Goal: Information Seeking & Learning: Check status

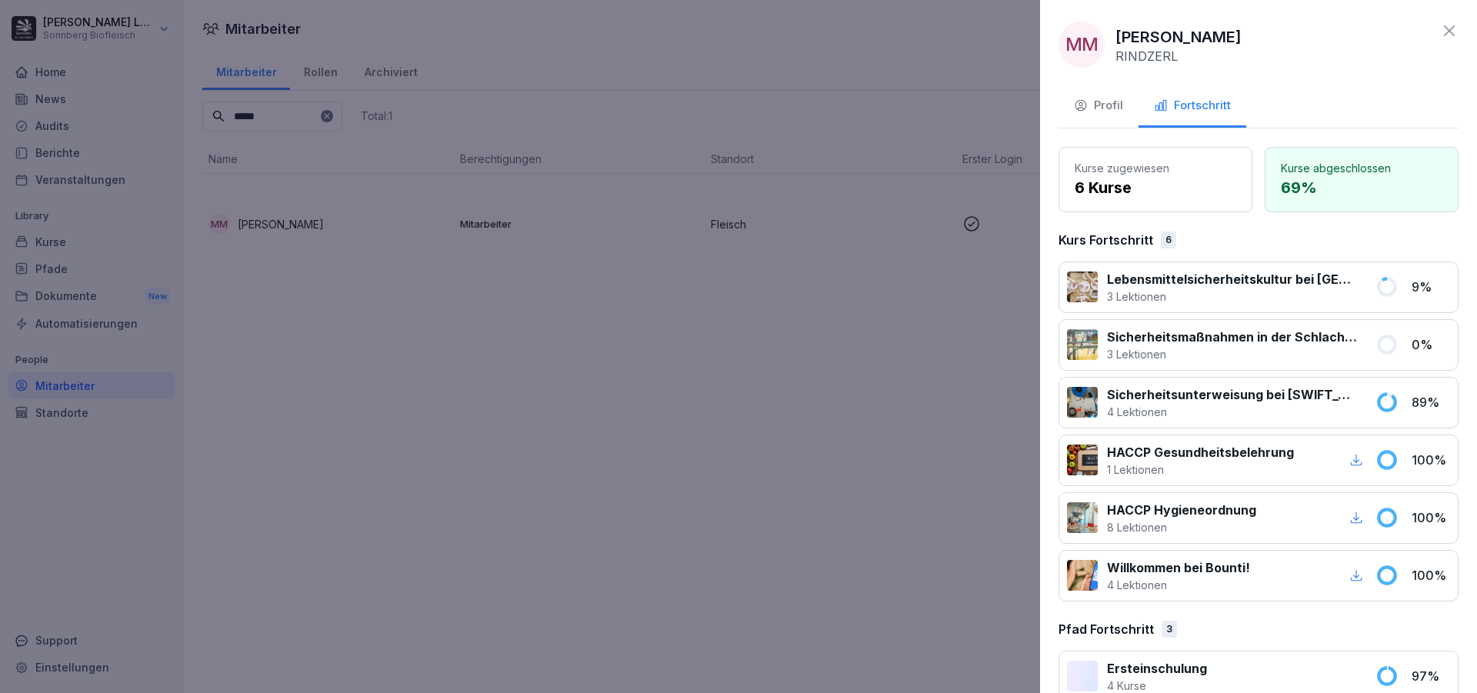
click at [975, 374] on div at bounding box center [738, 346] width 1477 height 693
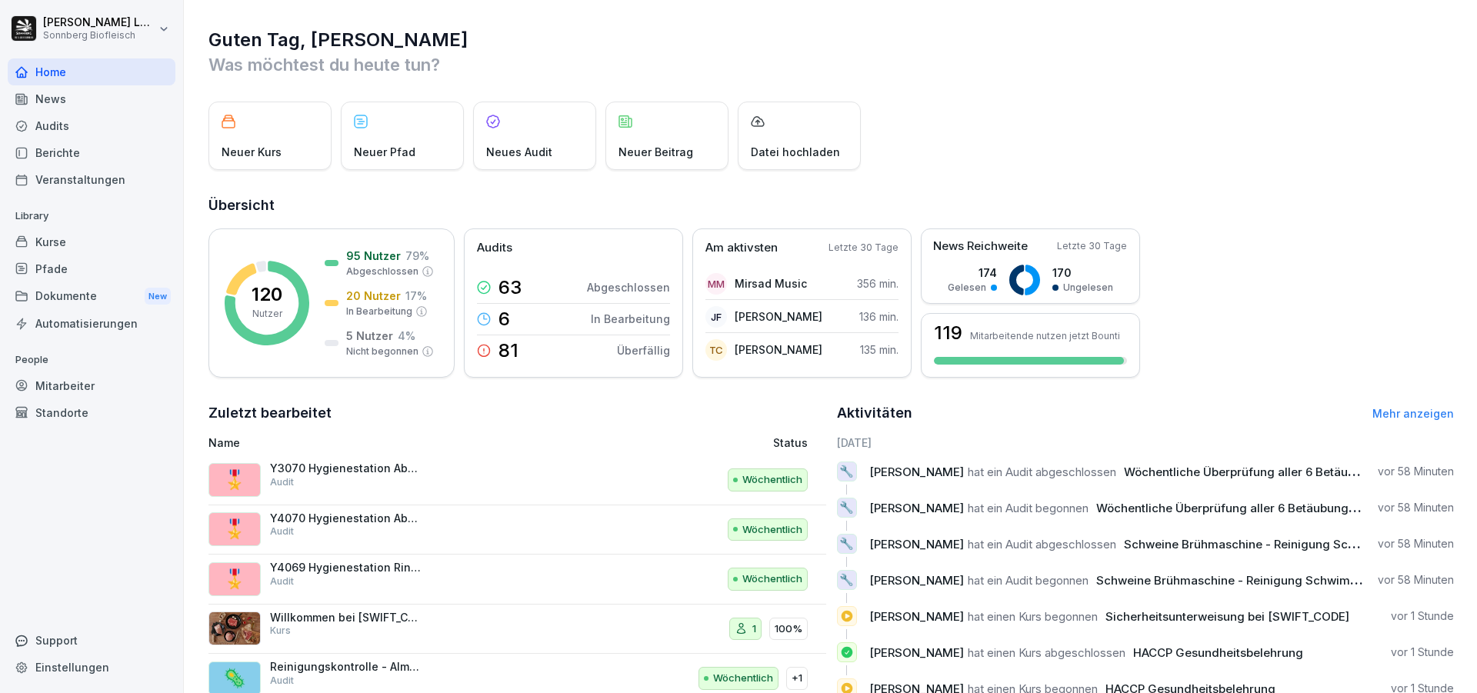
click at [39, 391] on div "Mitarbeiter" at bounding box center [92, 385] width 168 height 27
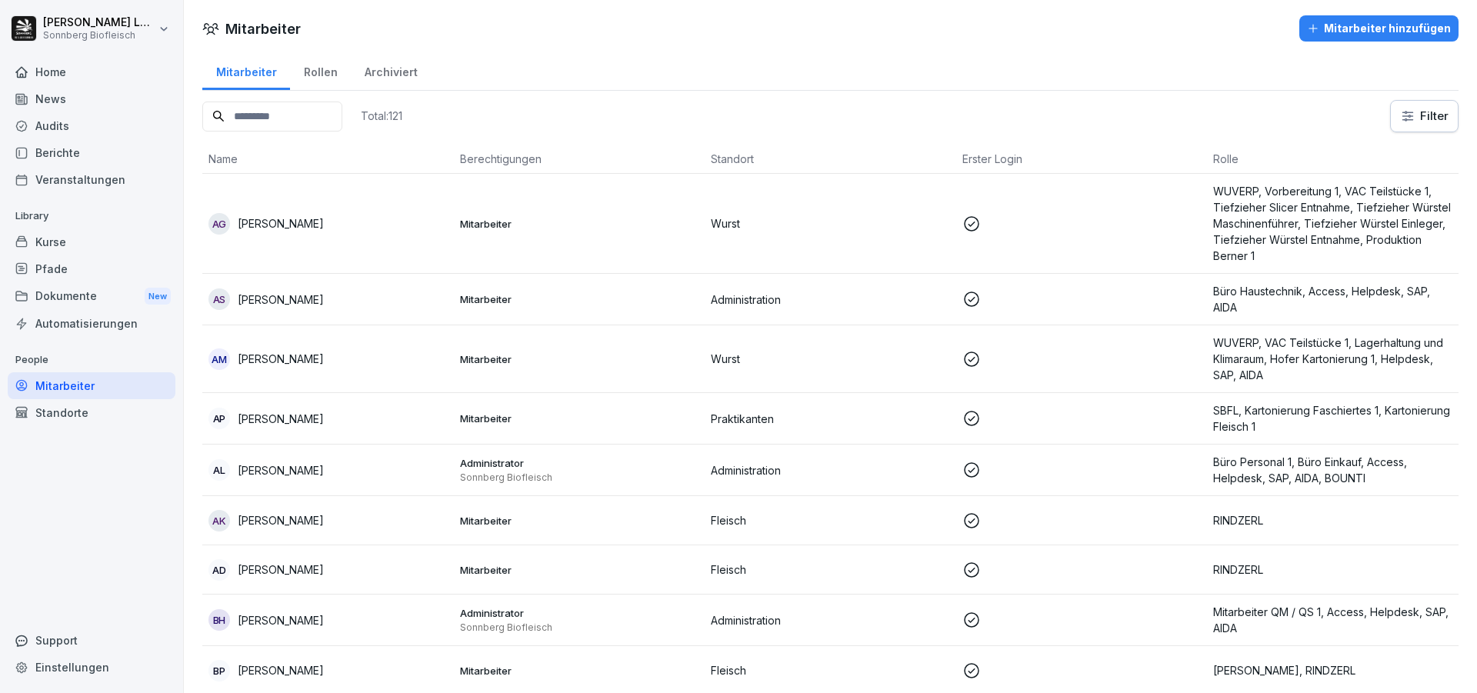
click at [332, 114] on input at bounding box center [272, 117] width 140 height 30
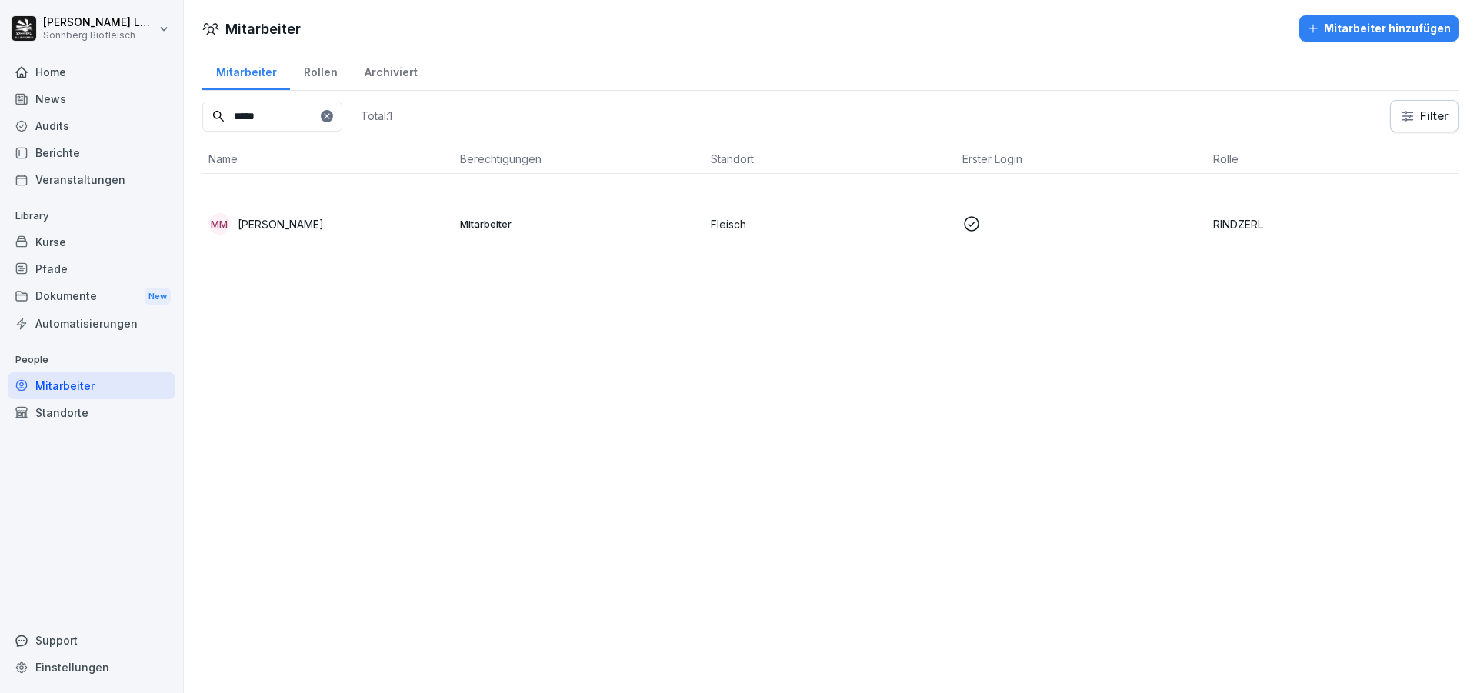
type input "*****"
click at [755, 366] on div "Mitarbeiter Mitarbeiter hinzufügen Mitarbeiter Rollen Archiviert ***** Total: 1…" at bounding box center [830, 346] width 1293 height 693
click at [522, 222] on p "Mitarbeiter" at bounding box center [579, 224] width 239 height 14
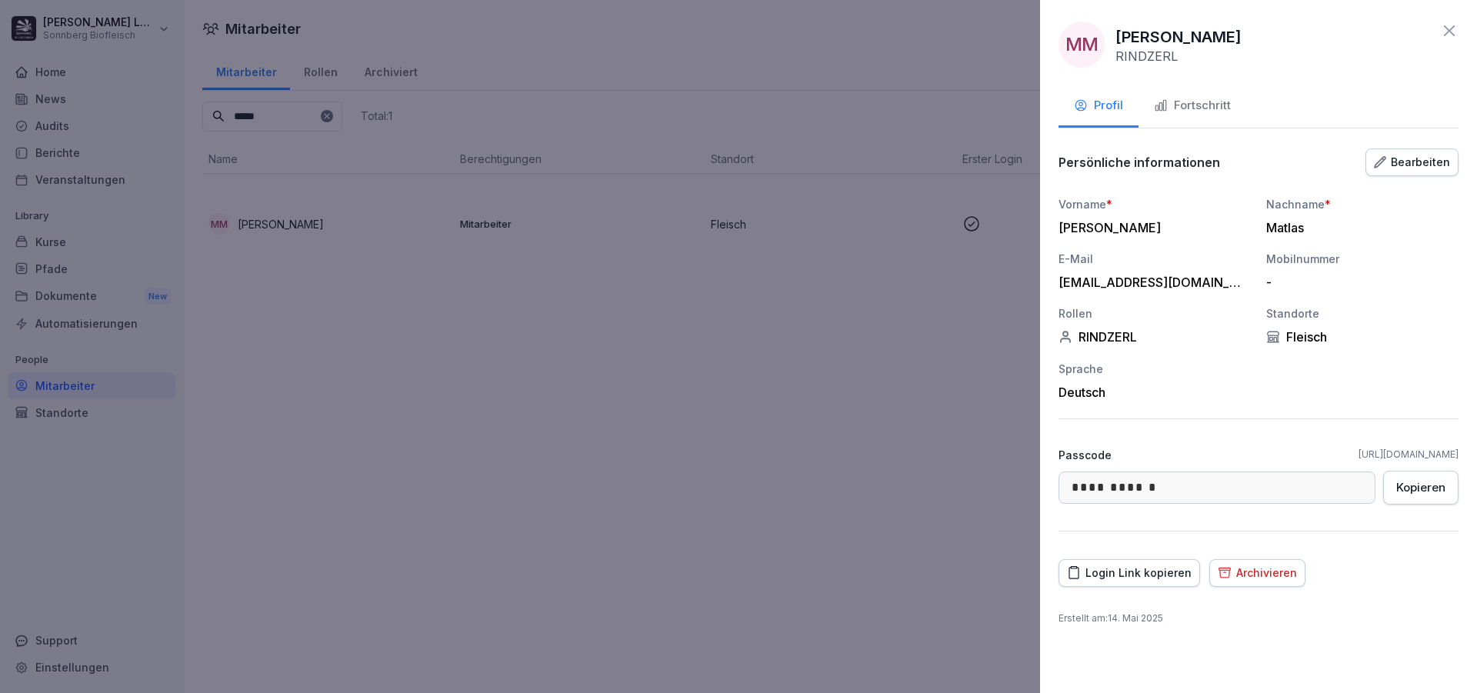
click at [1211, 116] on button "Fortschritt" at bounding box center [1193, 107] width 108 height 42
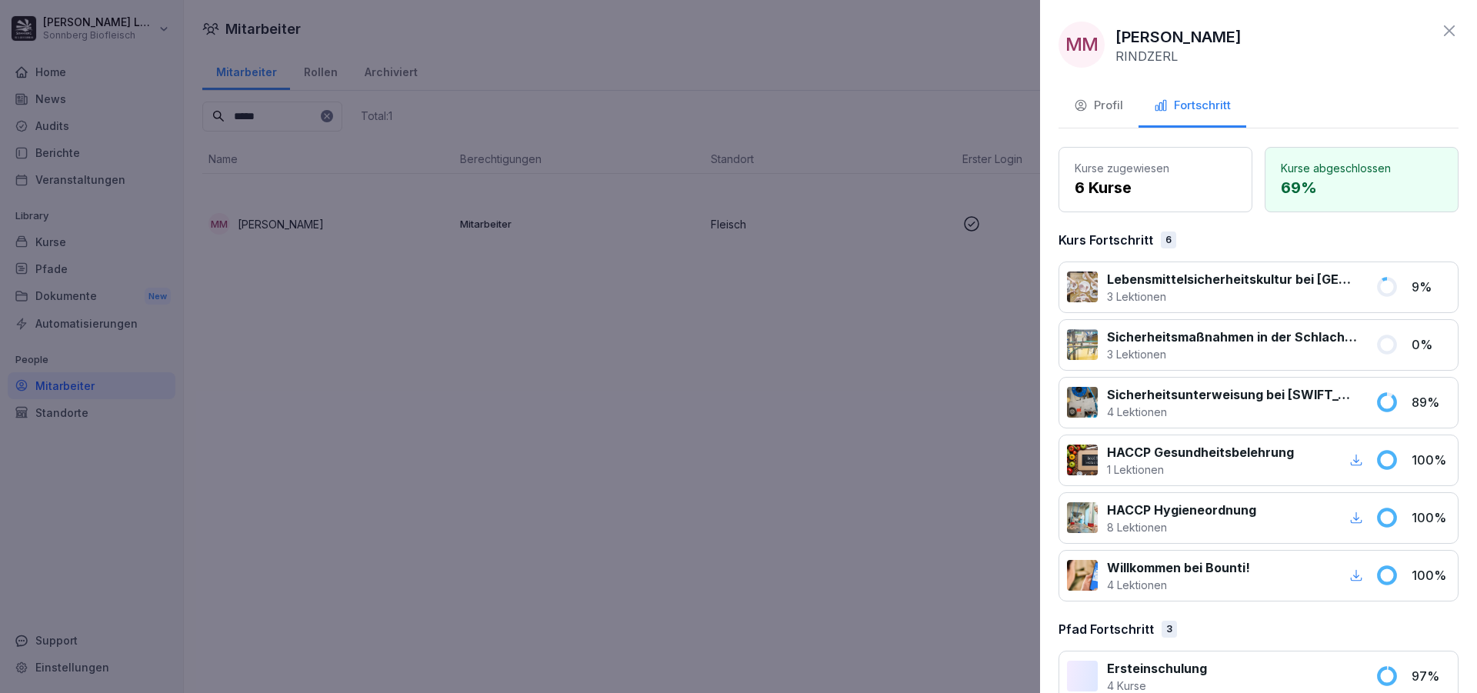
click at [738, 472] on div at bounding box center [738, 346] width 1477 height 693
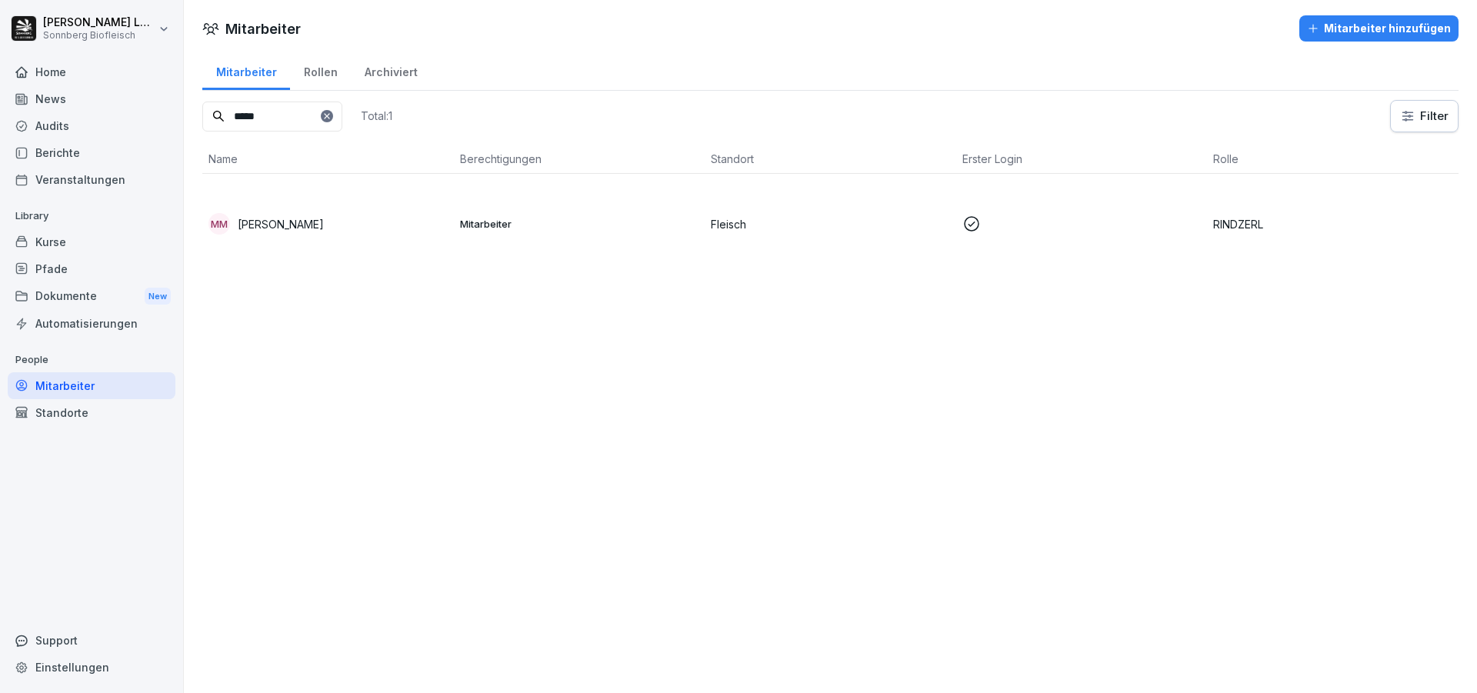
click at [715, 225] on p "Fleisch" at bounding box center [830, 224] width 239 height 16
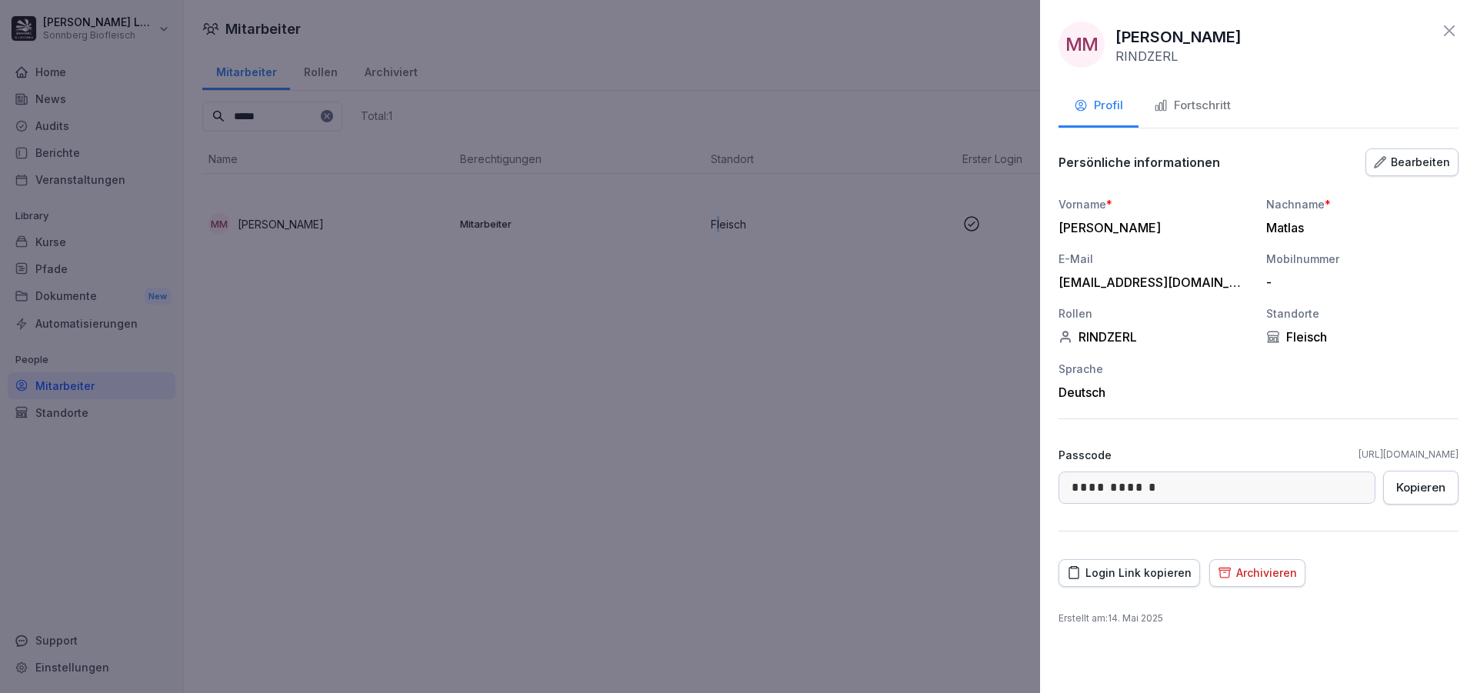
click at [1219, 103] on div "Fortschritt" at bounding box center [1192, 106] width 77 height 18
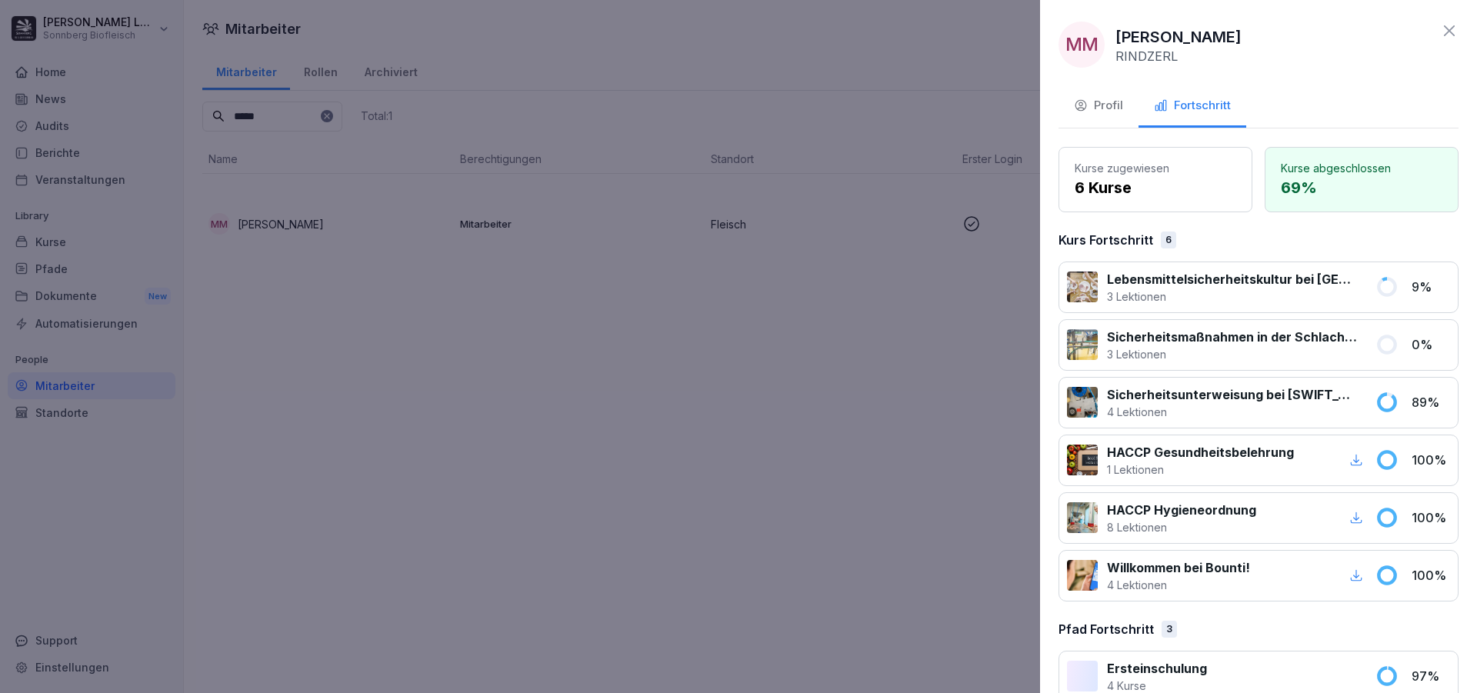
click at [792, 422] on div at bounding box center [738, 346] width 1477 height 693
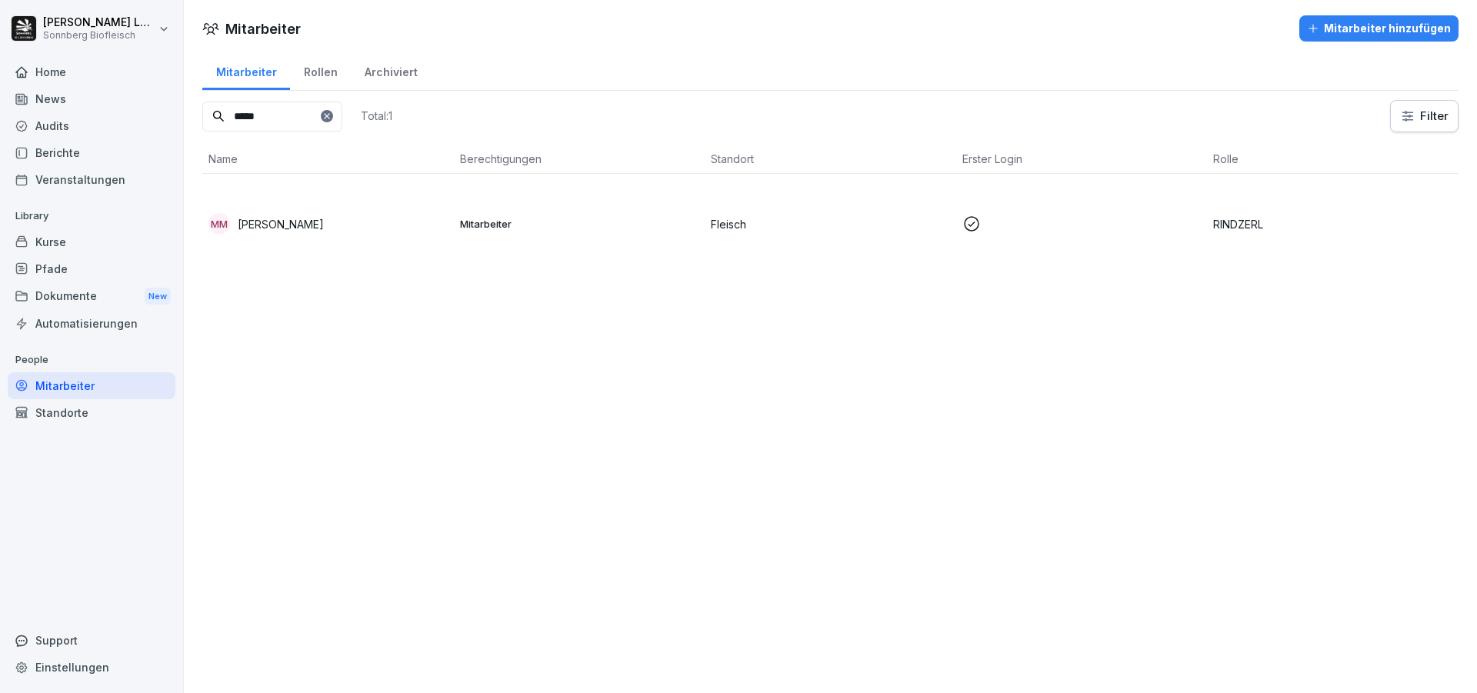
click at [82, 244] on div "Kurse" at bounding box center [92, 241] width 168 height 27
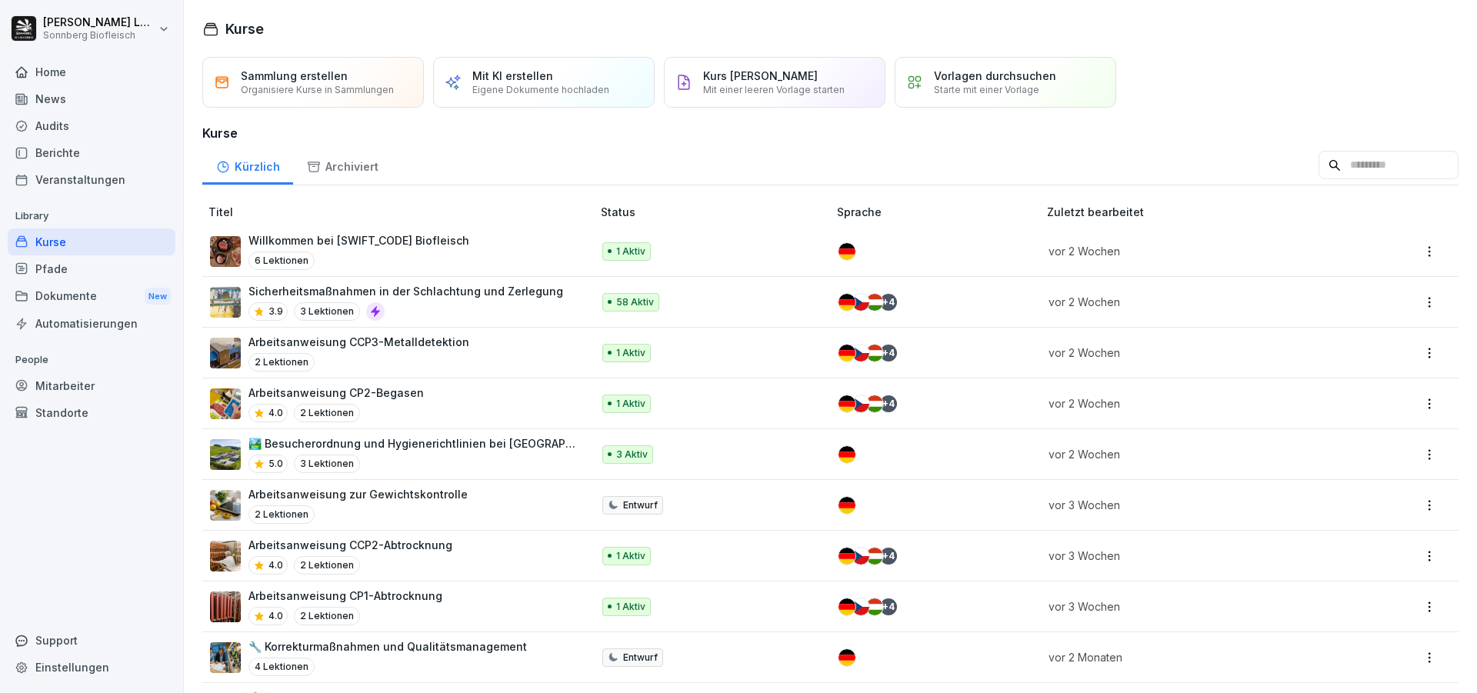
click at [1319, 180] on input at bounding box center [1389, 165] width 140 height 29
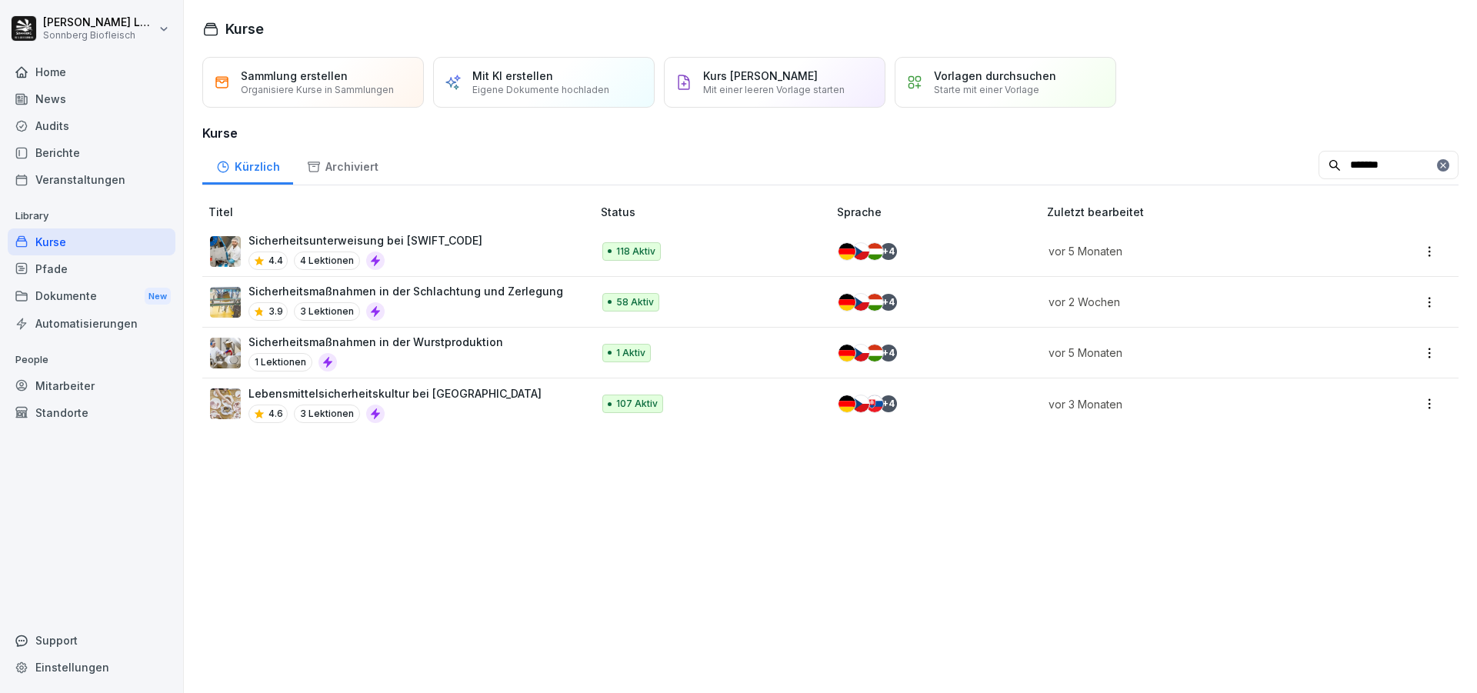
type input "*******"
click at [430, 248] on p "Sicherheitsunterweisung bei [SWIFT_CODE]" at bounding box center [365, 240] width 234 height 16
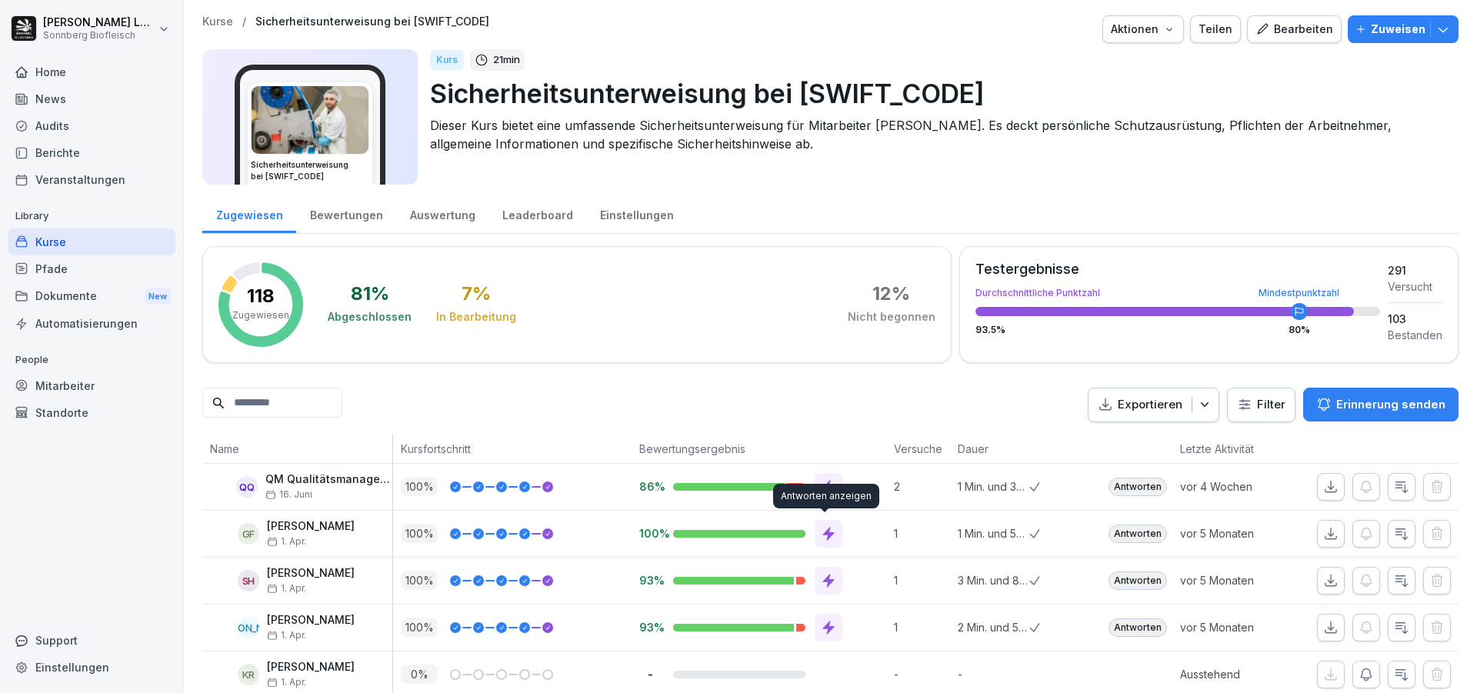
click at [823, 532] on icon at bounding box center [829, 534] width 12 height 14
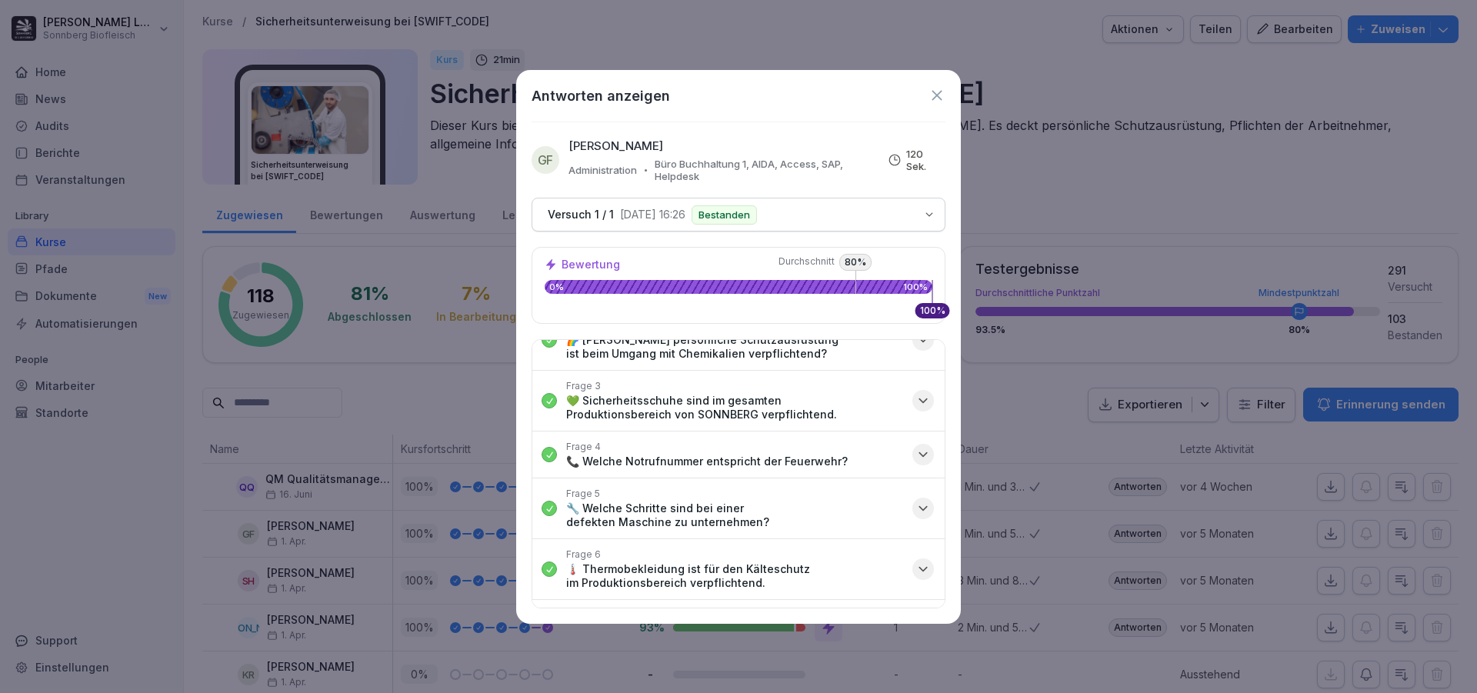
scroll to position [154, 0]
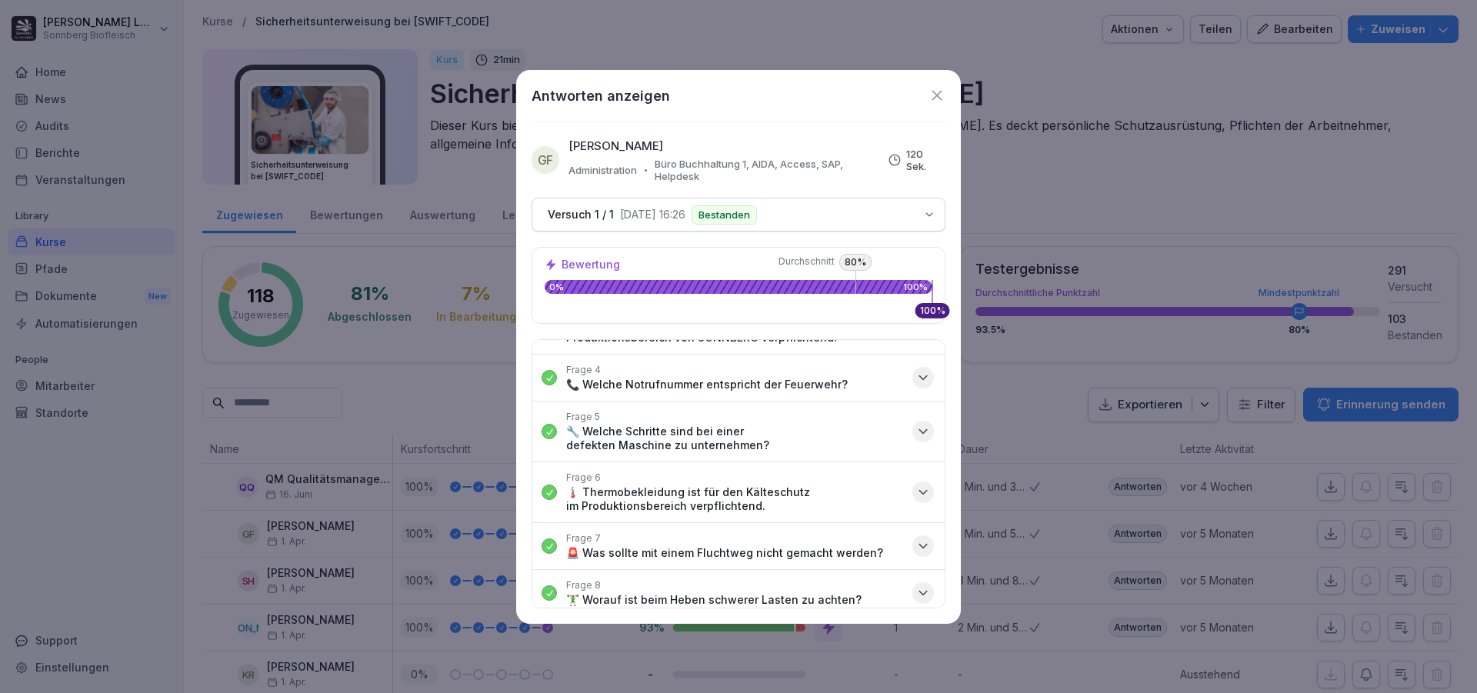
click at [677, 446] on p "🔧 Welche Schritte sind bei einer defekten Maschine zu unternehmen?" at bounding box center [734, 439] width 337 height 28
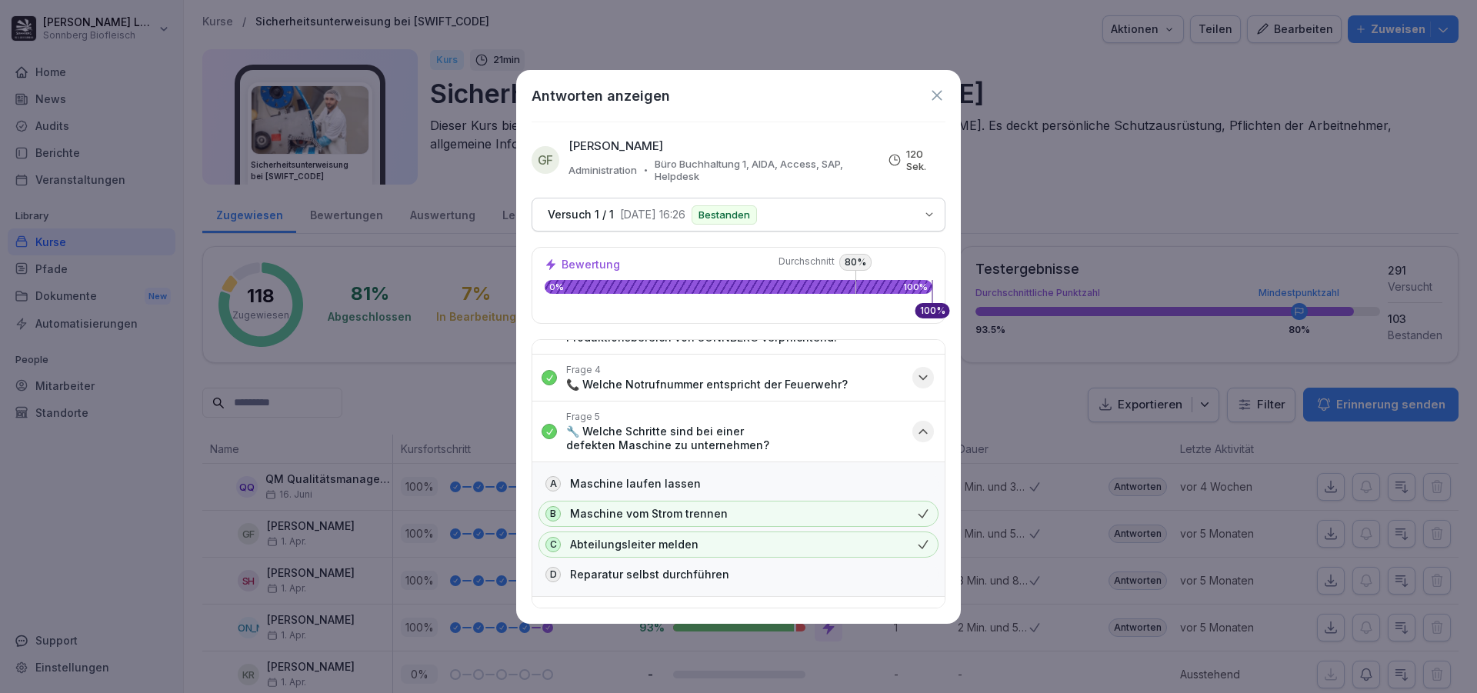
scroll to position [231, 0]
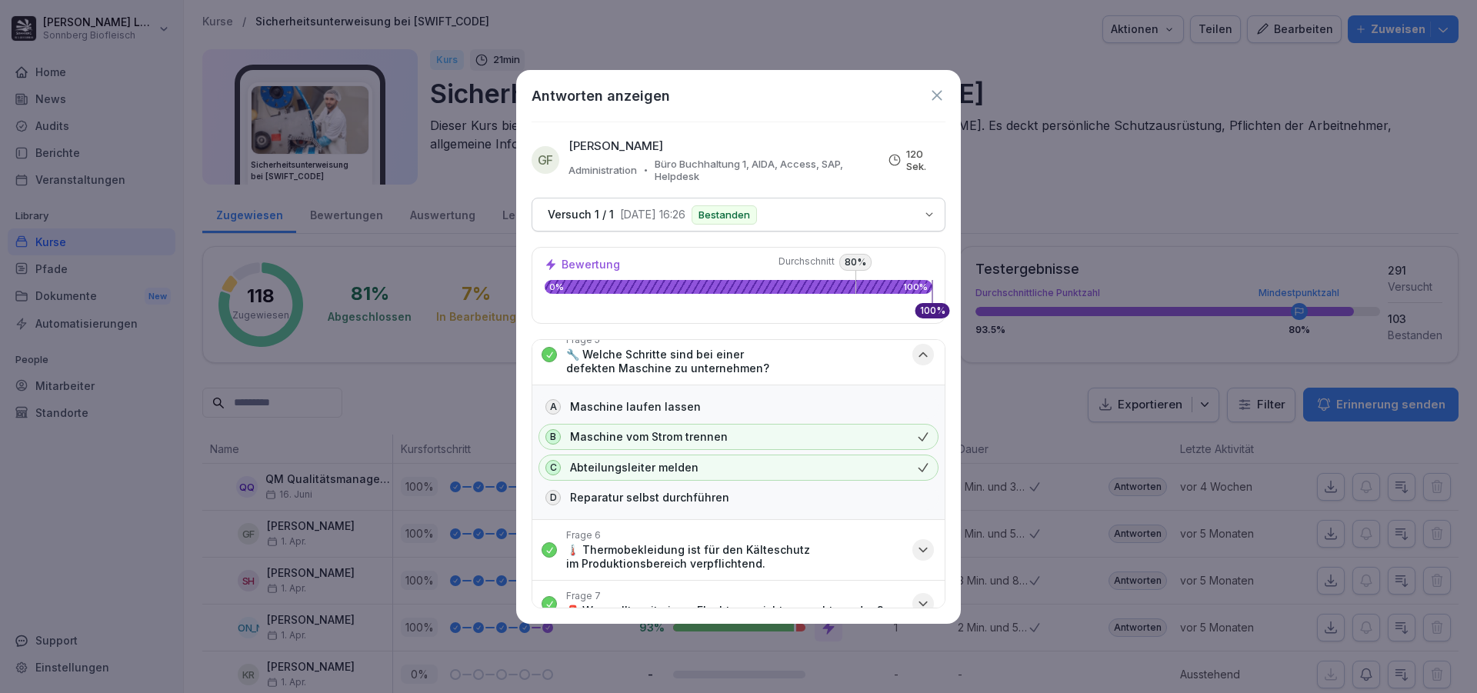
click at [659, 544] on p "🌡️ Thermobekleidung ist für den Kälteschutz im Produktionsbereich verpflichtend." at bounding box center [734, 557] width 337 height 28
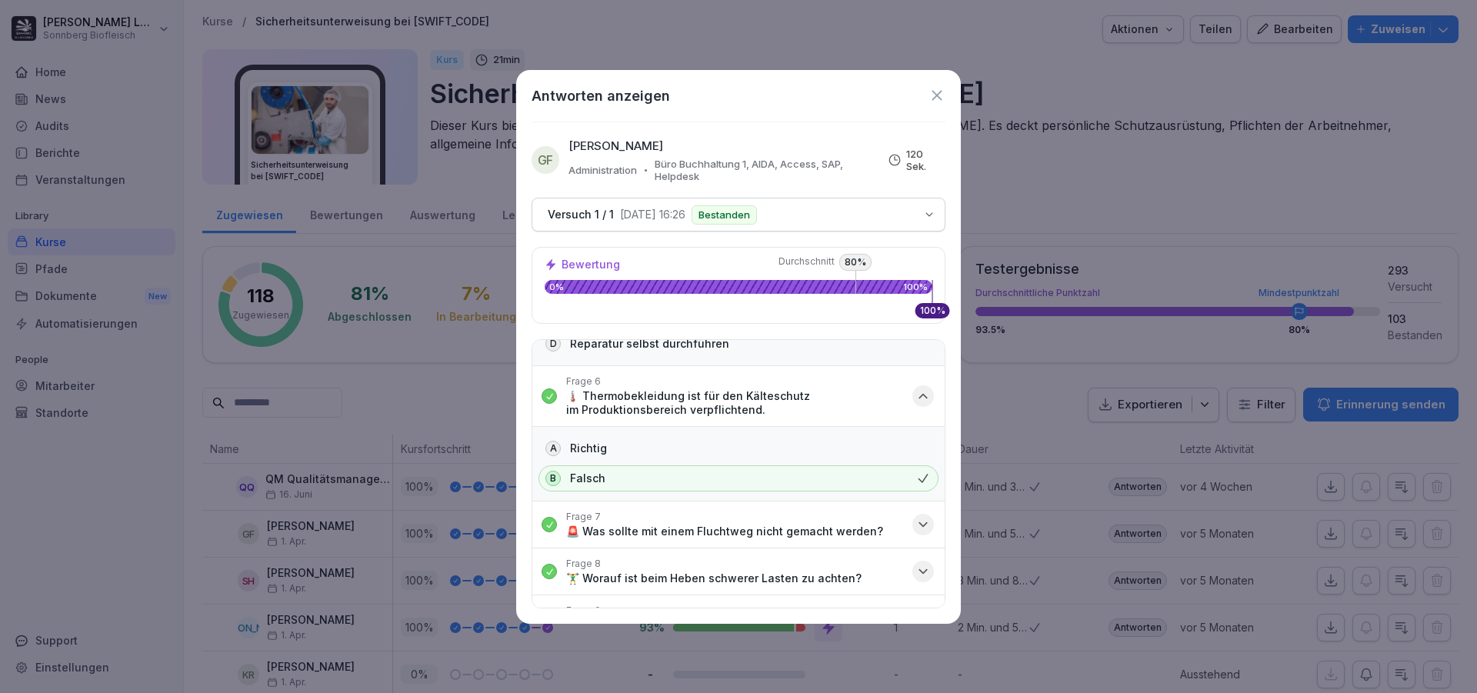
scroll to position [0, 0]
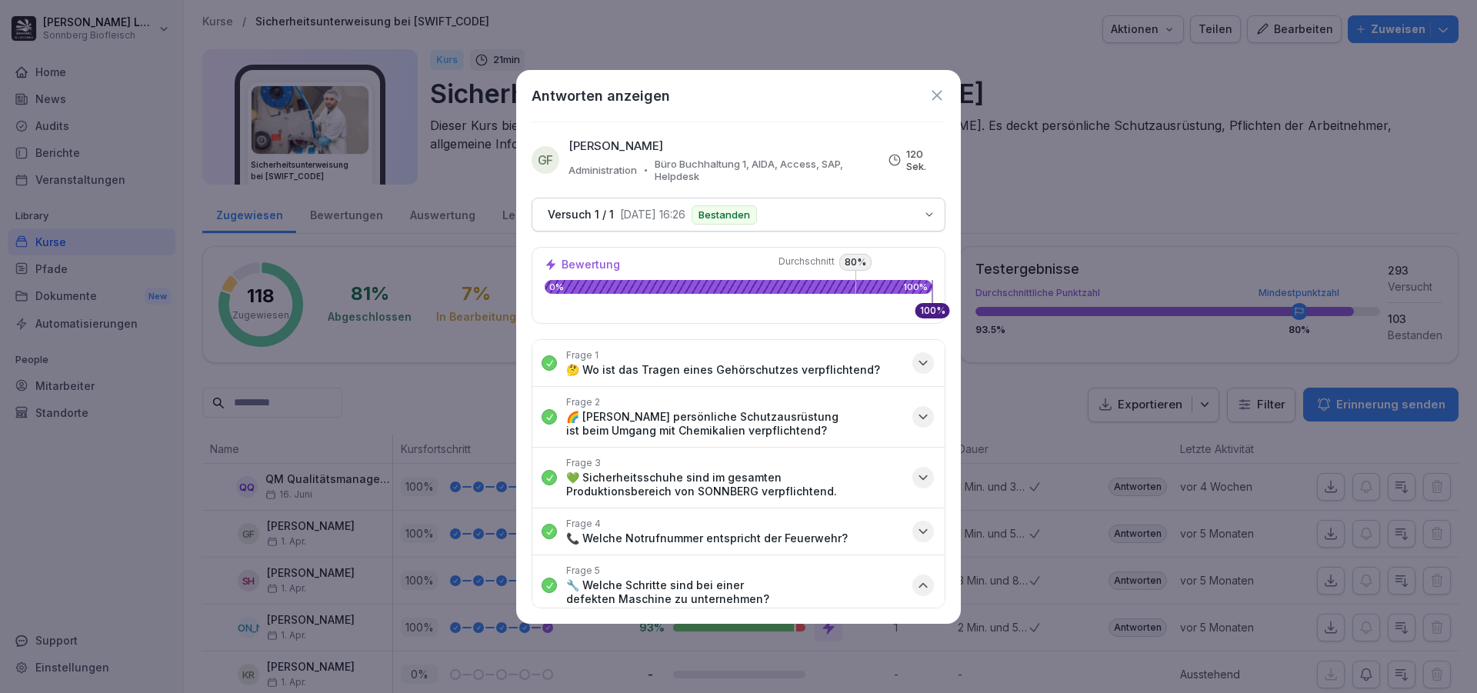
click at [915, 359] on icon "button" at bounding box center [922, 362] width 15 height 15
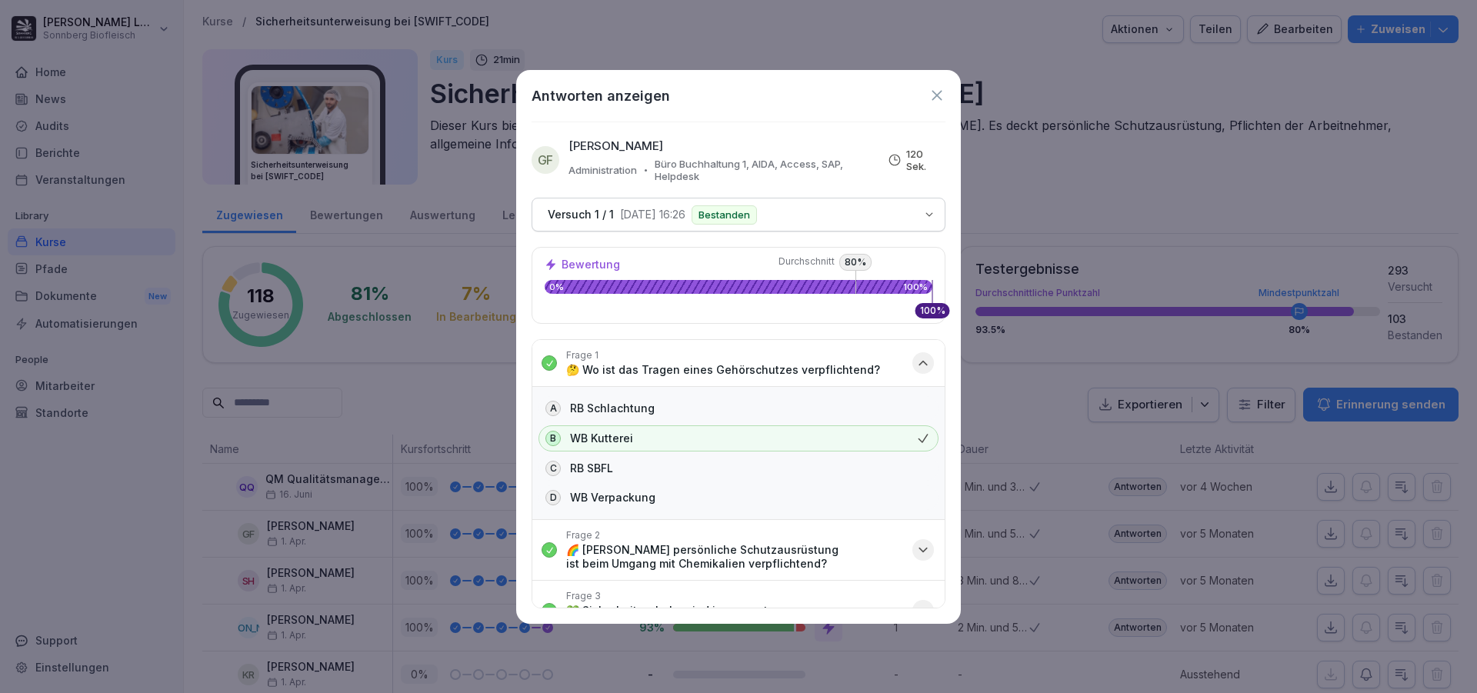
scroll to position [154, 0]
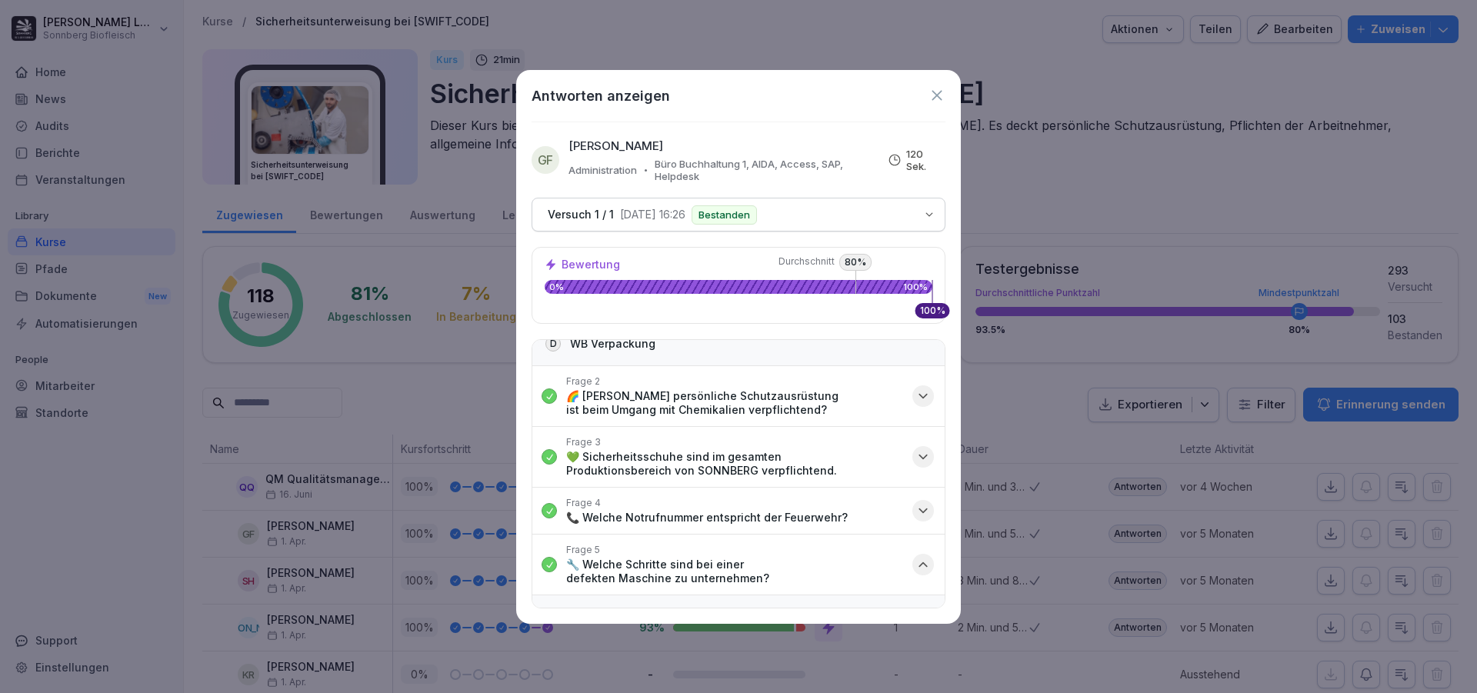
click at [915, 402] on icon "button" at bounding box center [922, 395] width 15 height 15
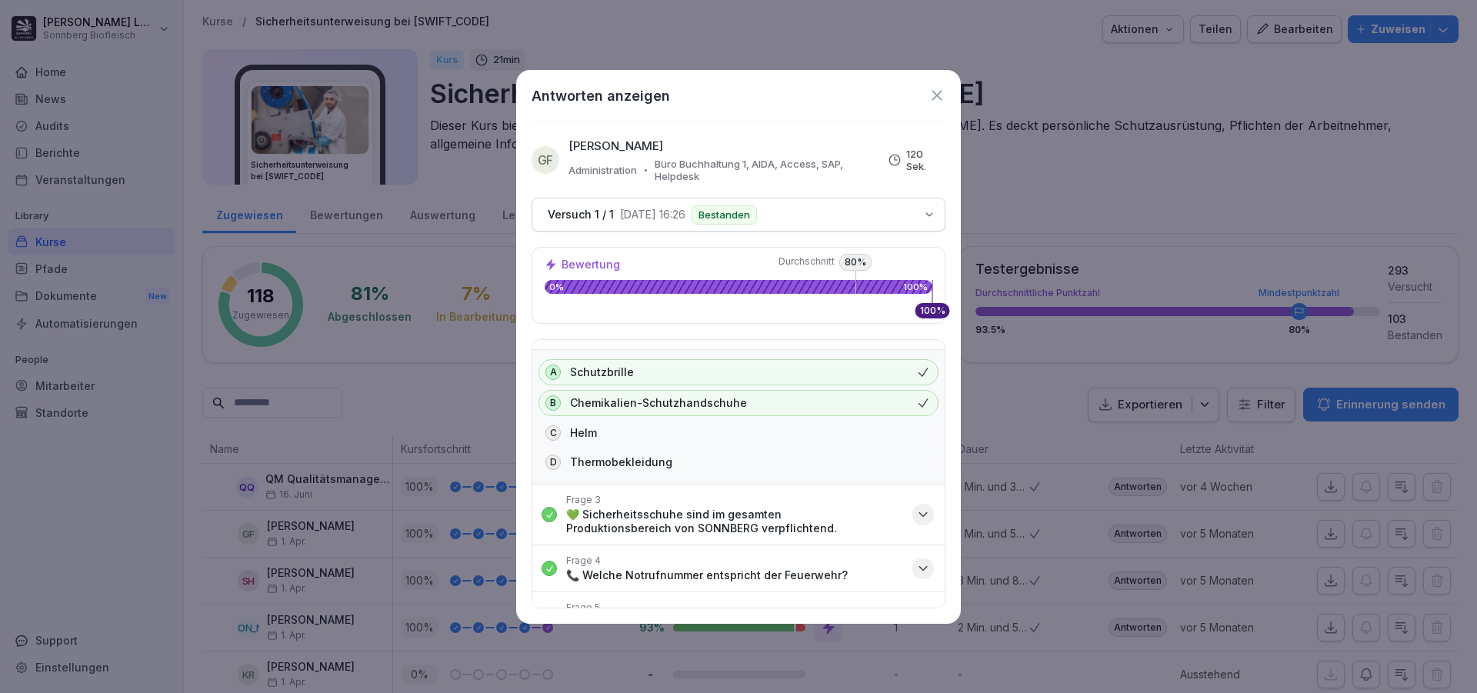
scroll to position [308, 0]
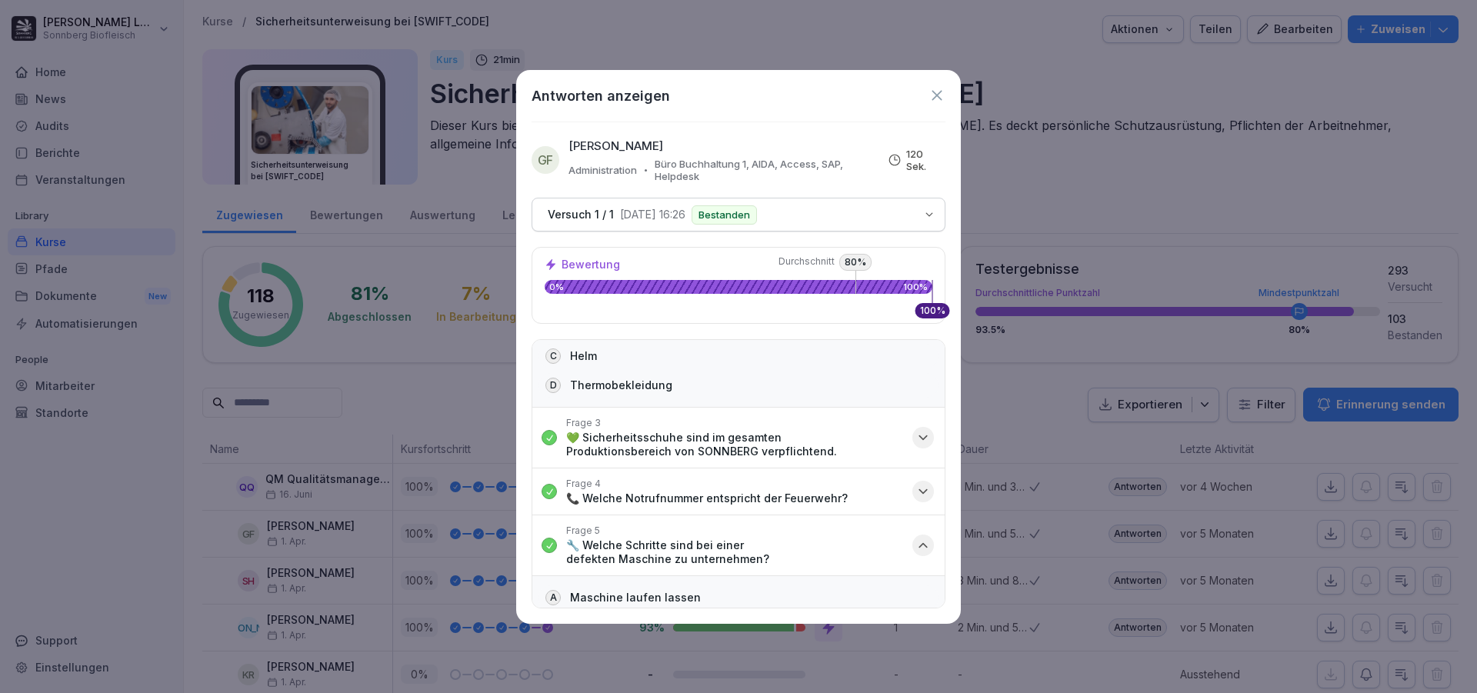
click at [745, 441] on p "💚 Sicherheitsschuhe sind im gesamten Produktionsbereich von SONNBERG verpflicht…" at bounding box center [734, 445] width 337 height 28
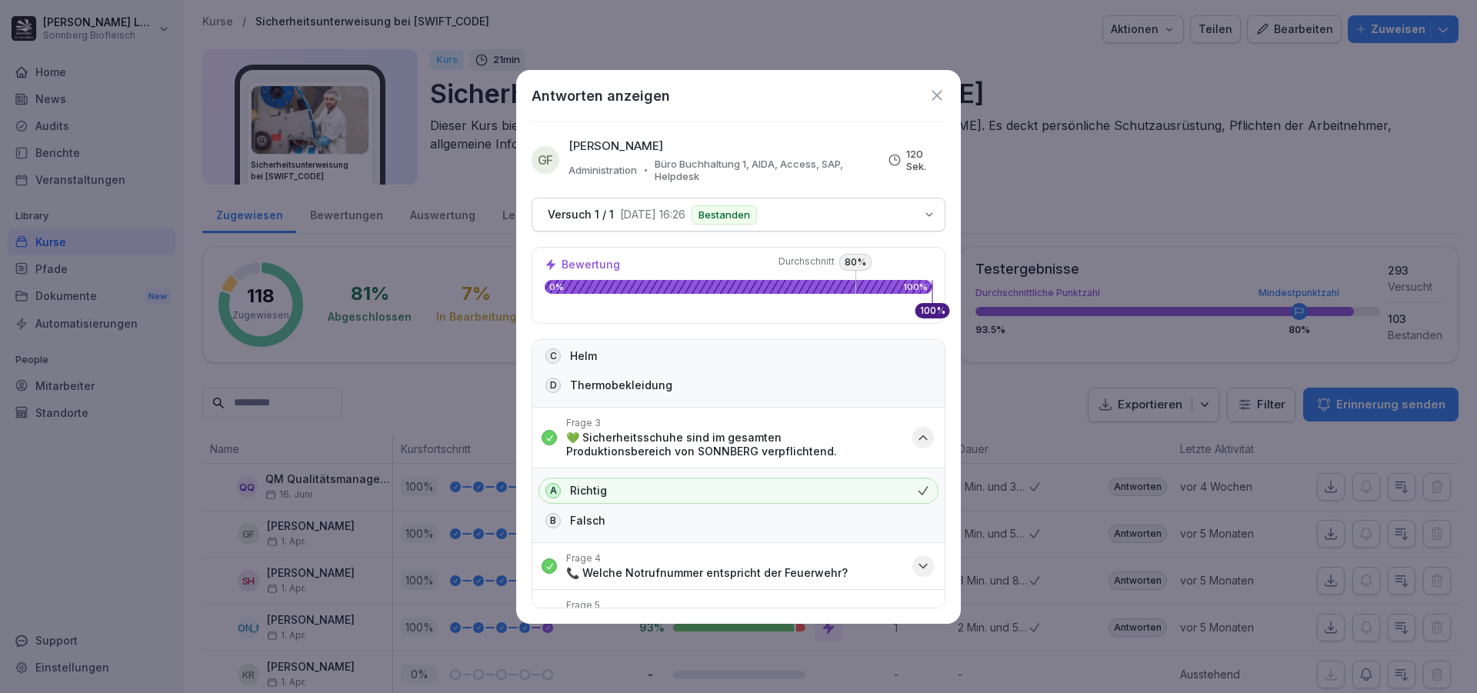
scroll to position [385, 0]
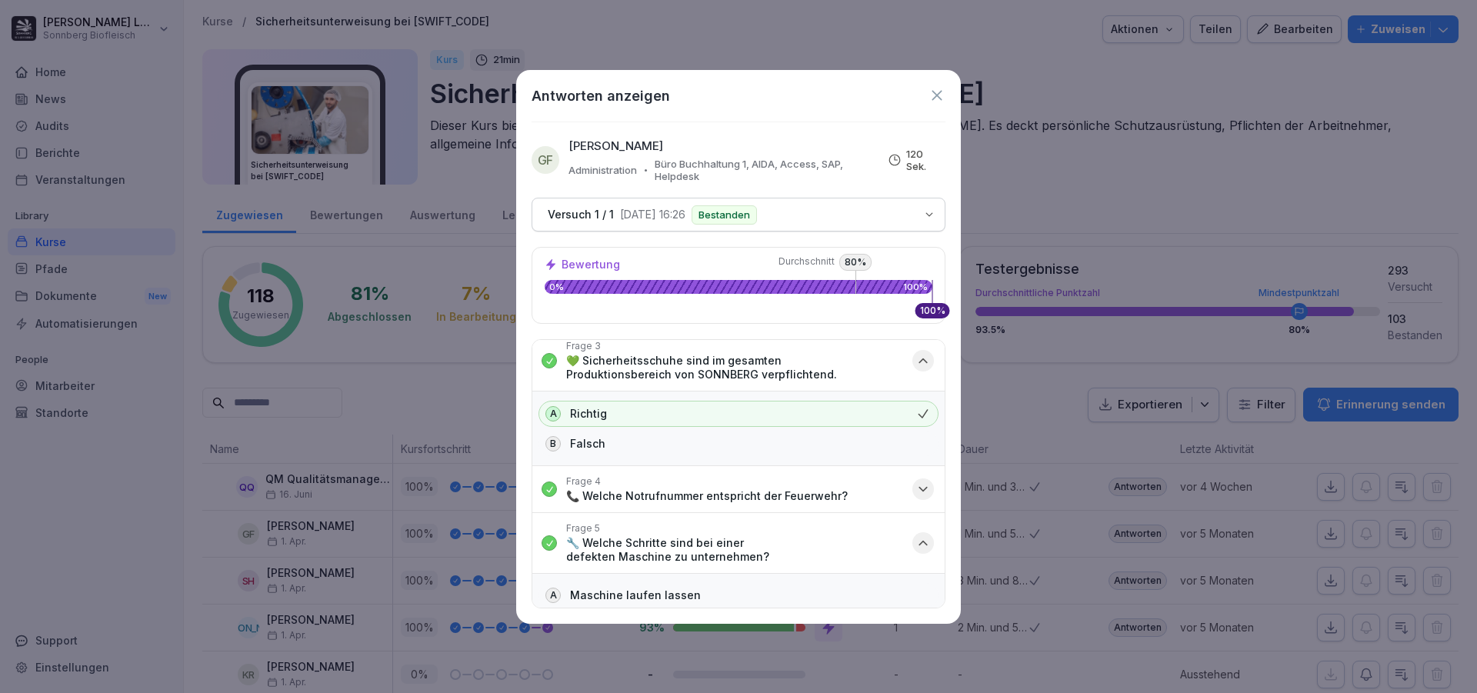
click at [915, 485] on icon "button" at bounding box center [922, 489] width 15 height 15
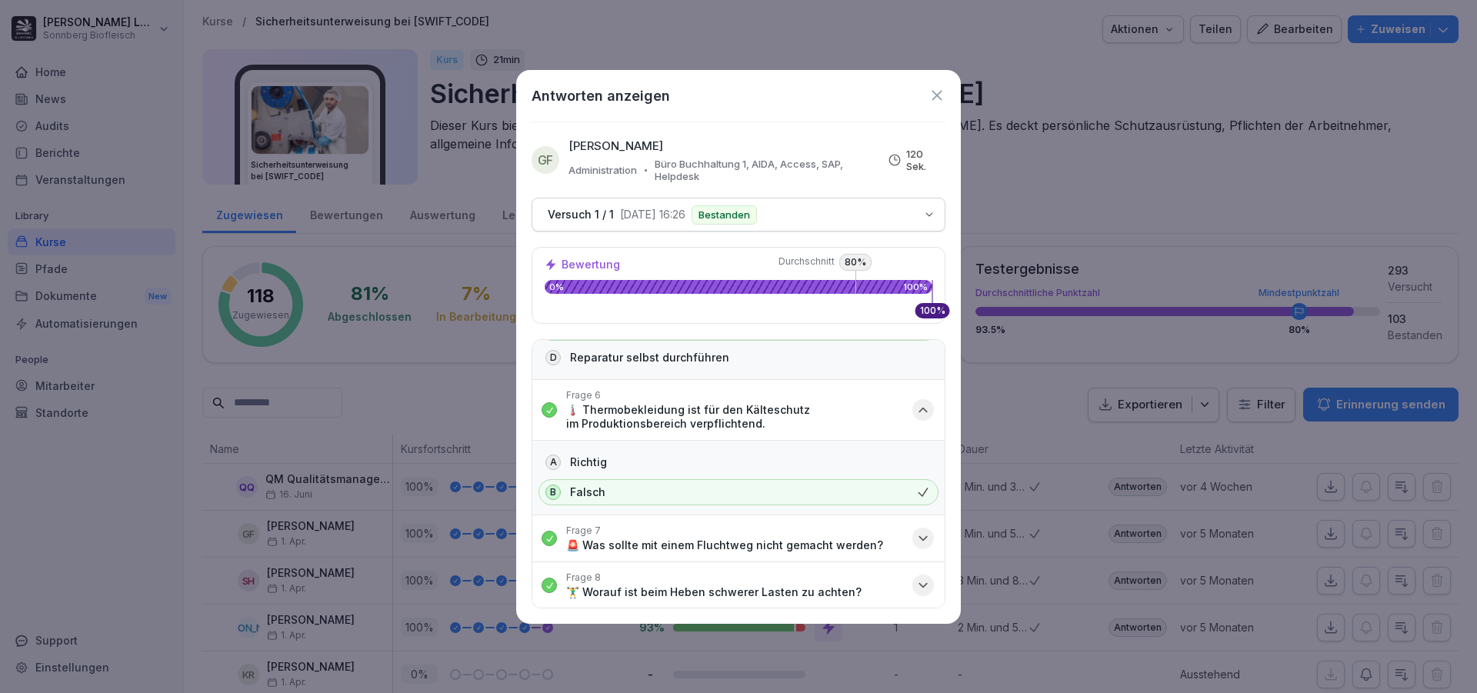
scroll to position [923, 0]
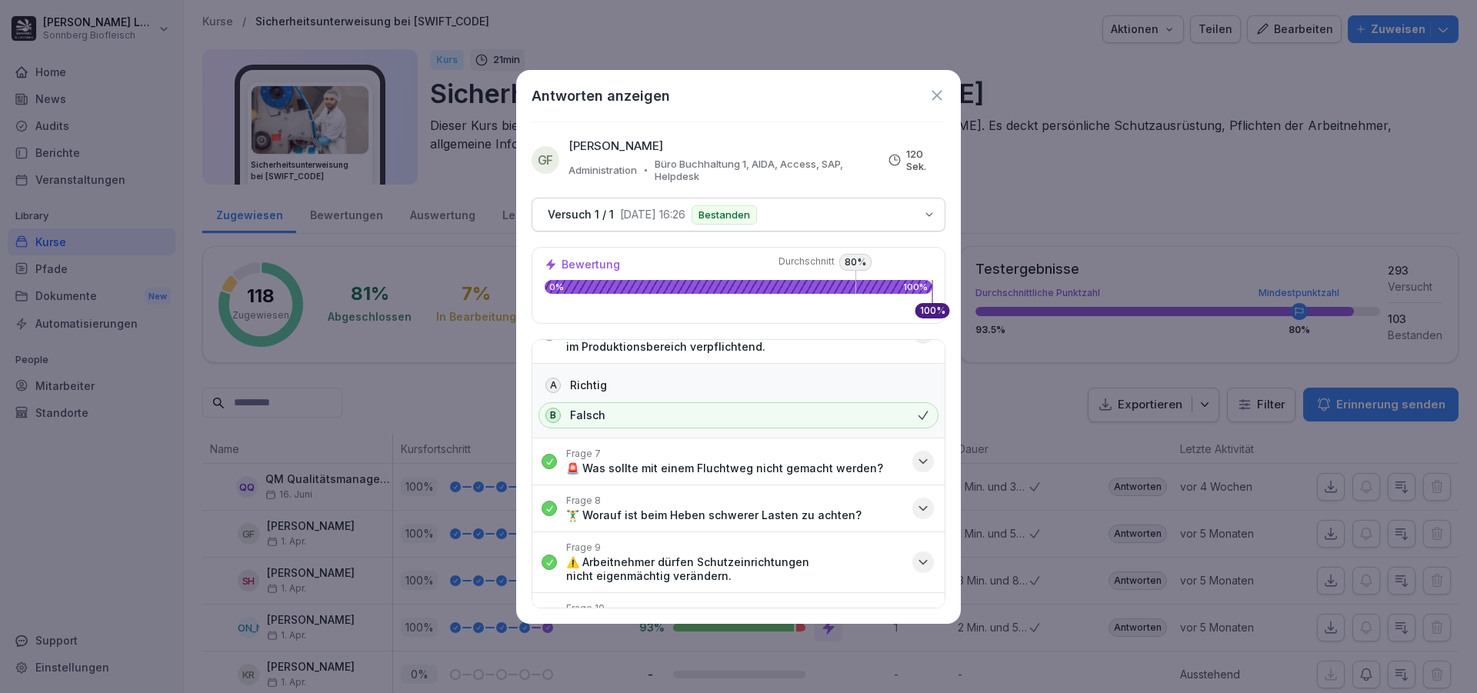
click at [915, 458] on icon "button" at bounding box center [922, 461] width 15 height 15
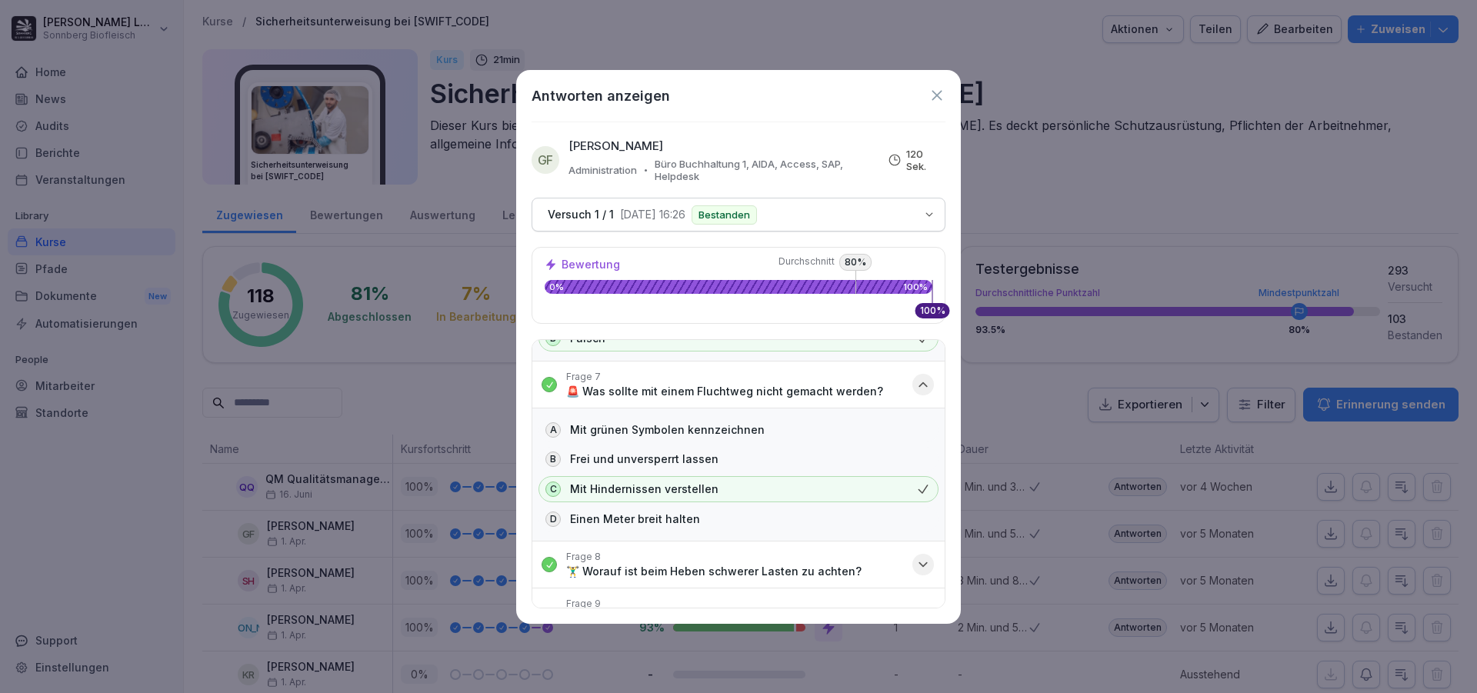
scroll to position [1077, 0]
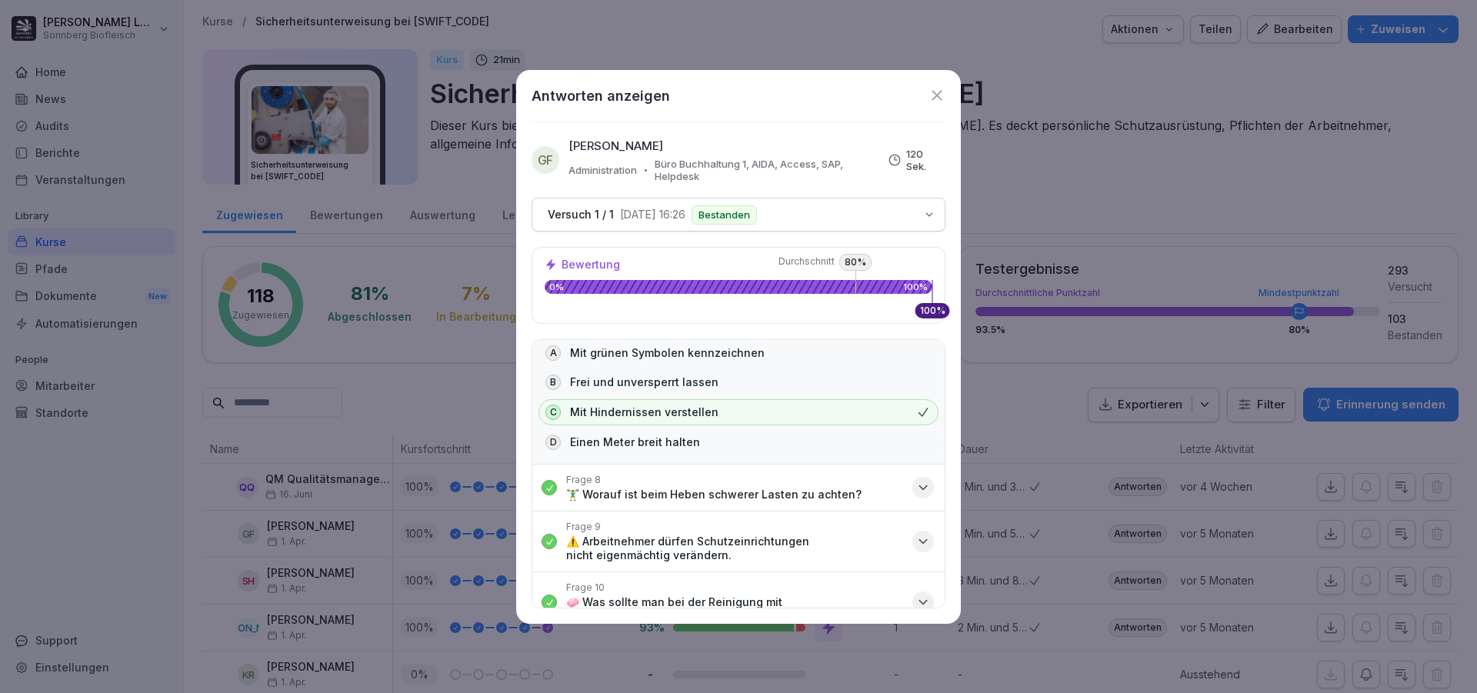
click at [915, 487] on icon "button" at bounding box center [922, 487] width 15 height 15
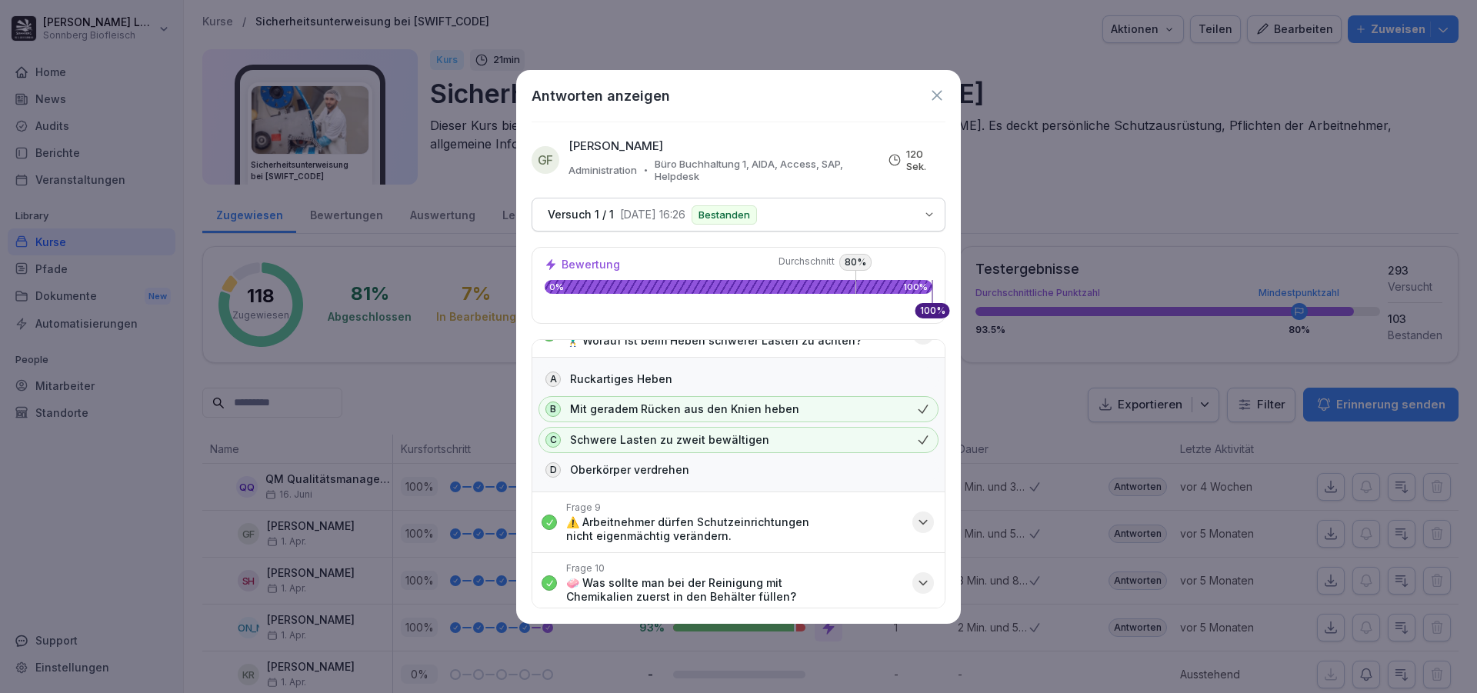
scroll to position [1308, 0]
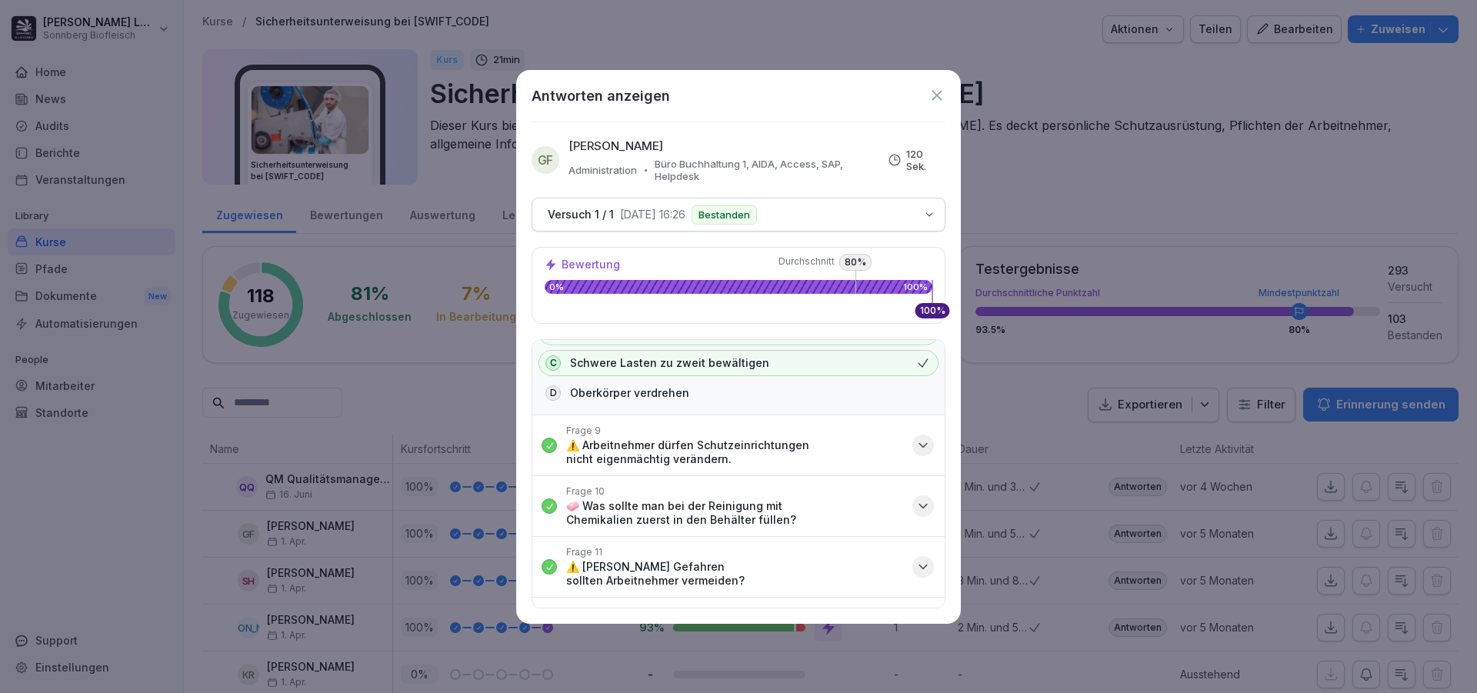
click at [712, 452] on p "⚠️ Arbeitnehmer dürfen Schutzeinrichtungen nicht eigenmächtig verändern." at bounding box center [734, 452] width 337 height 28
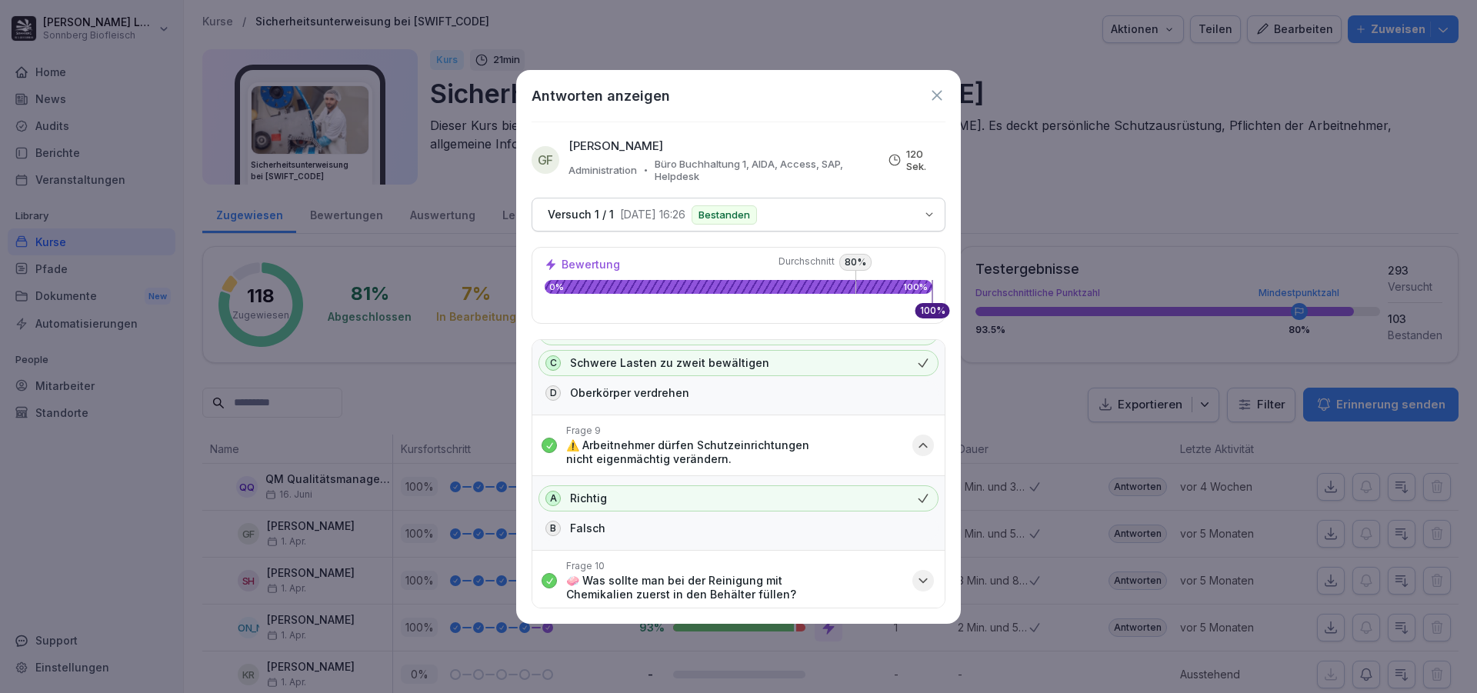
scroll to position [1385, 0]
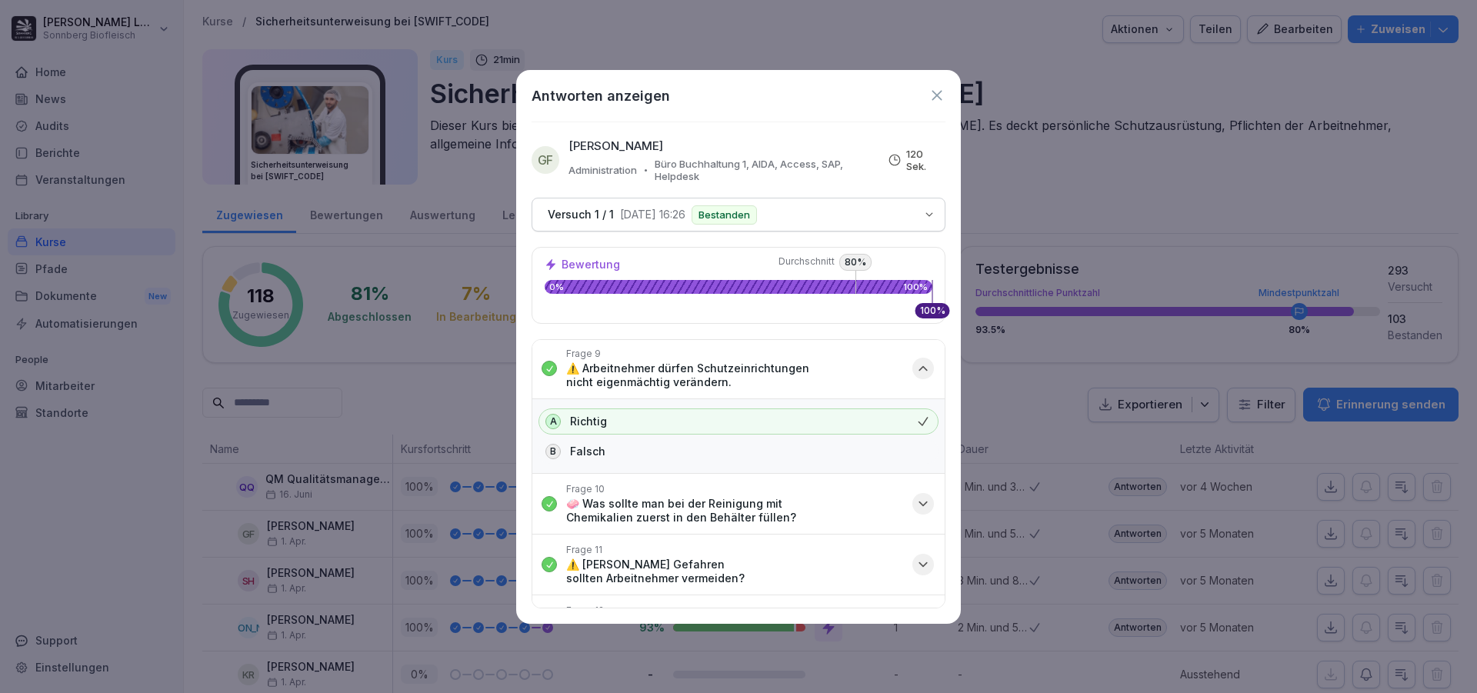
drag, startPoint x: 689, startPoint y: 494, endPoint x: 693, endPoint y: 474, distance: 20.5
click at [689, 495] on div "Frage 10 🧼 Was sollte man bei der Reinigung mit Chemikalien zuerst in den Behäl…" at bounding box center [734, 504] width 337 height 42
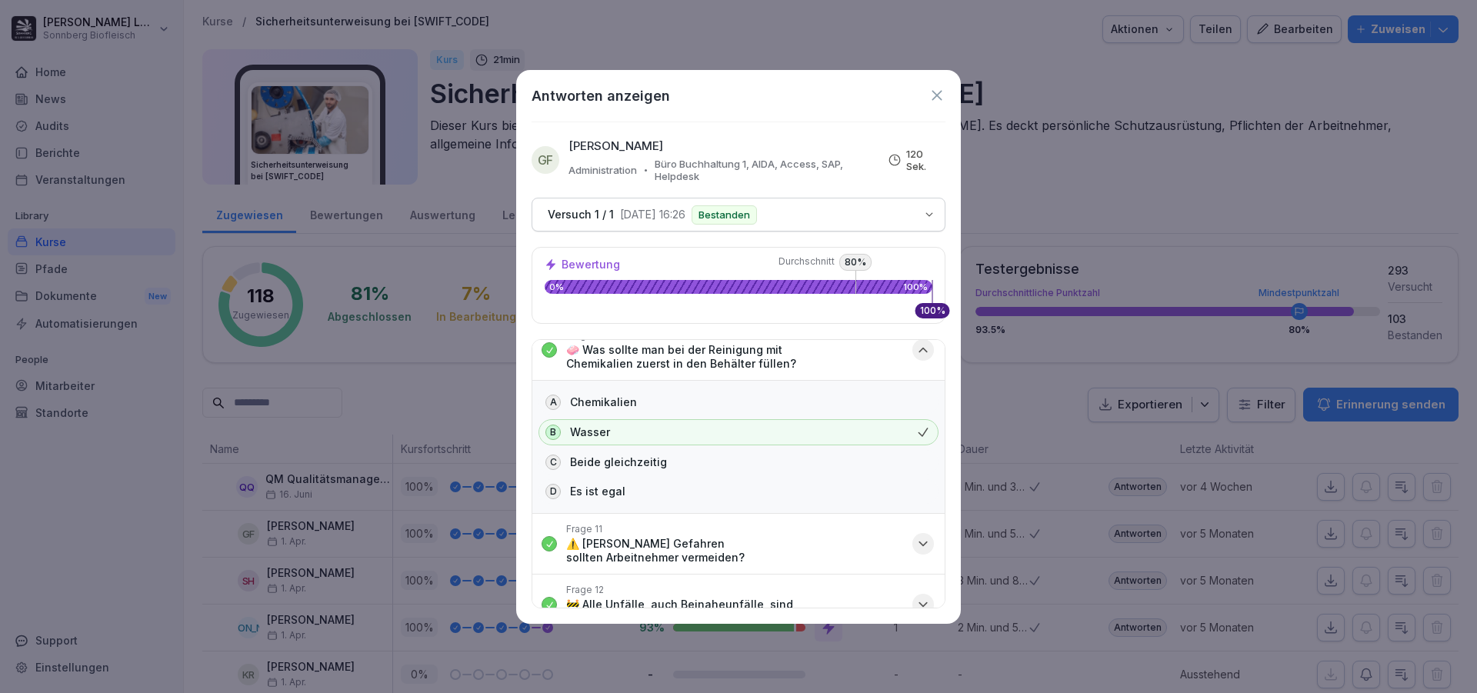
scroll to position [1615, 0]
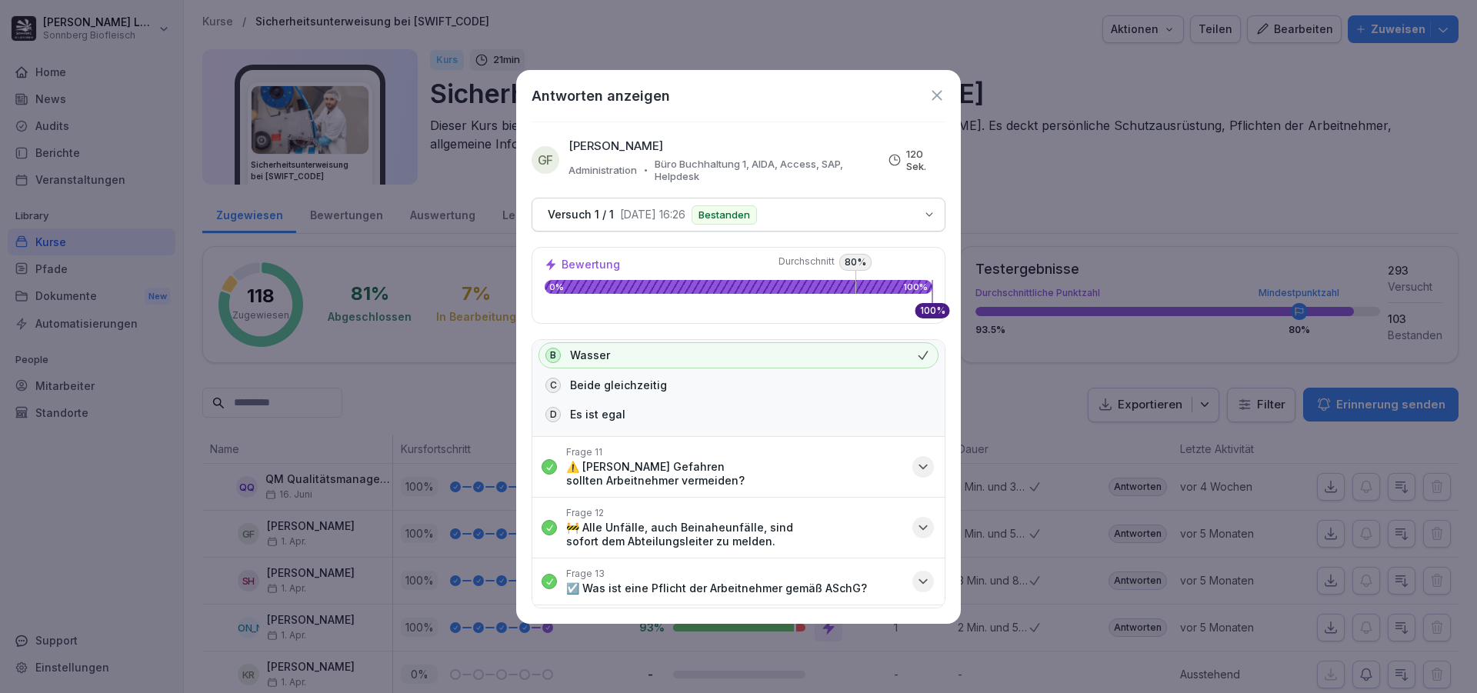
click at [763, 454] on div "Frage 11 ⚠️ Welche Gefahren sollten Arbeitnehmer vermeiden?" at bounding box center [734, 467] width 337 height 42
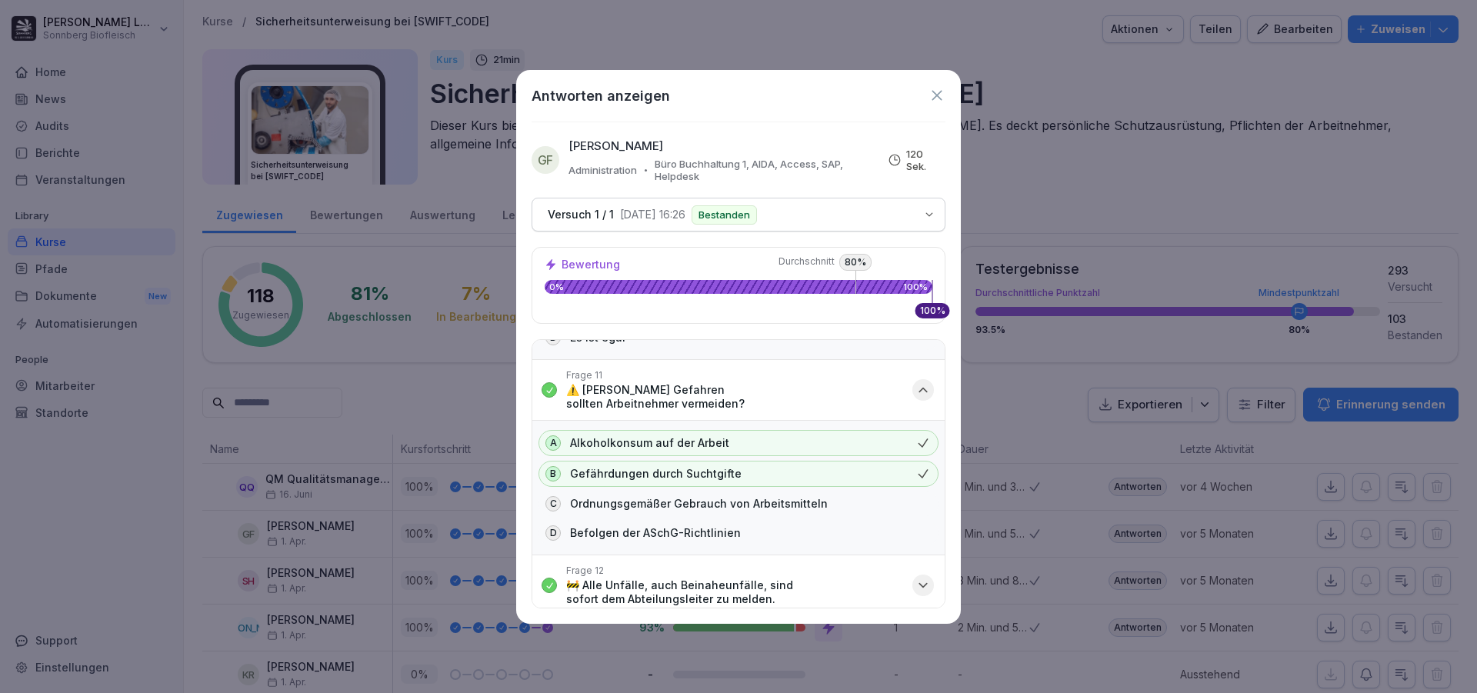
scroll to position [1769, 0]
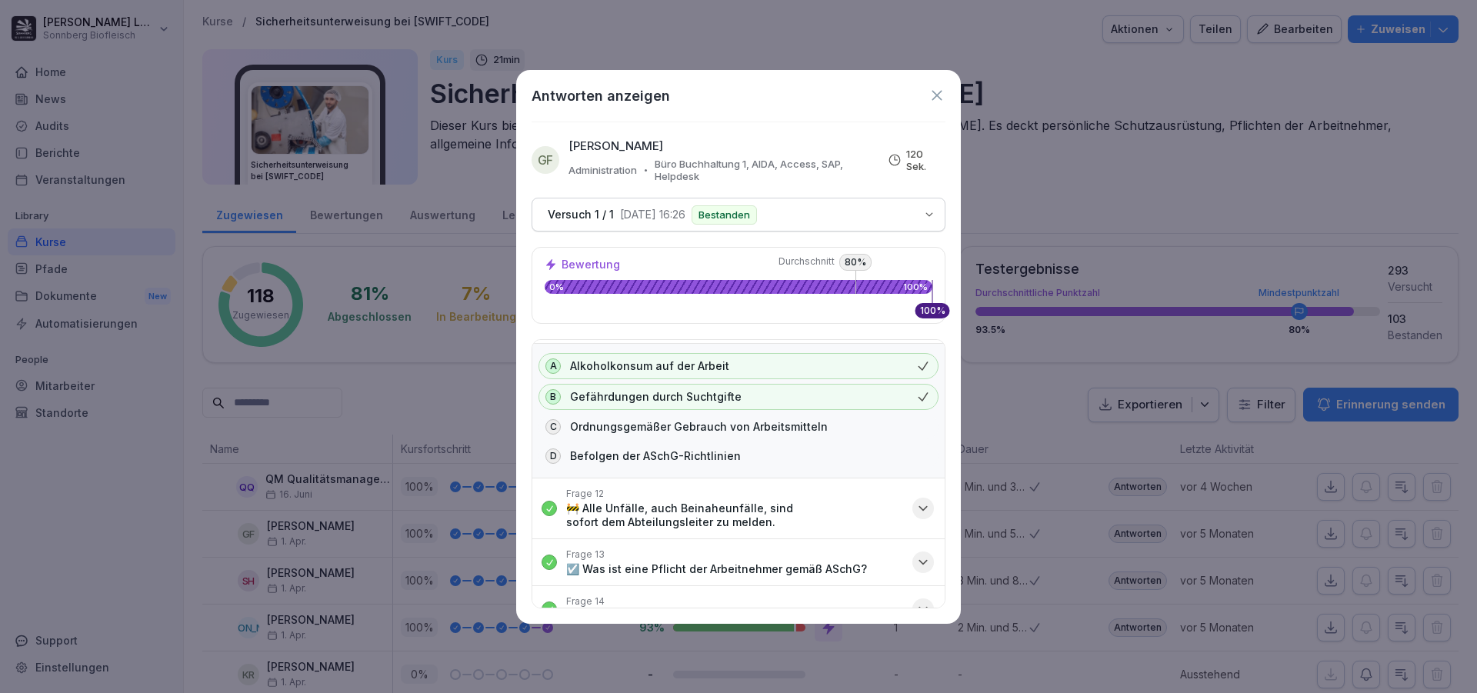
click at [766, 502] on p "🚧 Alle Unfälle, auch Beinaheunfälle, sind sofort dem Abteilungsleiter zu melden." at bounding box center [734, 516] width 337 height 28
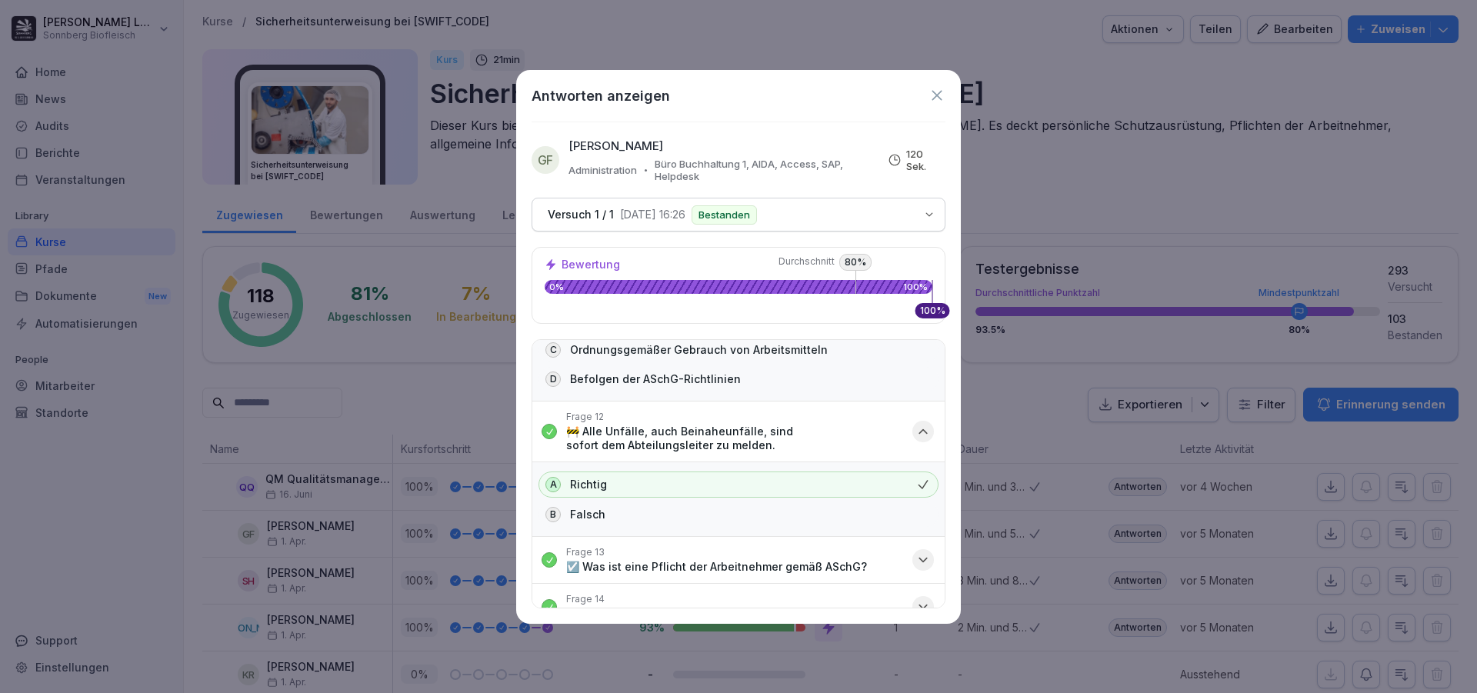
scroll to position [1855, 0]
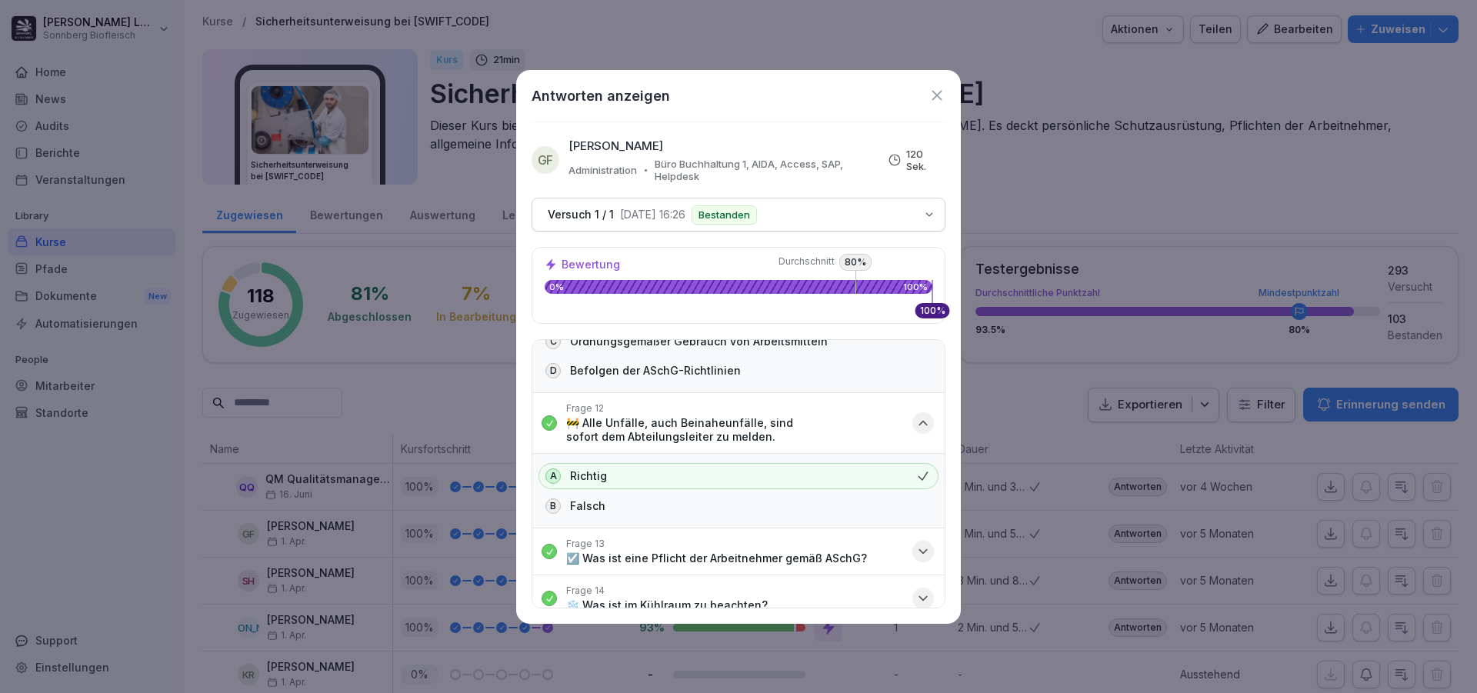
click at [756, 538] on div "Frage 13 ☑️ Was ist eine Pflicht der Arbeitnehmer gemäß ASchG?" at bounding box center [716, 552] width 301 height 28
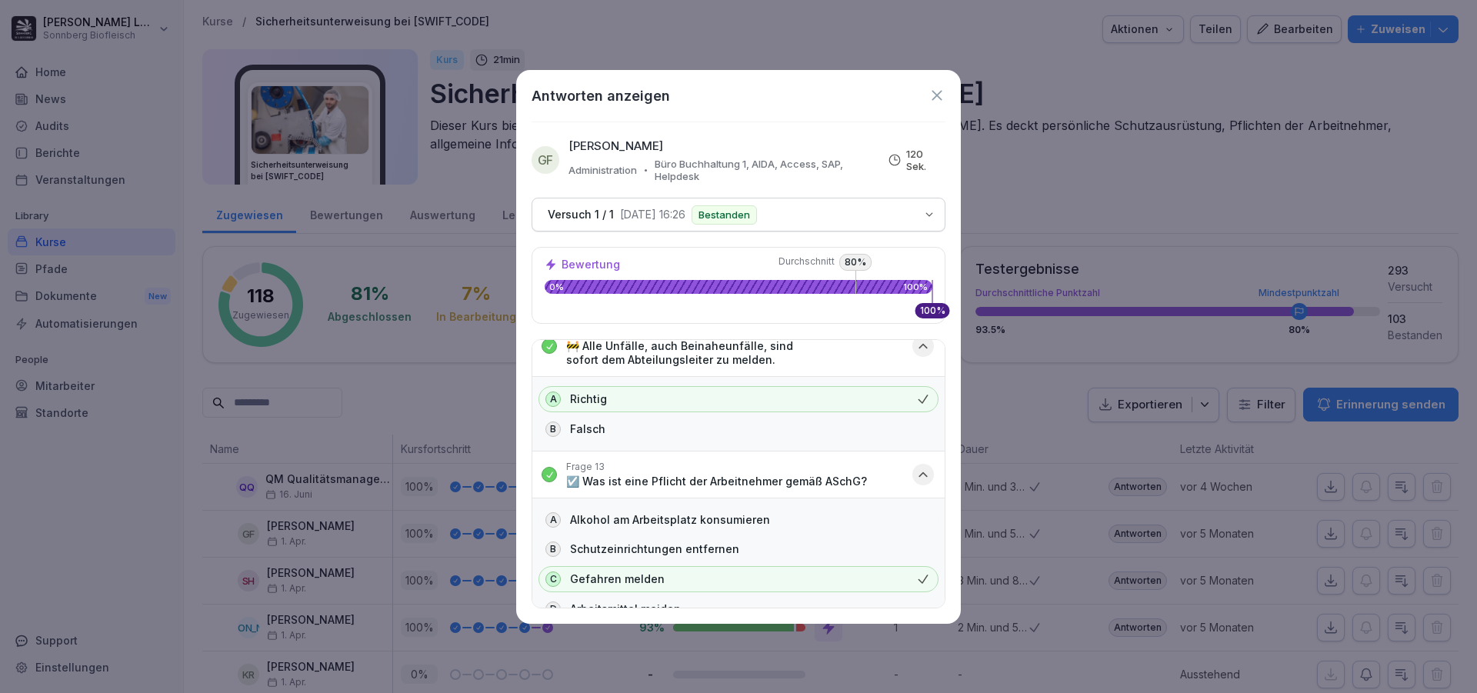
scroll to position [1988, 0]
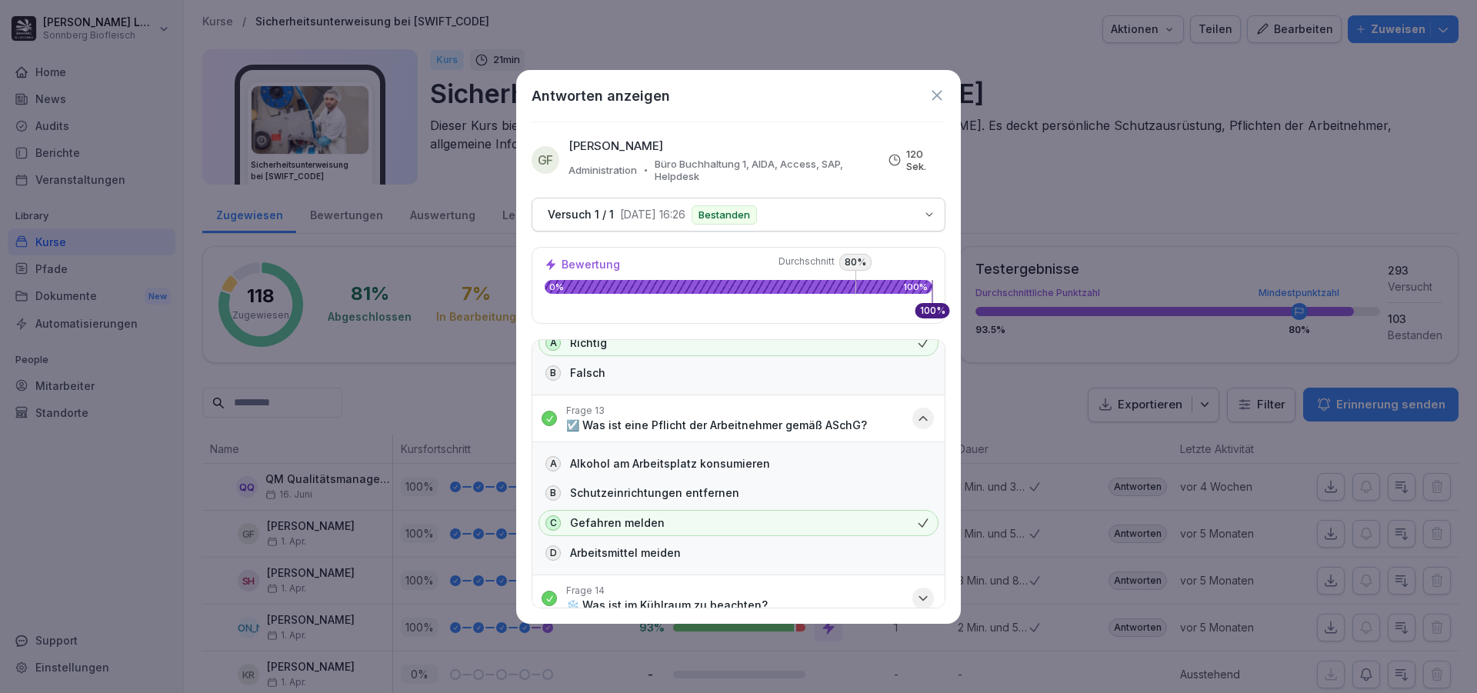
click at [772, 588] on button "Frage 14 ❄️ Was ist im Kühlraum zu beachten?" at bounding box center [738, 598] width 412 height 46
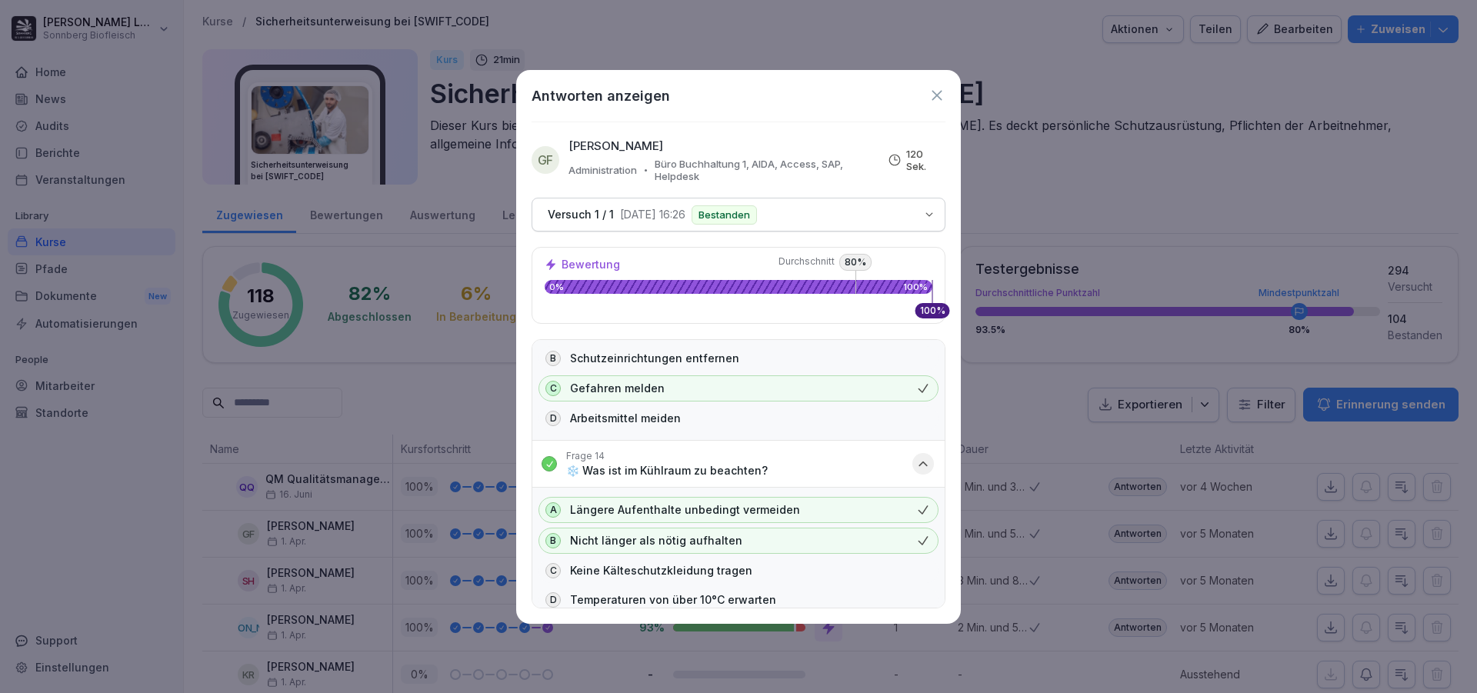
scroll to position [0, 0]
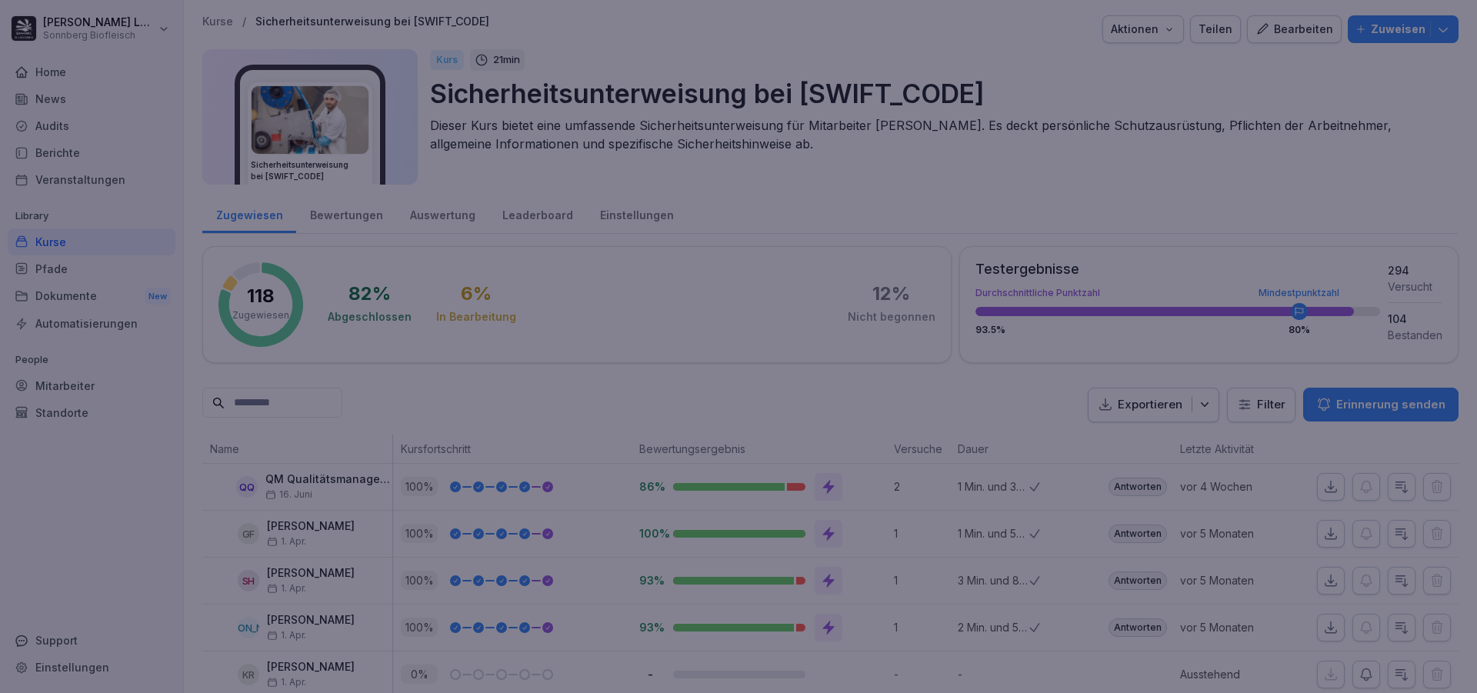
click at [129, 534] on div at bounding box center [738, 346] width 1477 height 693
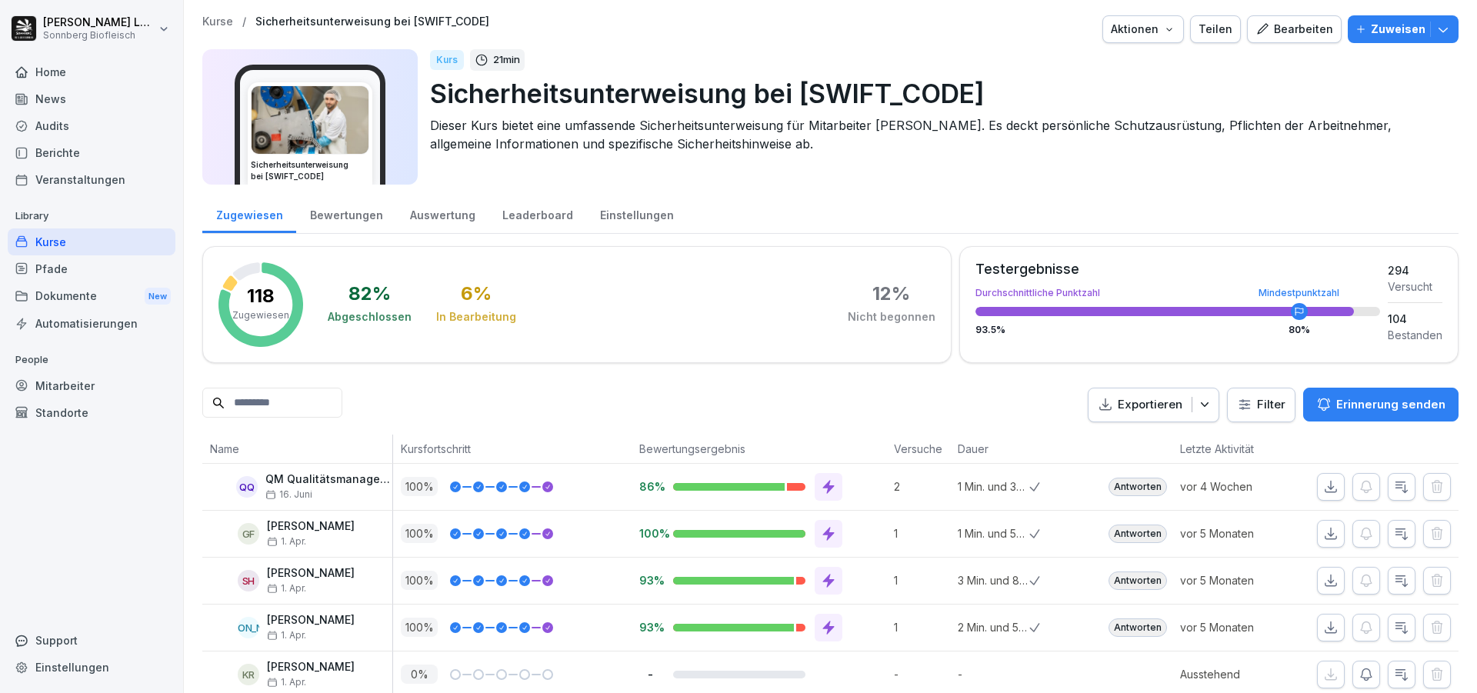
click at [85, 375] on div "Mitarbeiter" at bounding box center [92, 385] width 168 height 27
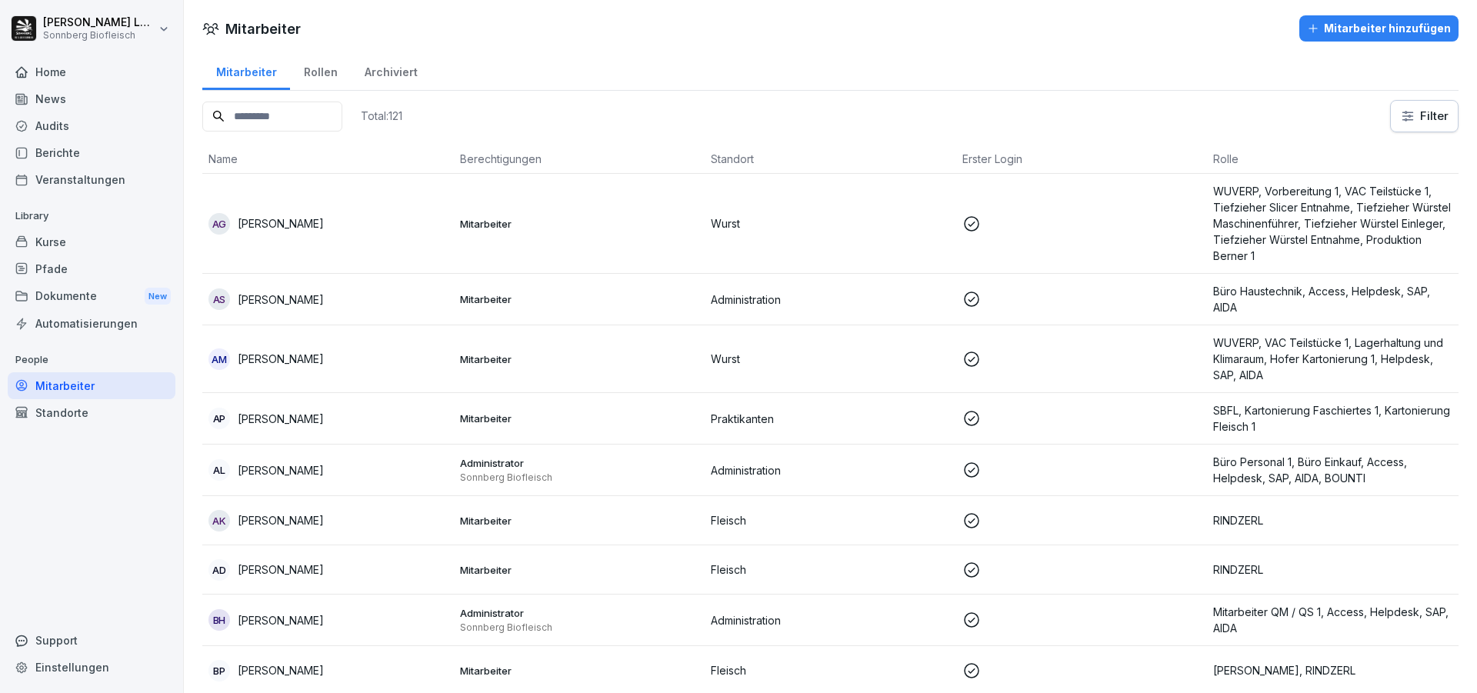
click at [298, 114] on input at bounding box center [272, 117] width 140 height 30
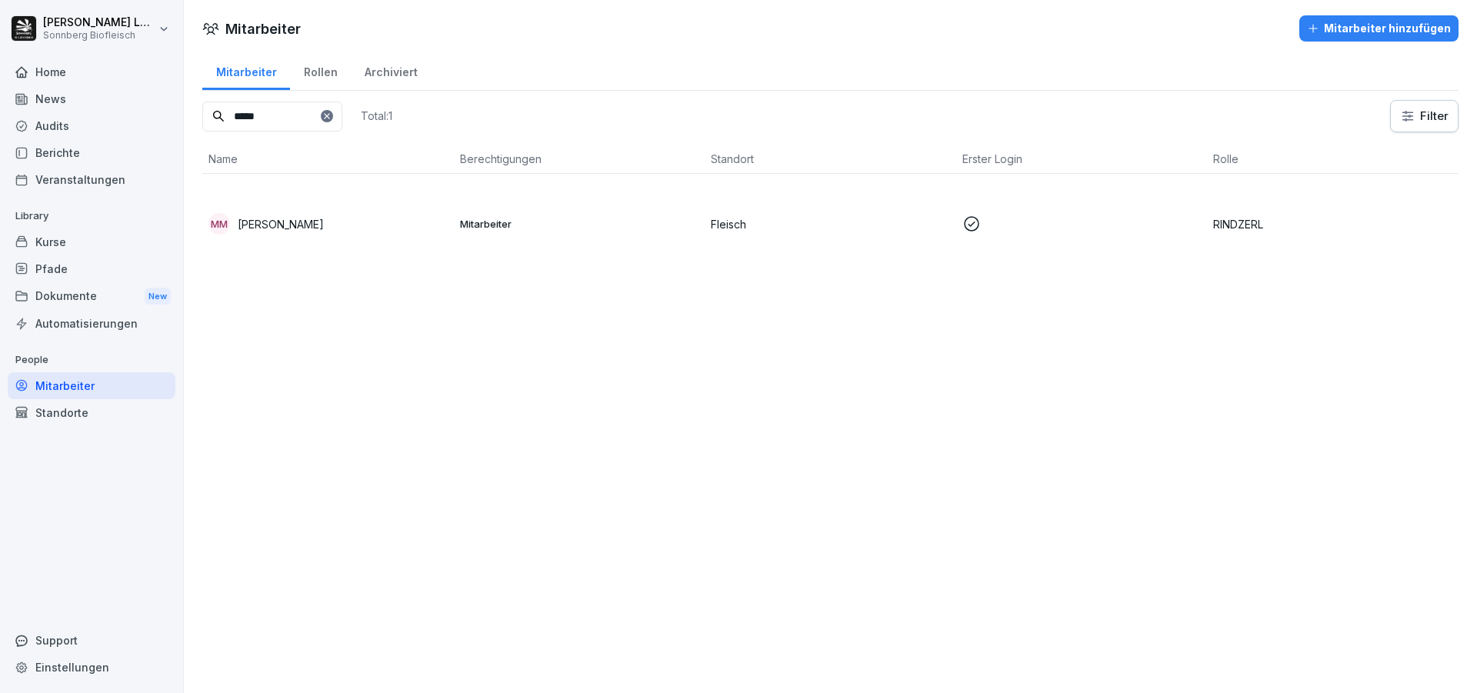
type input "*****"
click at [373, 218] on div "MM Marius-Laviniu Matlas" at bounding box center [327, 224] width 239 height 22
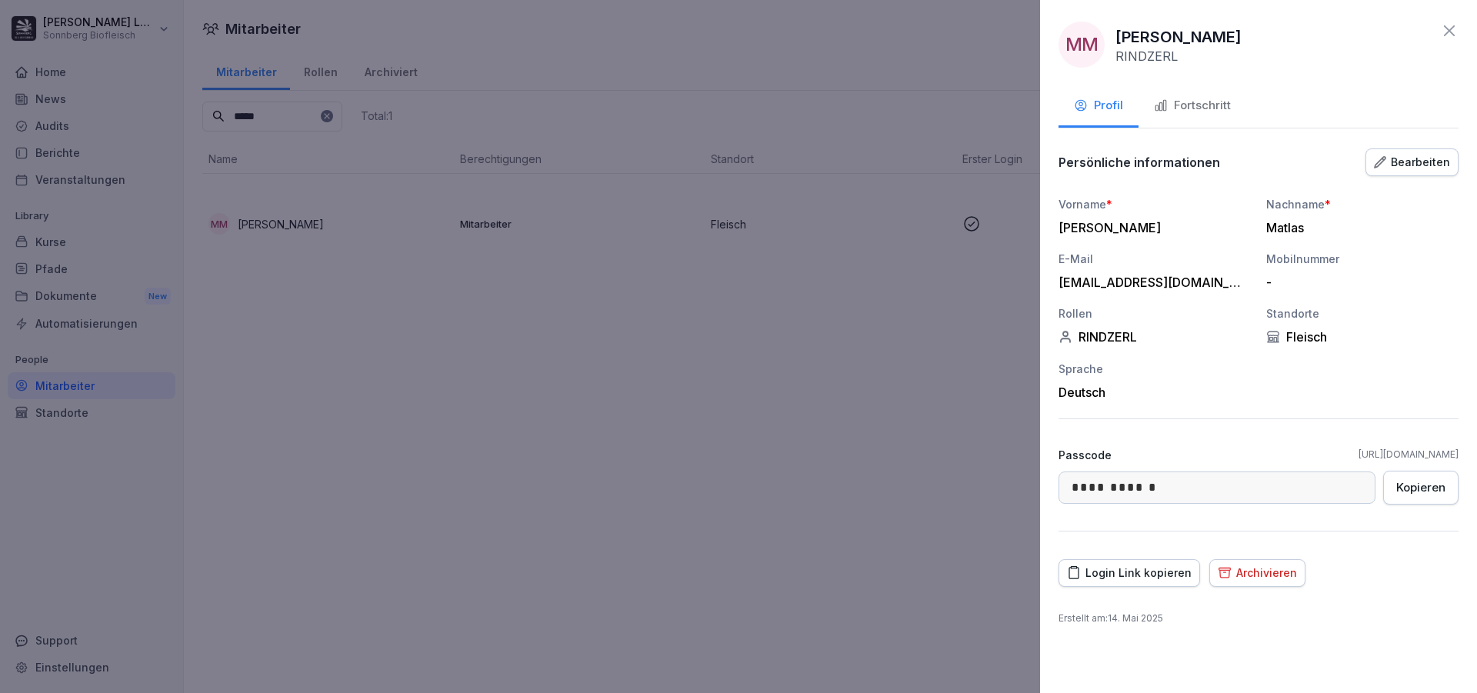
click at [1183, 105] on div "Fortschritt" at bounding box center [1192, 106] width 77 height 18
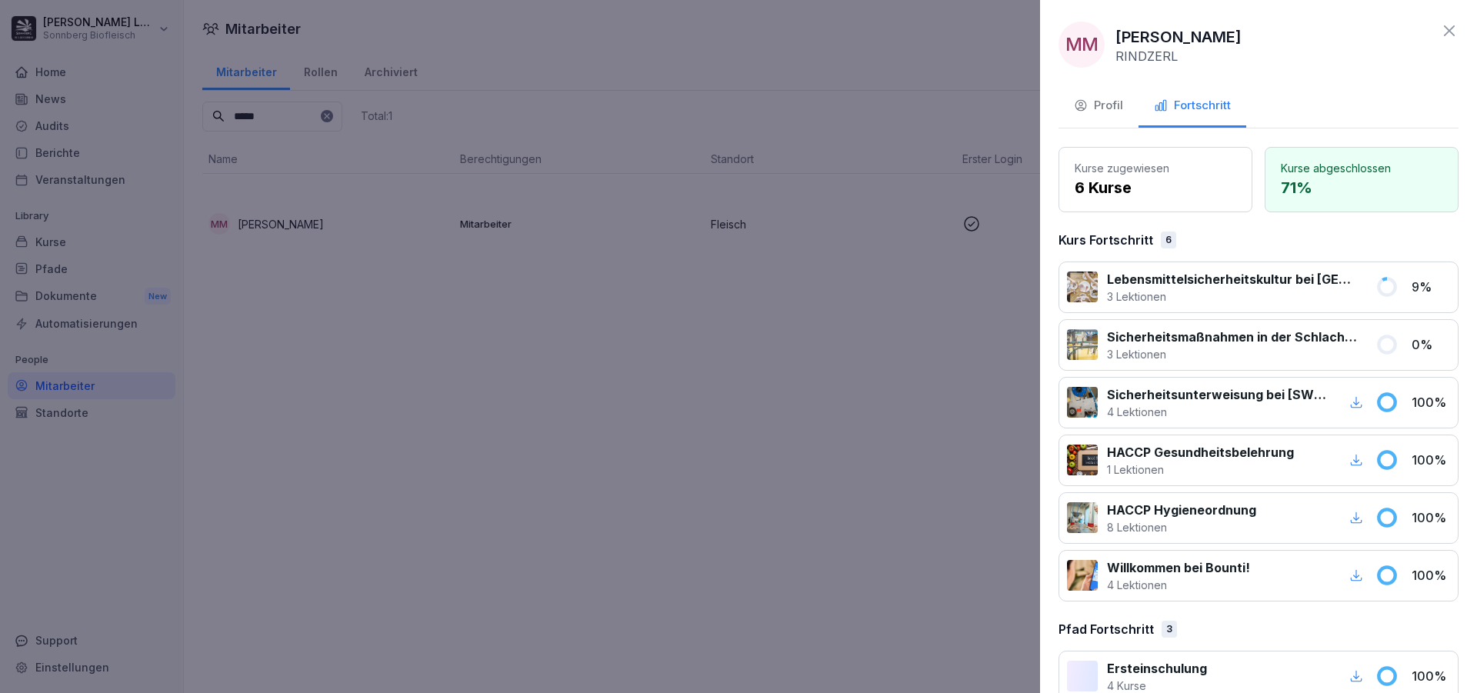
click at [729, 425] on div at bounding box center [738, 346] width 1477 height 693
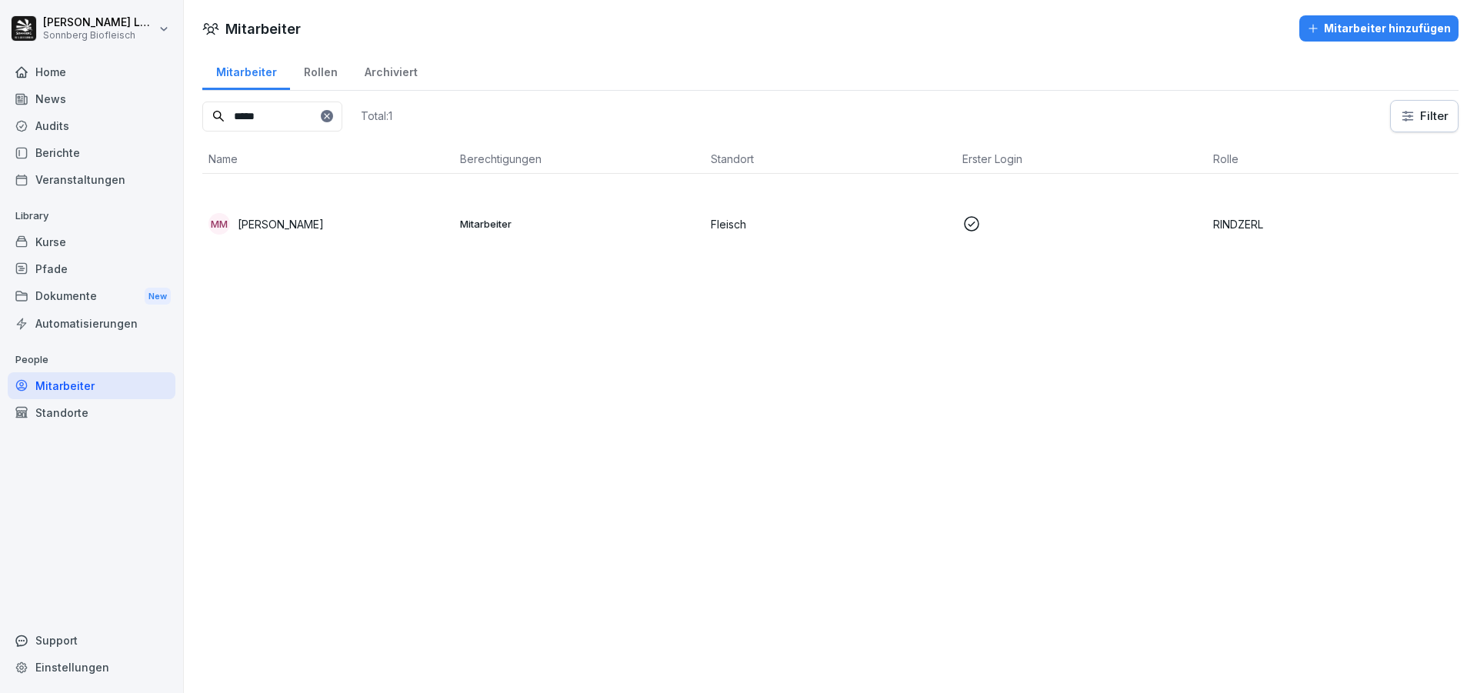
click at [477, 176] on td "Mitarbeiter" at bounding box center [580, 224] width 252 height 100
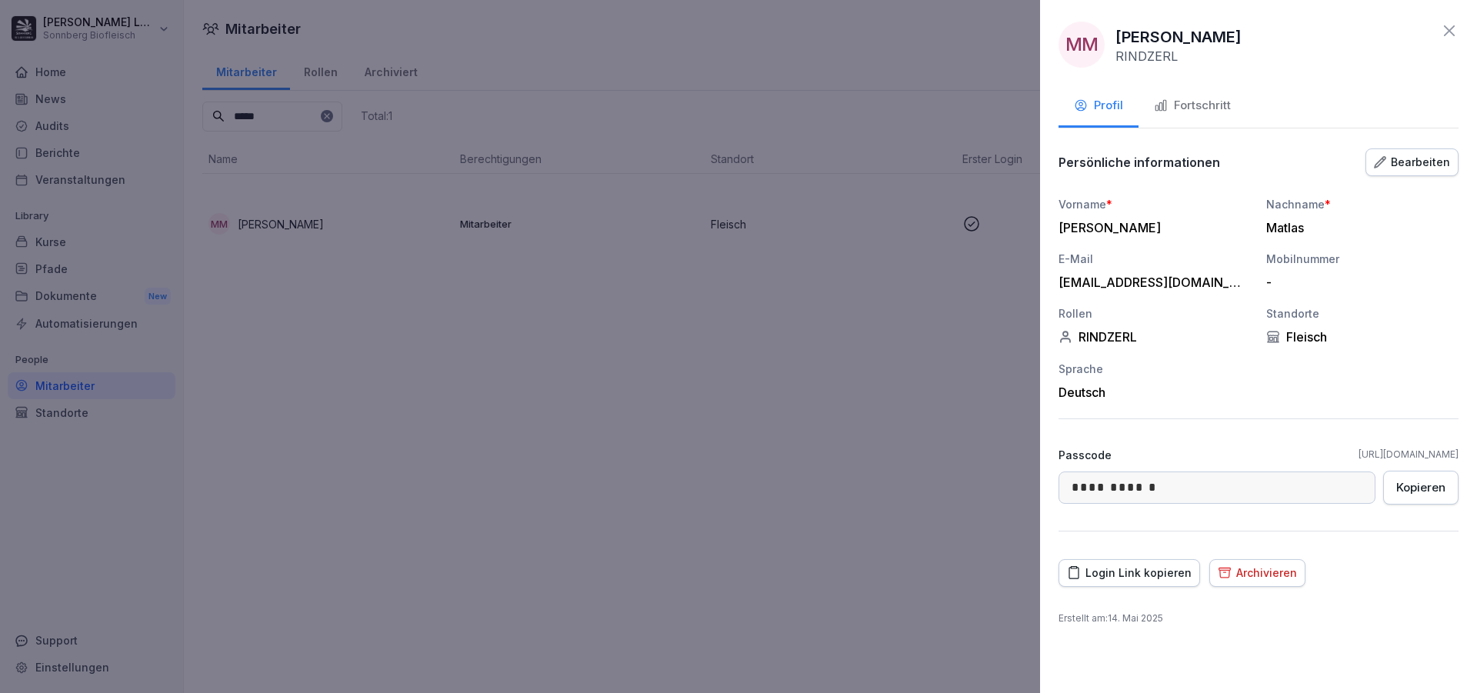
click at [1170, 111] on div "Fortschritt" at bounding box center [1192, 106] width 77 height 18
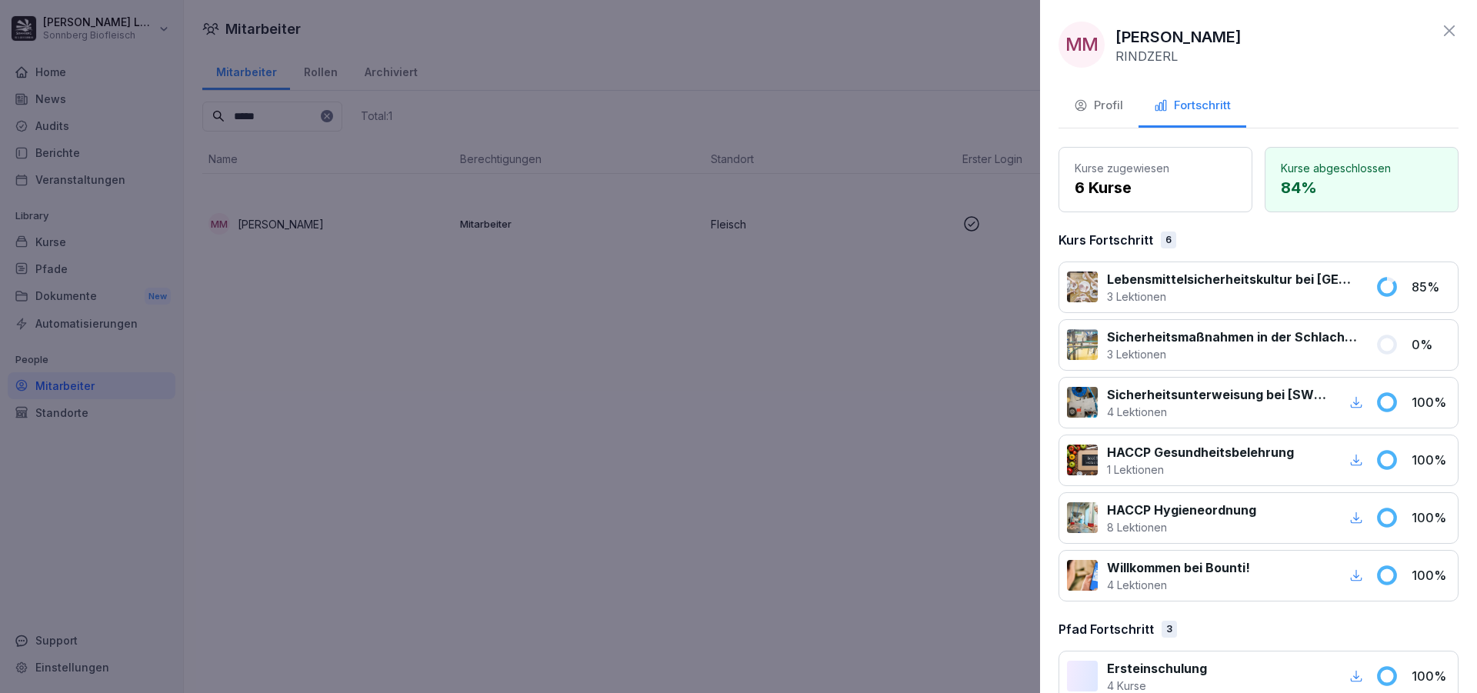
click at [378, 316] on div at bounding box center [738, 346] width 1477 height 693
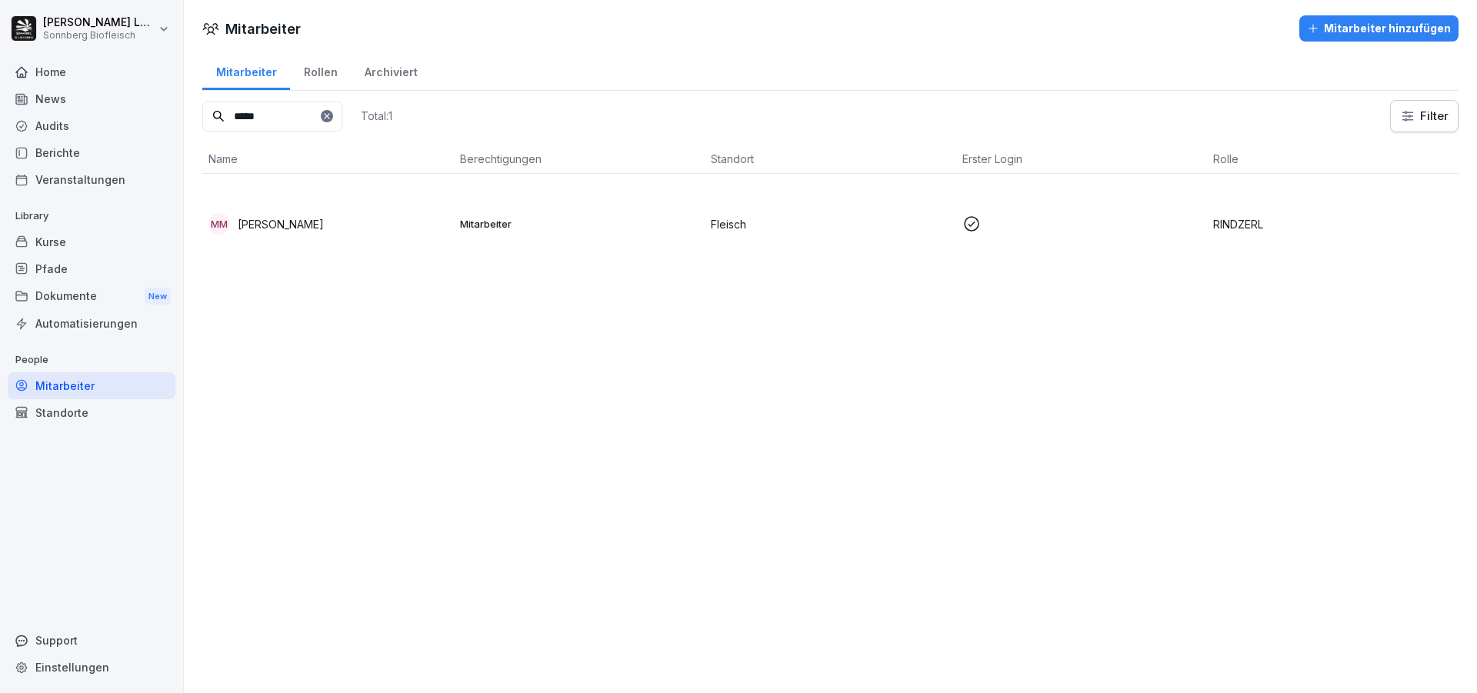
click at [85, 246] on div "Kurse" at bounding box center [92, 241] width 168 height 27
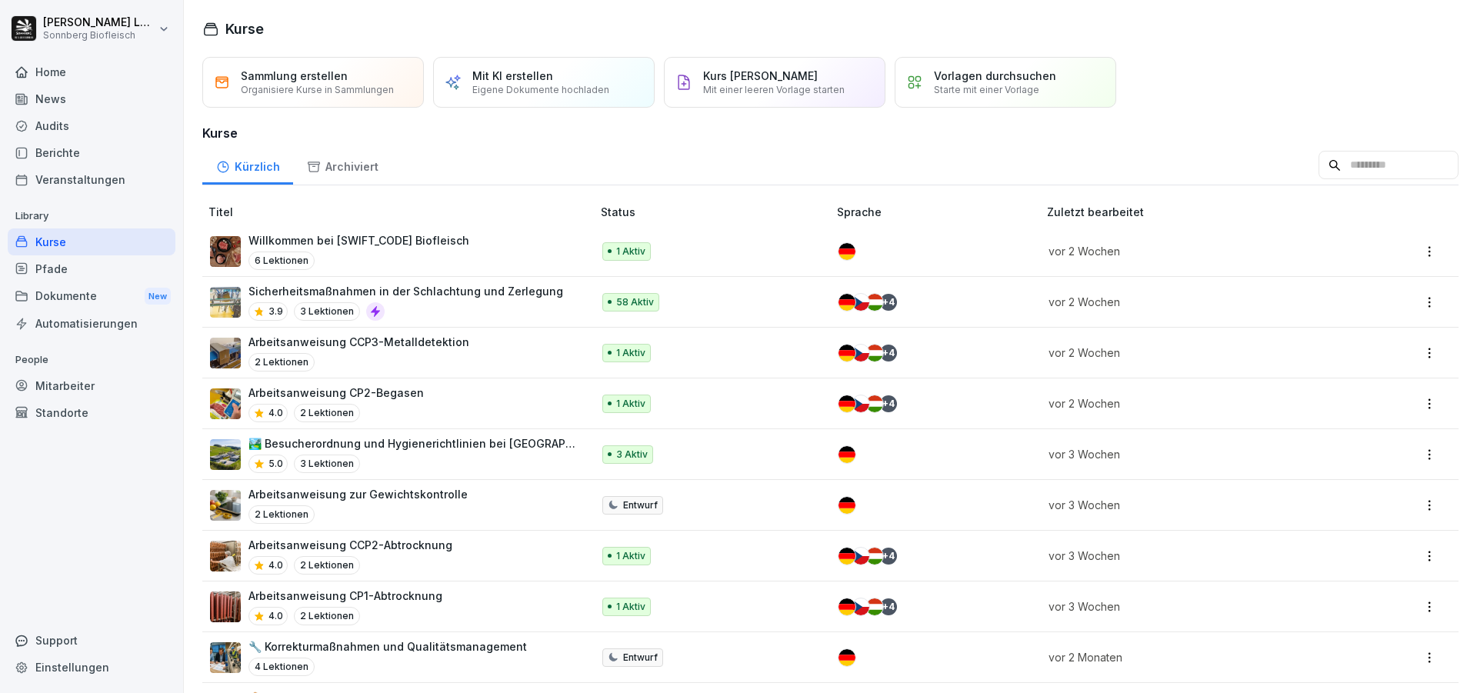
click at [1335, 180] on input at bounding box center [1389, 165] width 140 height 29
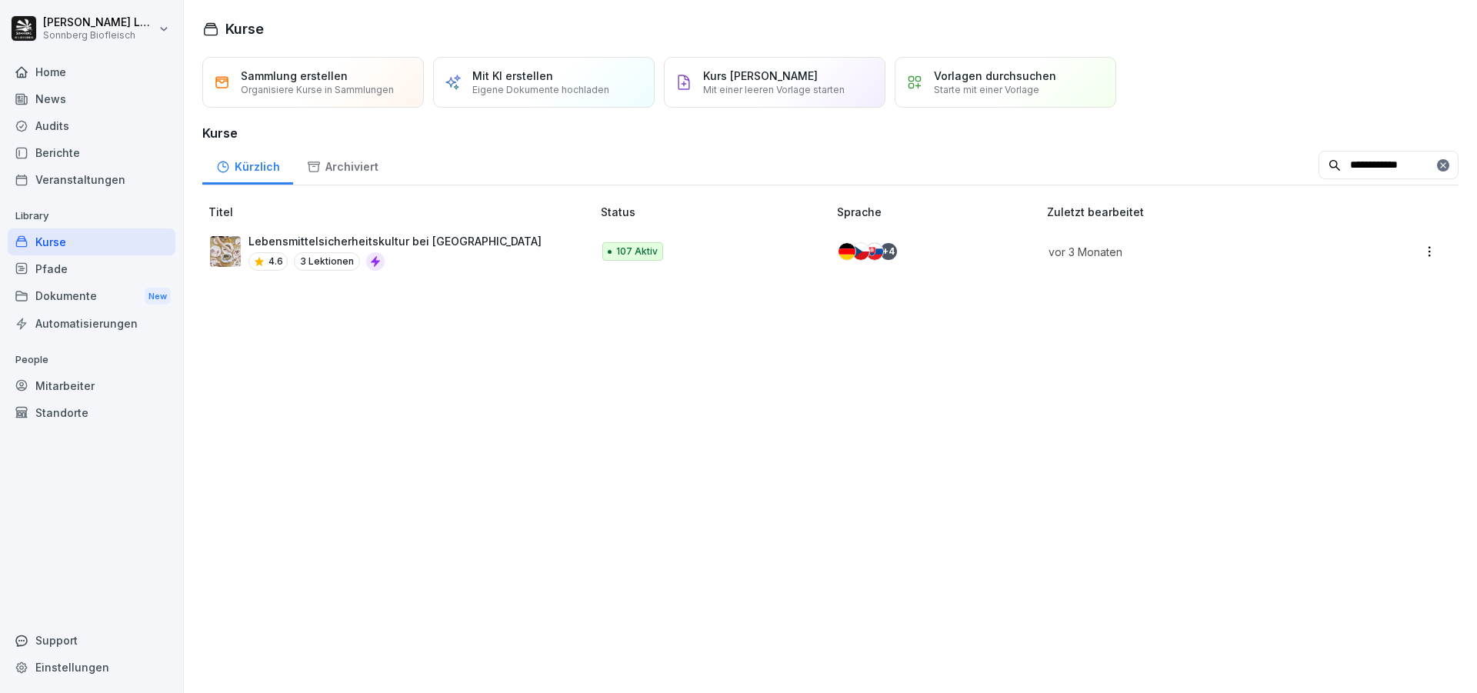
type input "**********"
click at [524, 271] on div "Lebensmittelsicherheitskultur bei Sonnberg 4.6 3 Lektionen" at bounding box center [393, 252] width 366 height 38
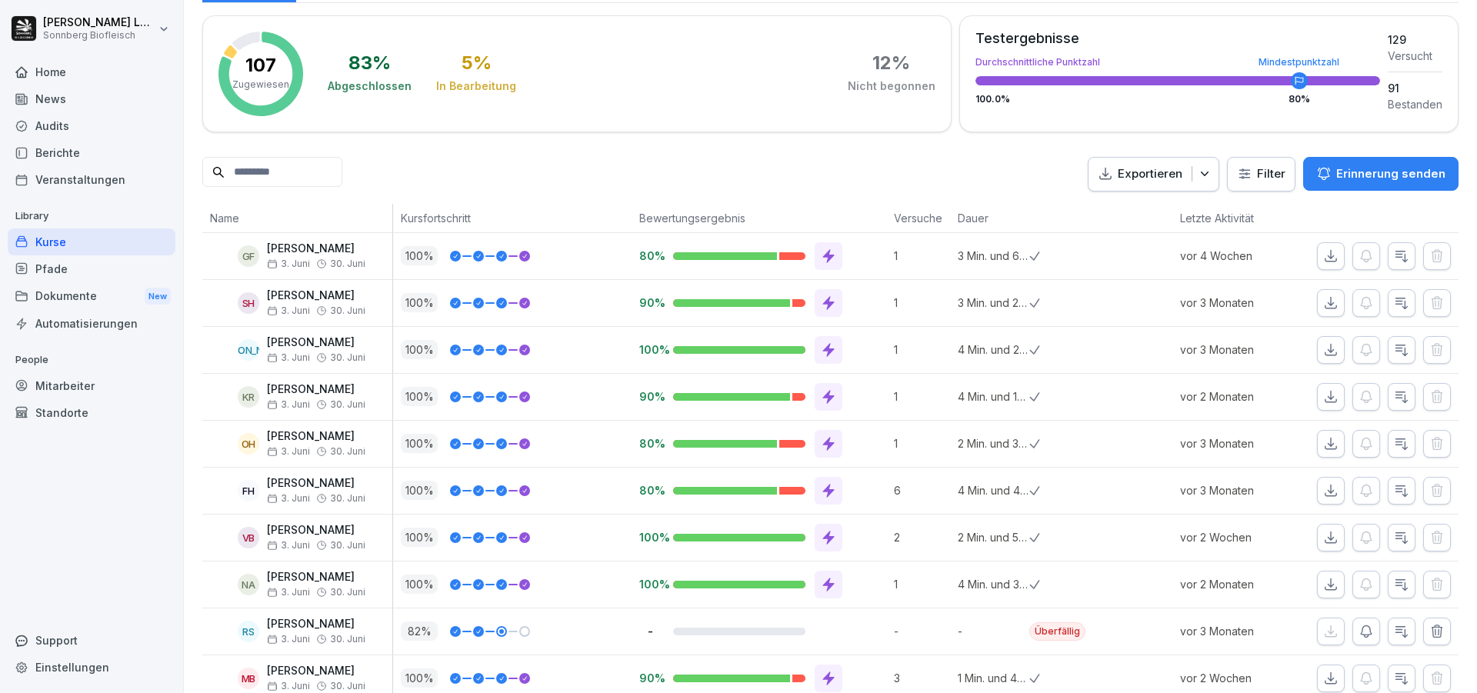
scroll to position [385, 0]
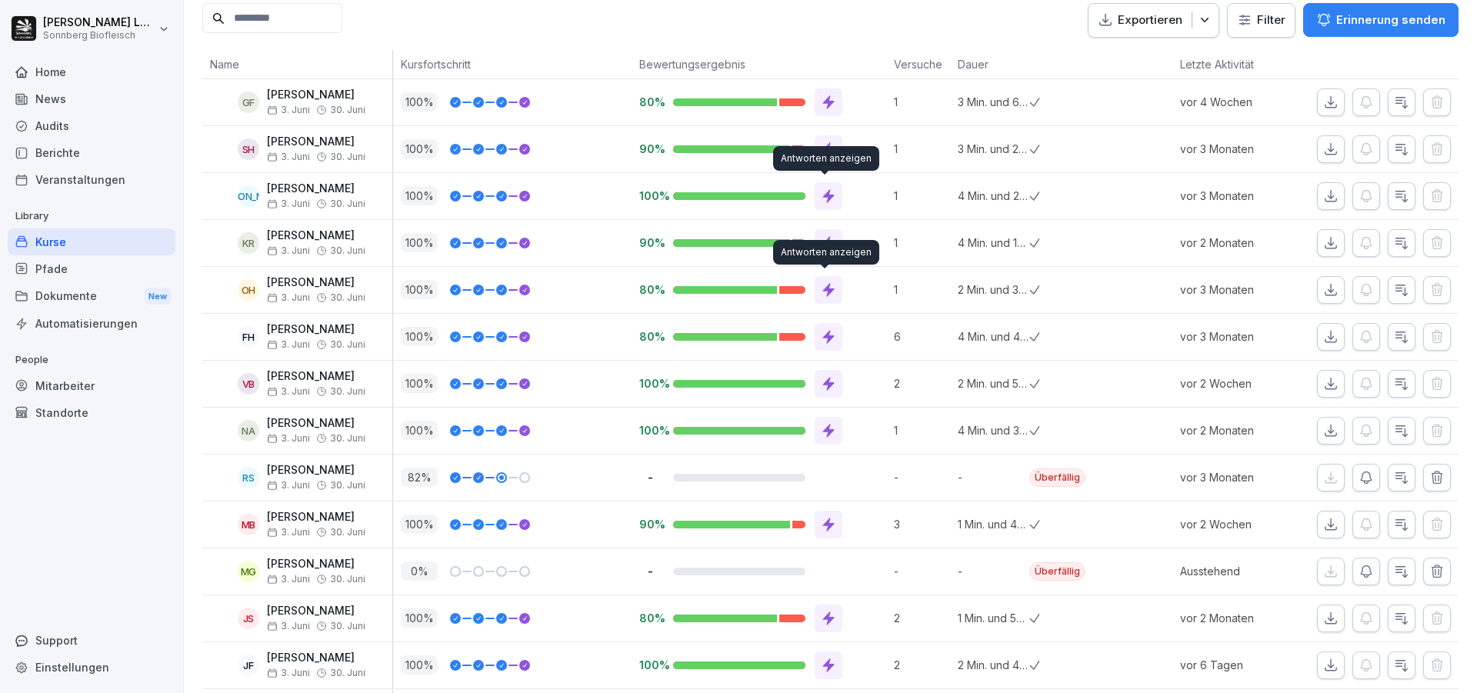
click at [823, 184] on div at bounding box center [829, 196] width 28 height 28
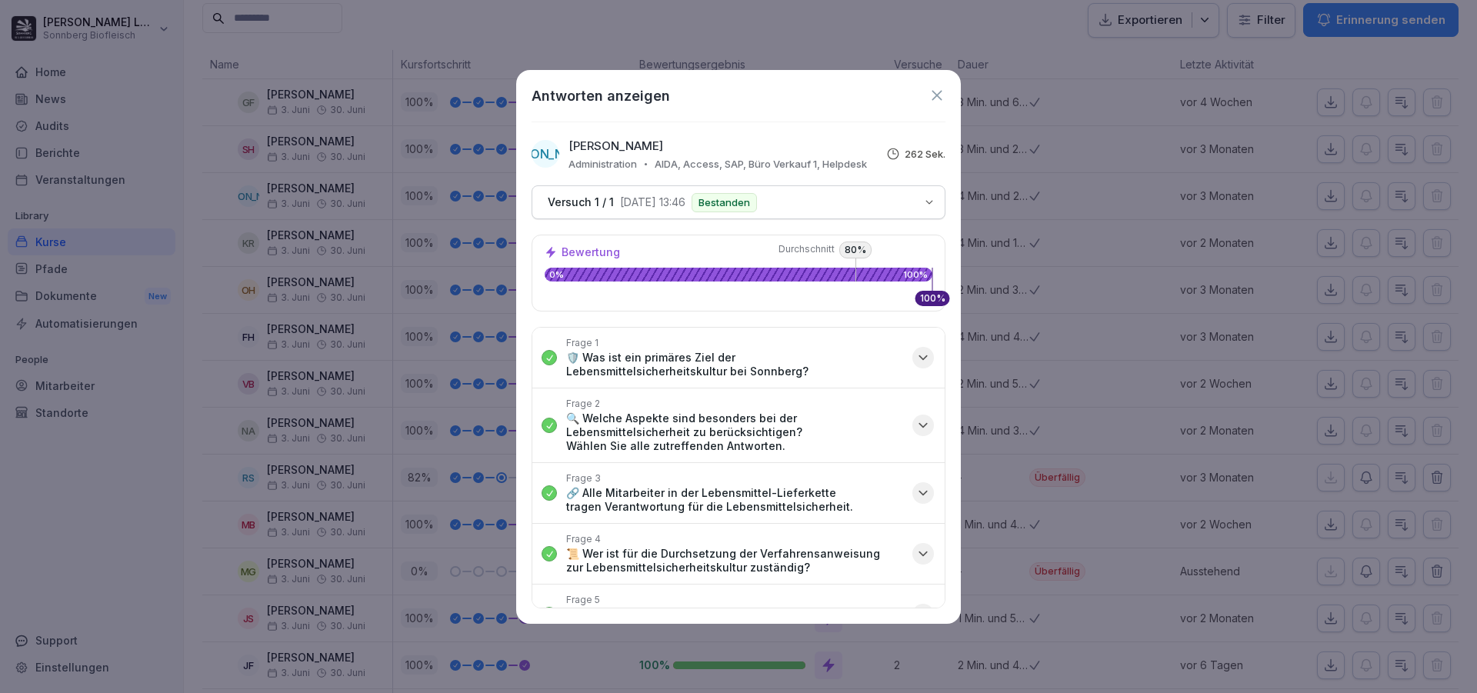
click at [368, 347] on div at bounding box center [738, 346] width 1477 height 693
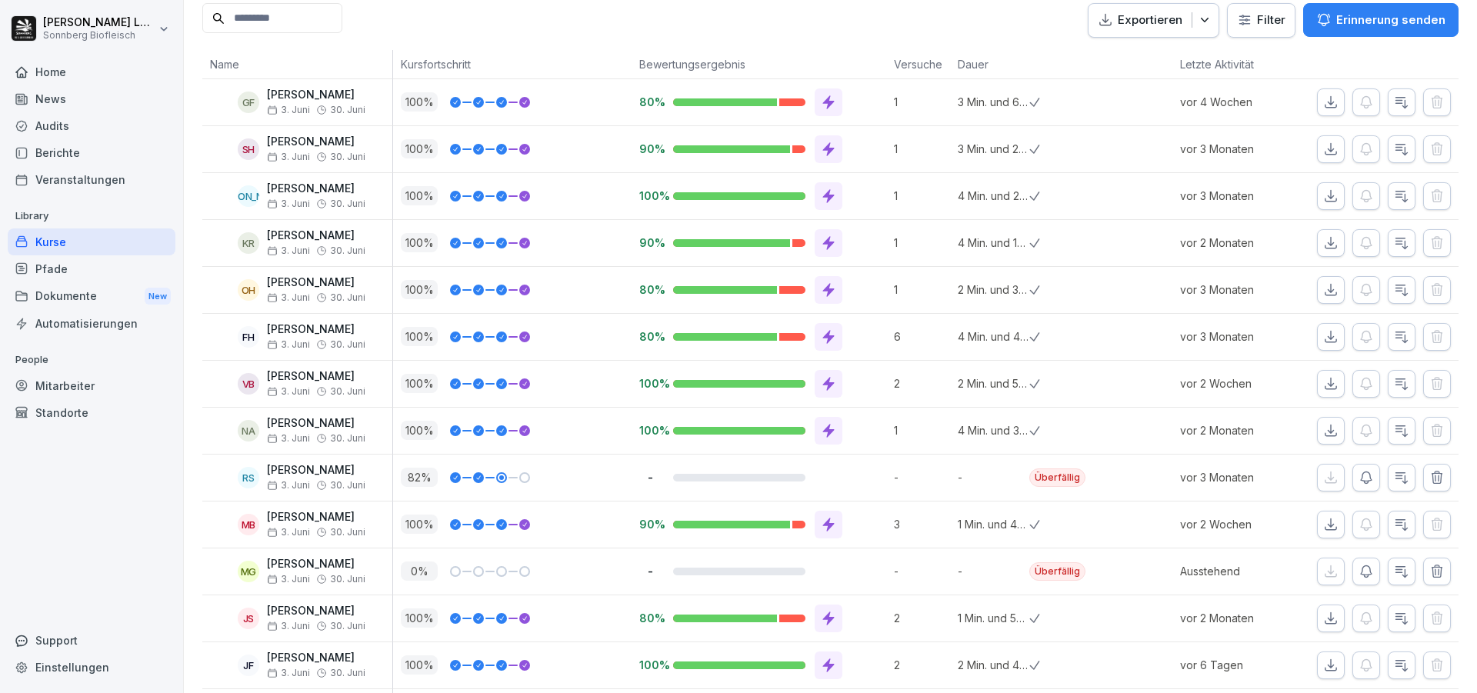
click at [821, 387] on icon at bounding box center [828, 383] width 15 height 15
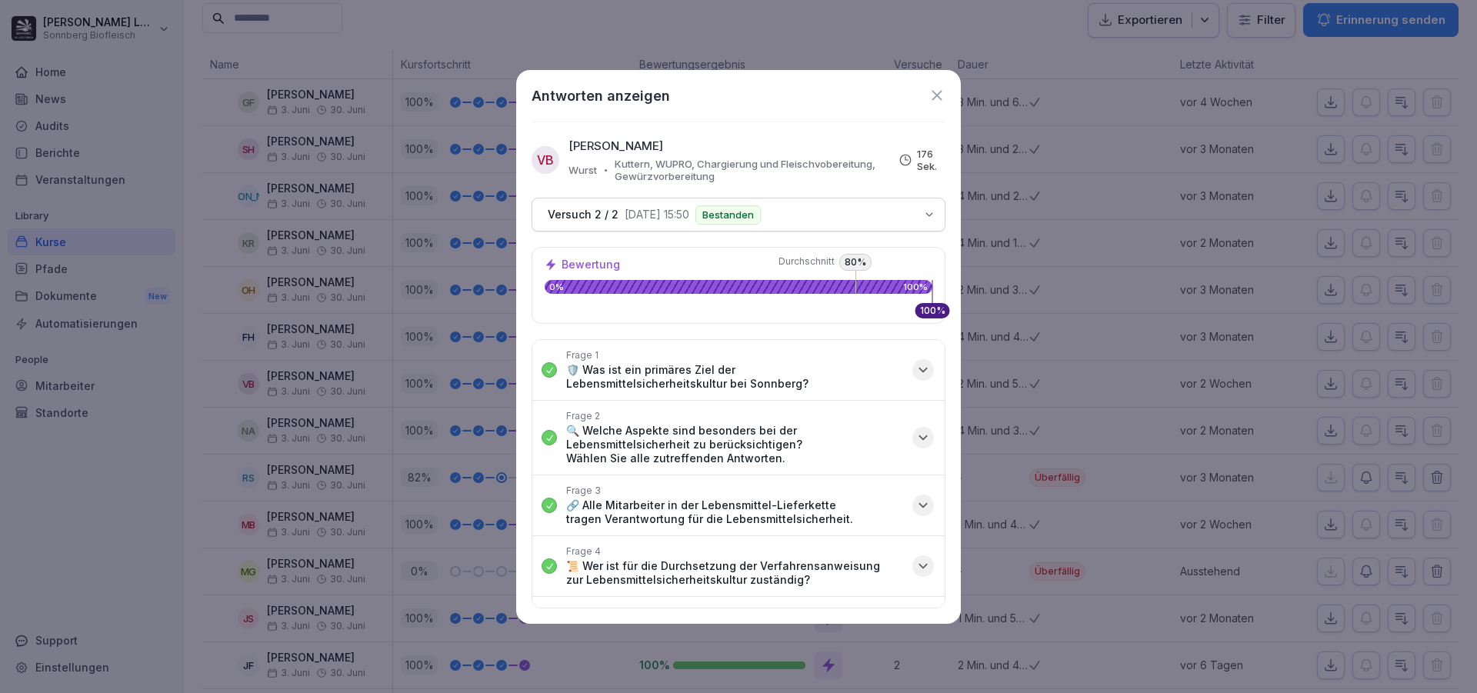
scroll to position [154, 0]
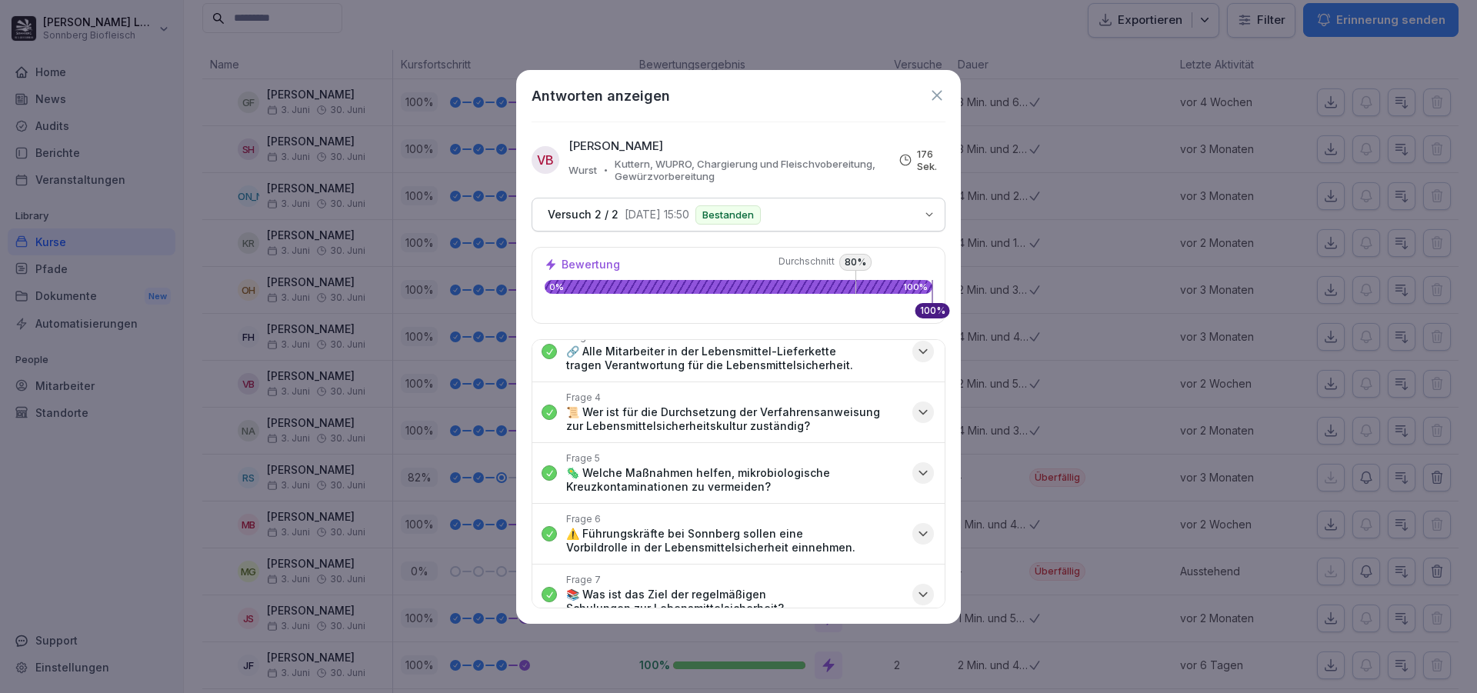
click at [802, 482] on p "🦠 Welche Maßnahmen helfen, mikrobiologische Kreuzkontaminationen zu vermeiden?" at bounding box center [734, 480] width 337 height 28
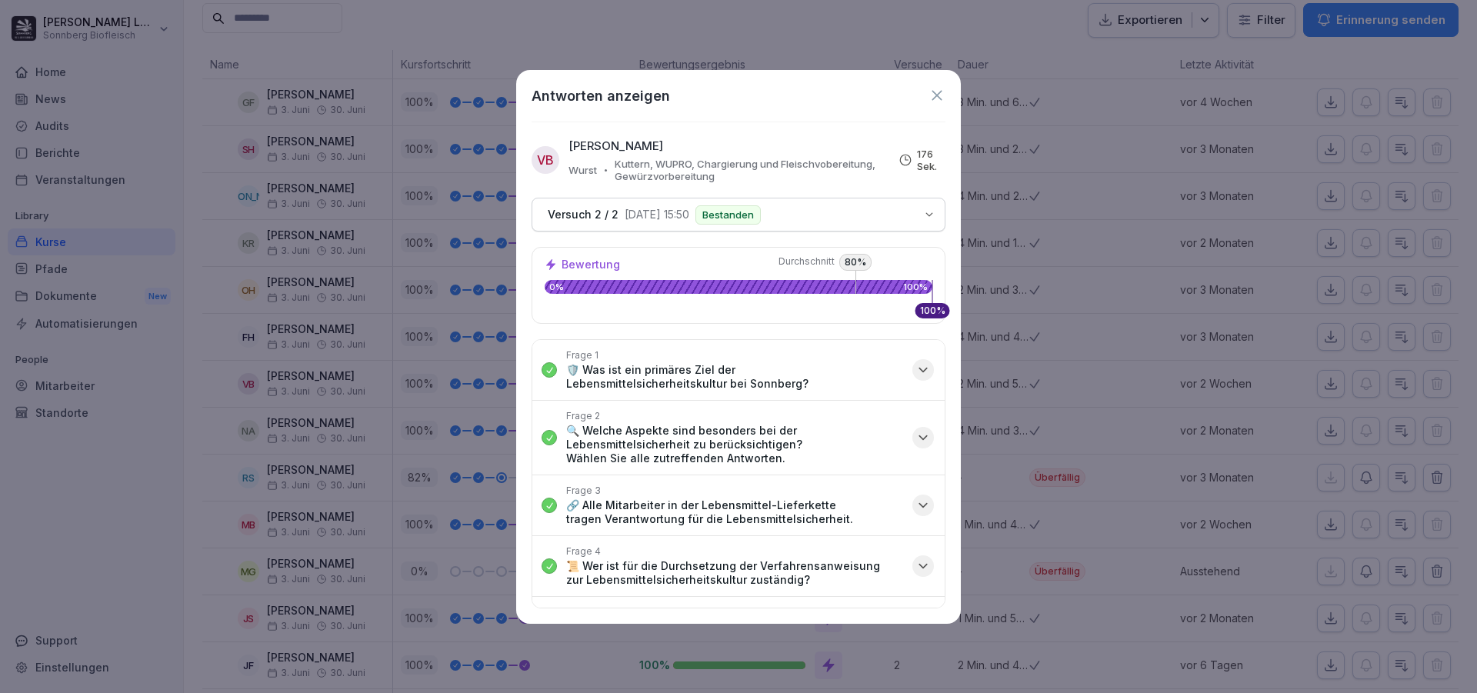
scroll to position [77, 0]
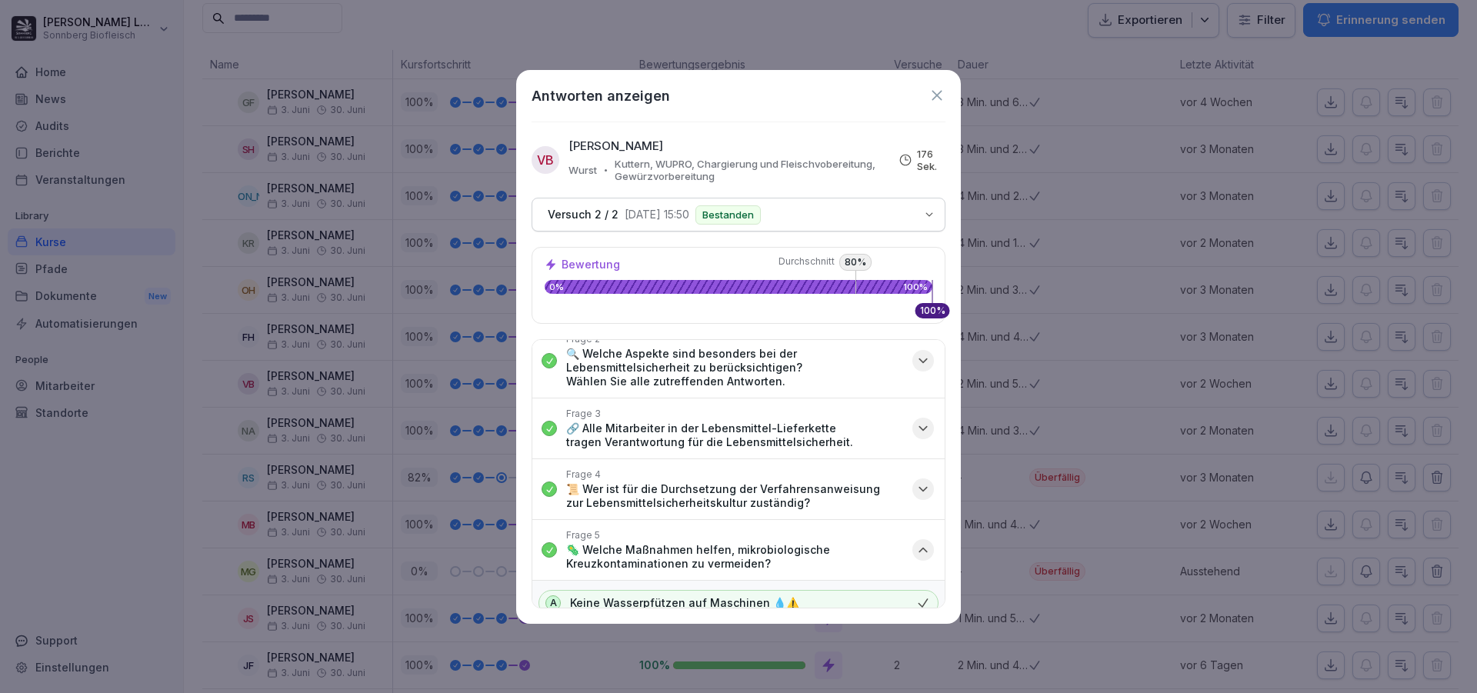
click at [848, 552] on p "🦠 Welche Maßnahmen helfen, mikrobiologische Kreuzkontaminationen zu vermeiden?" at bounding box center [734, 557] width 337 height 28
click at [658, 377] on p "🔍 Welche Aspekte sind besonders bei der Lebensmittelsicherheit zu berücksichtig…" at bounding box center [734, 368] width 337 height 42
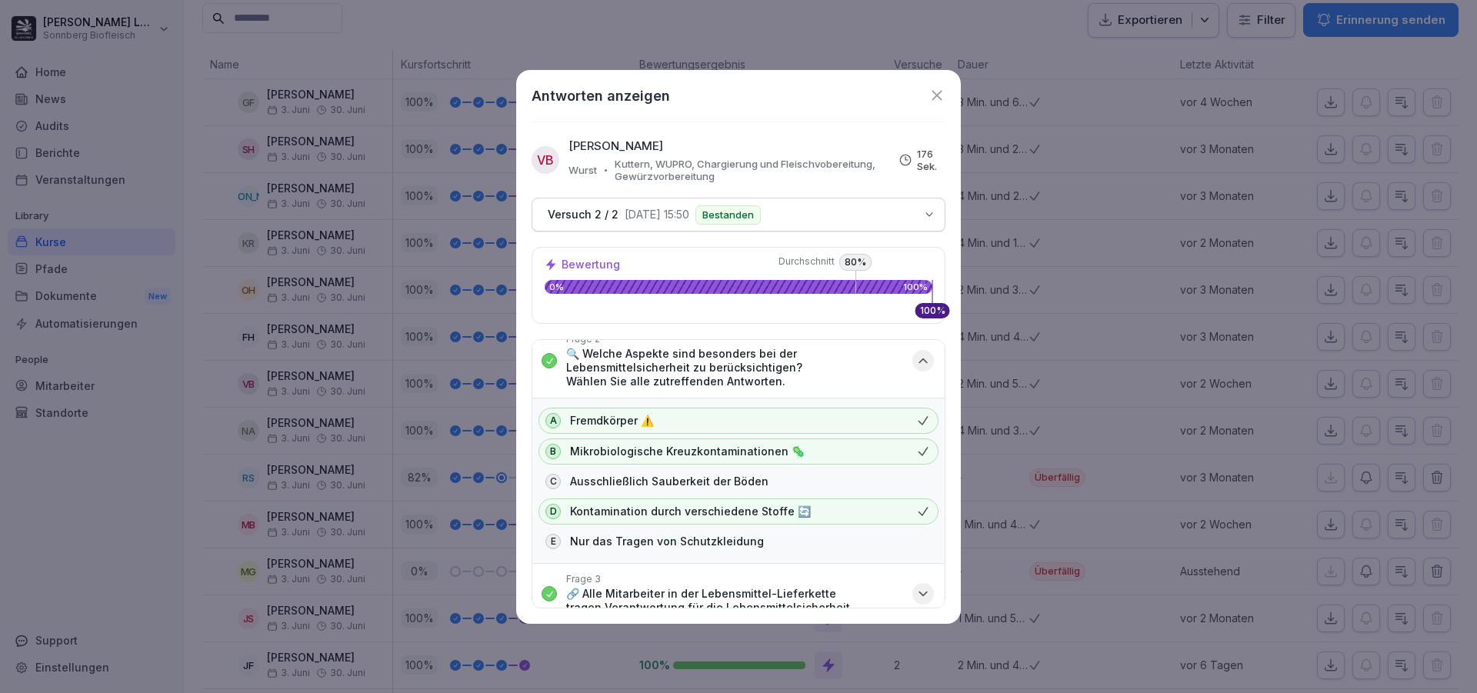
scroll to position [154, 0]
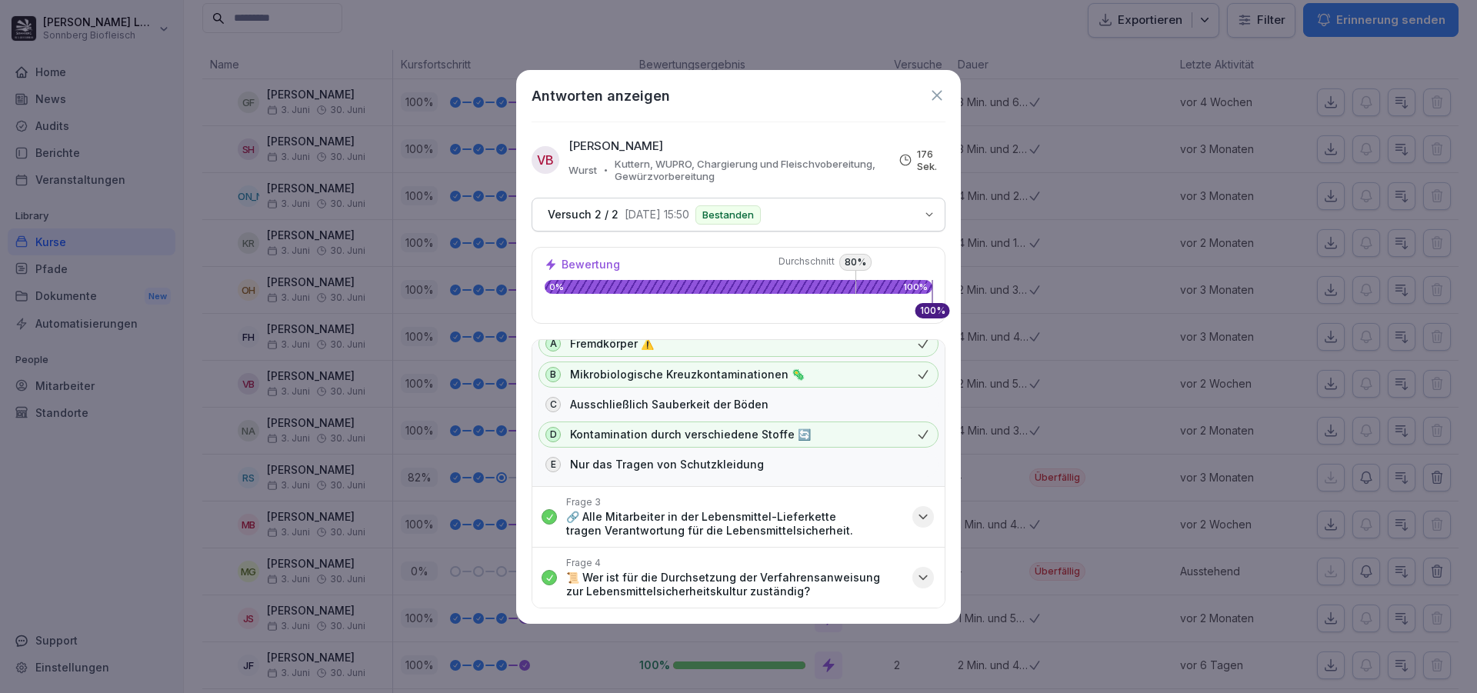
click at [915, 520] on icon "button" at bounding box center [922, 516] width 15 height 15
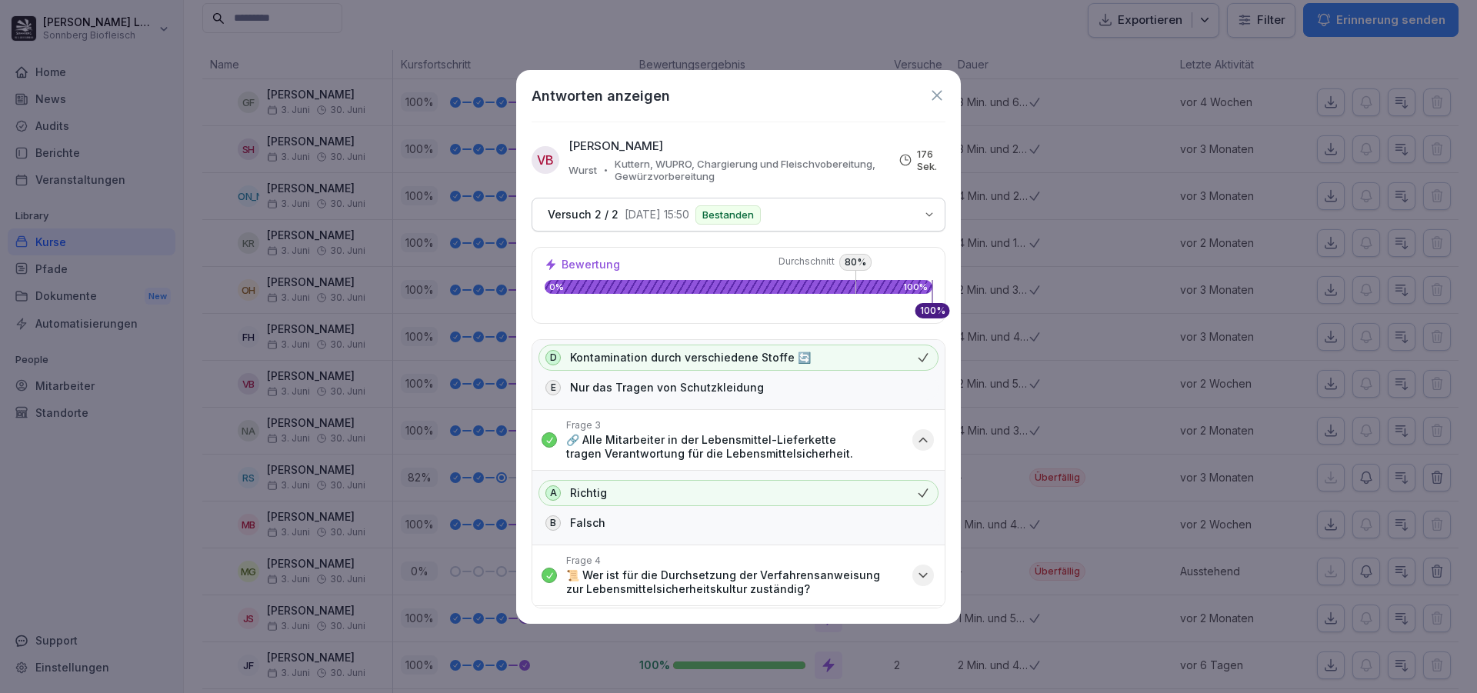
scroll to position [308, 0]
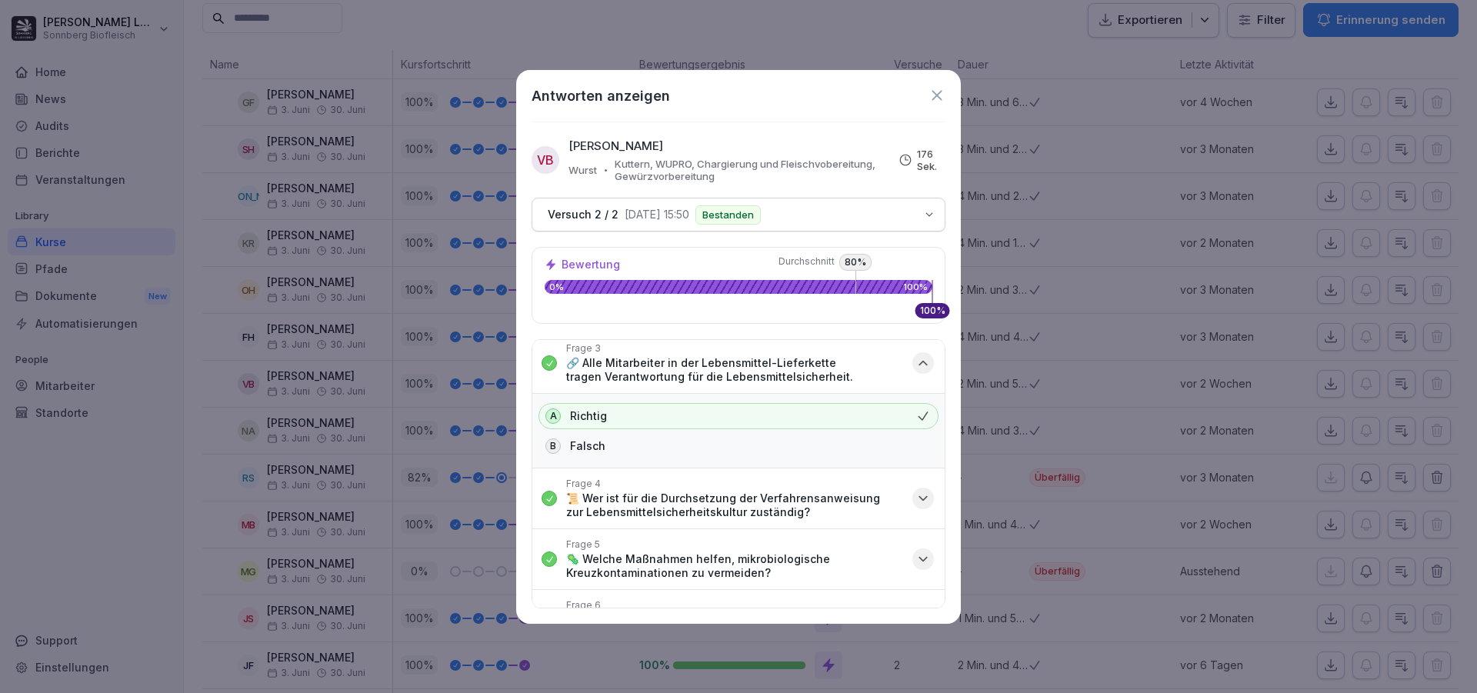
click at [915, 502] on icon "button" at bounding box center [922, 498] width 15 height 15
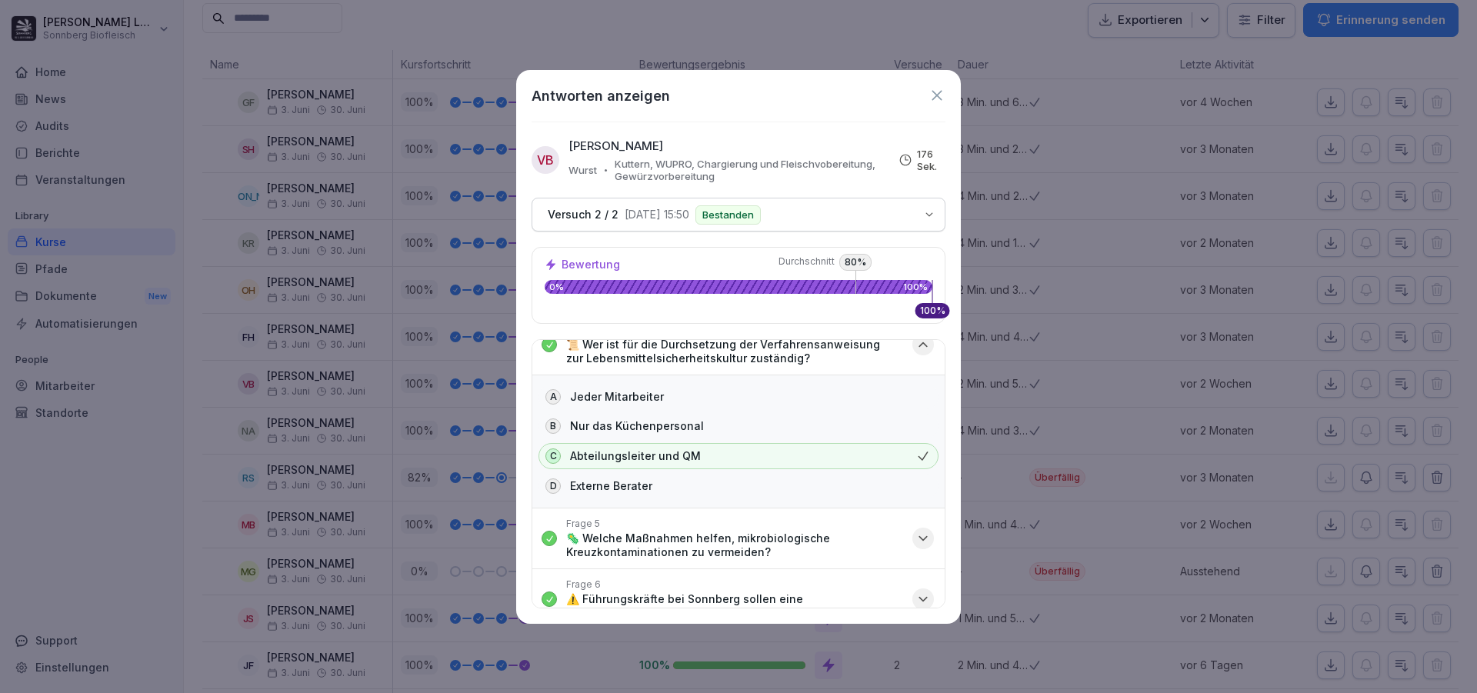
scroll to position [538, 0]
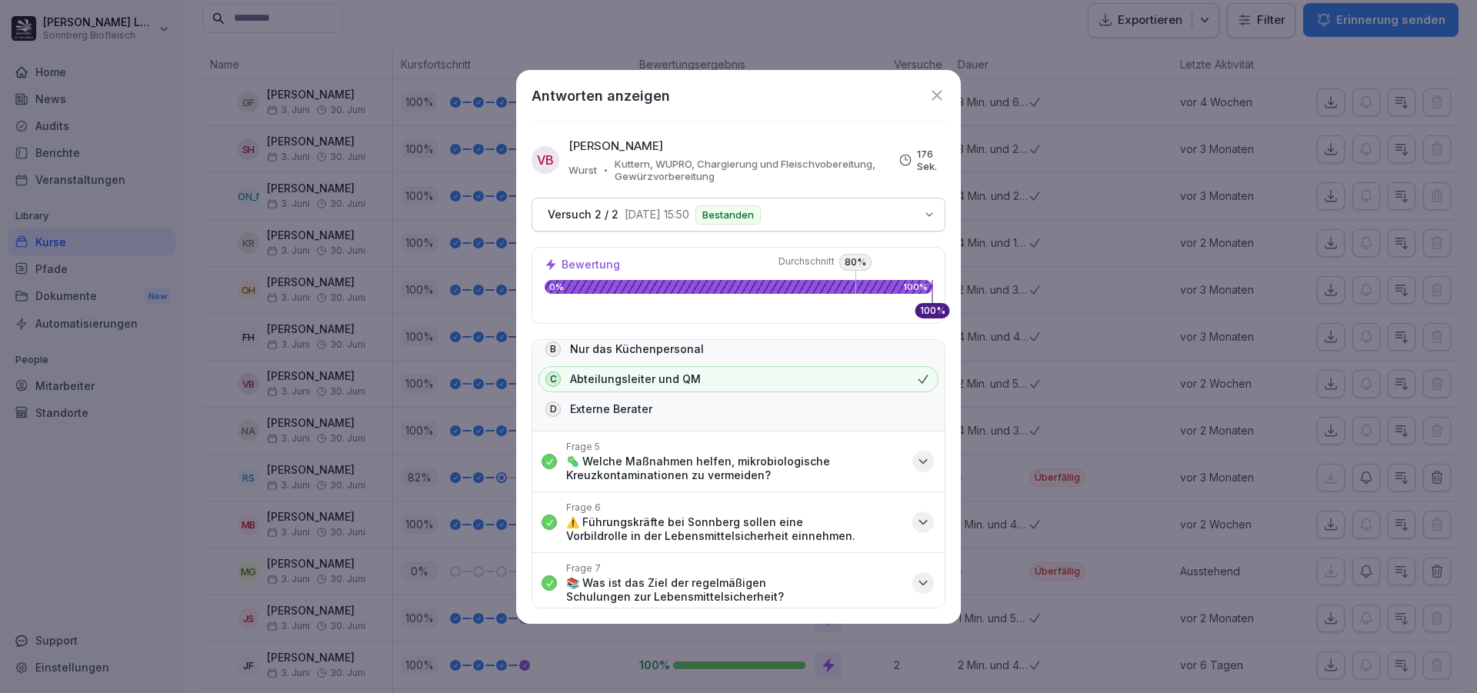
click at [912, 453] on div "button" at bounding box center [923, 462] width 22 height 22
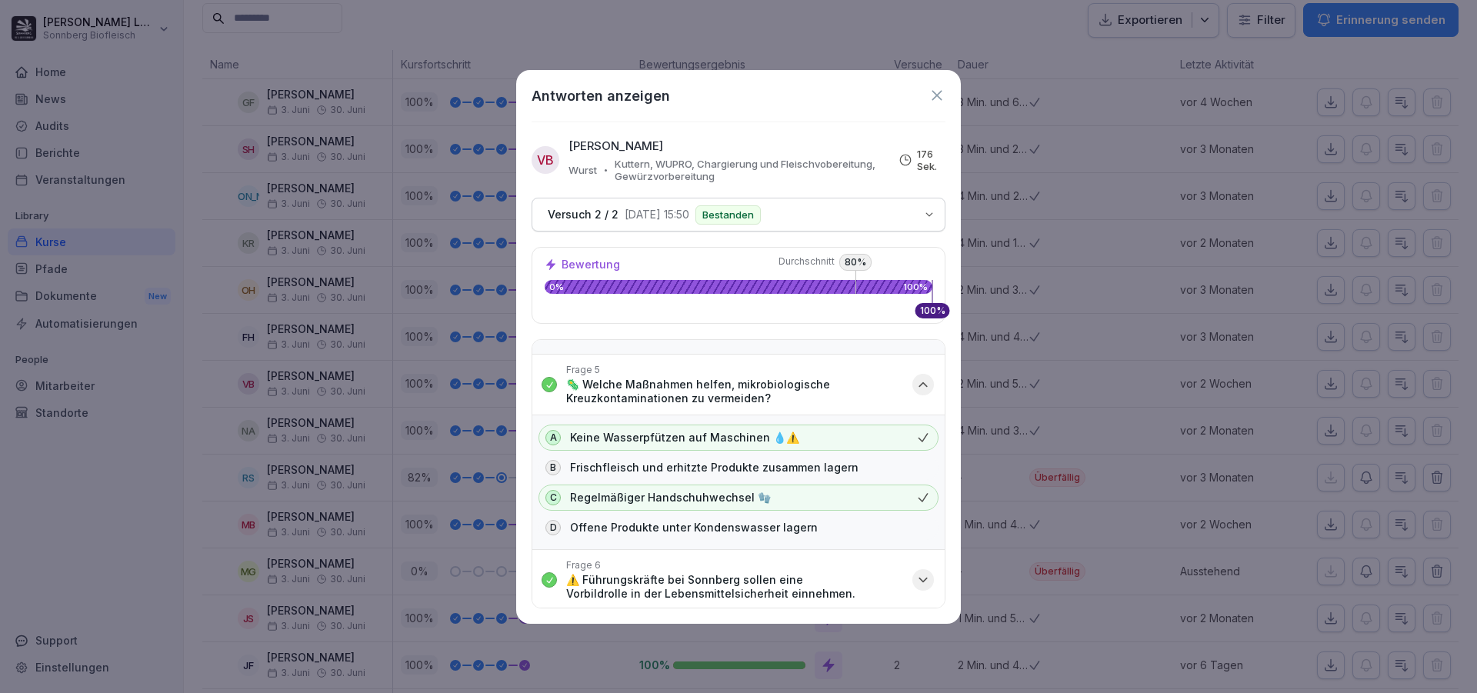
scroll to position [692, 0]
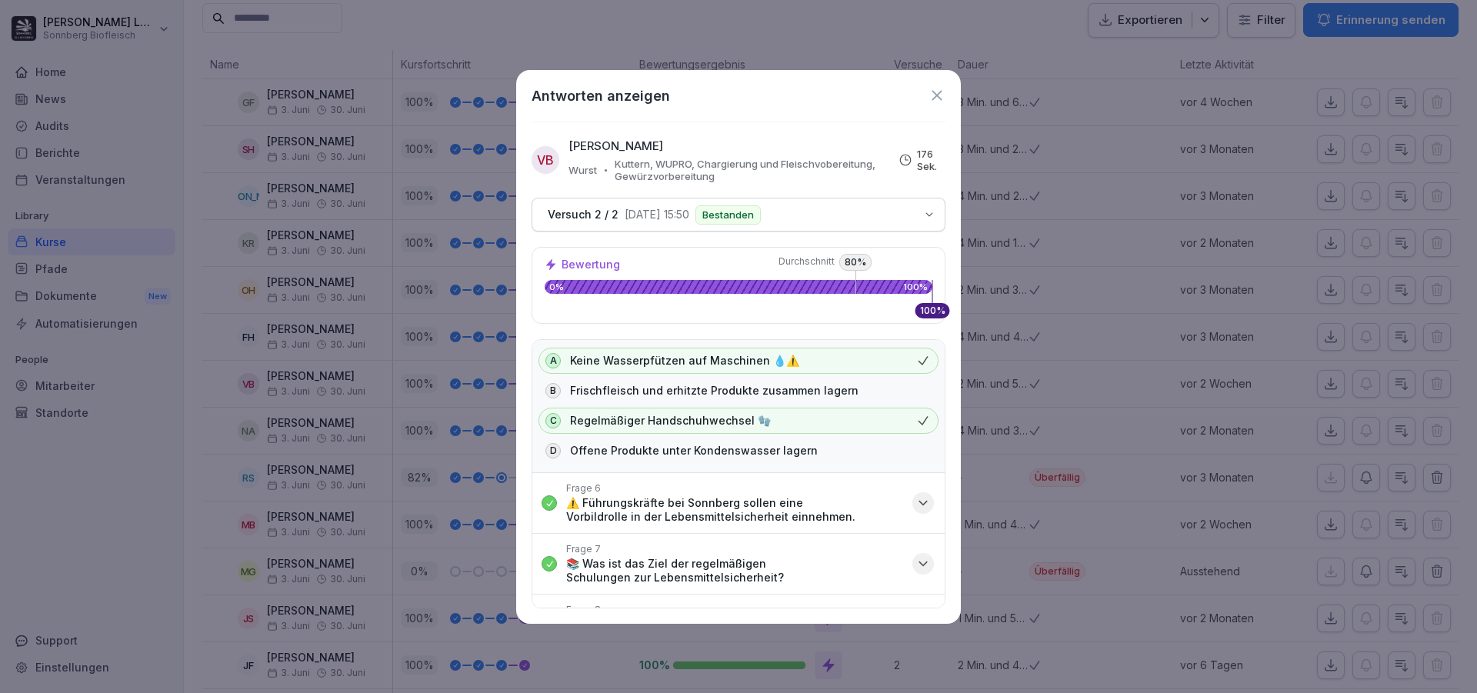
click at [915, 503] on icon "button" at bounding box center [922, 502] width 15 height 15
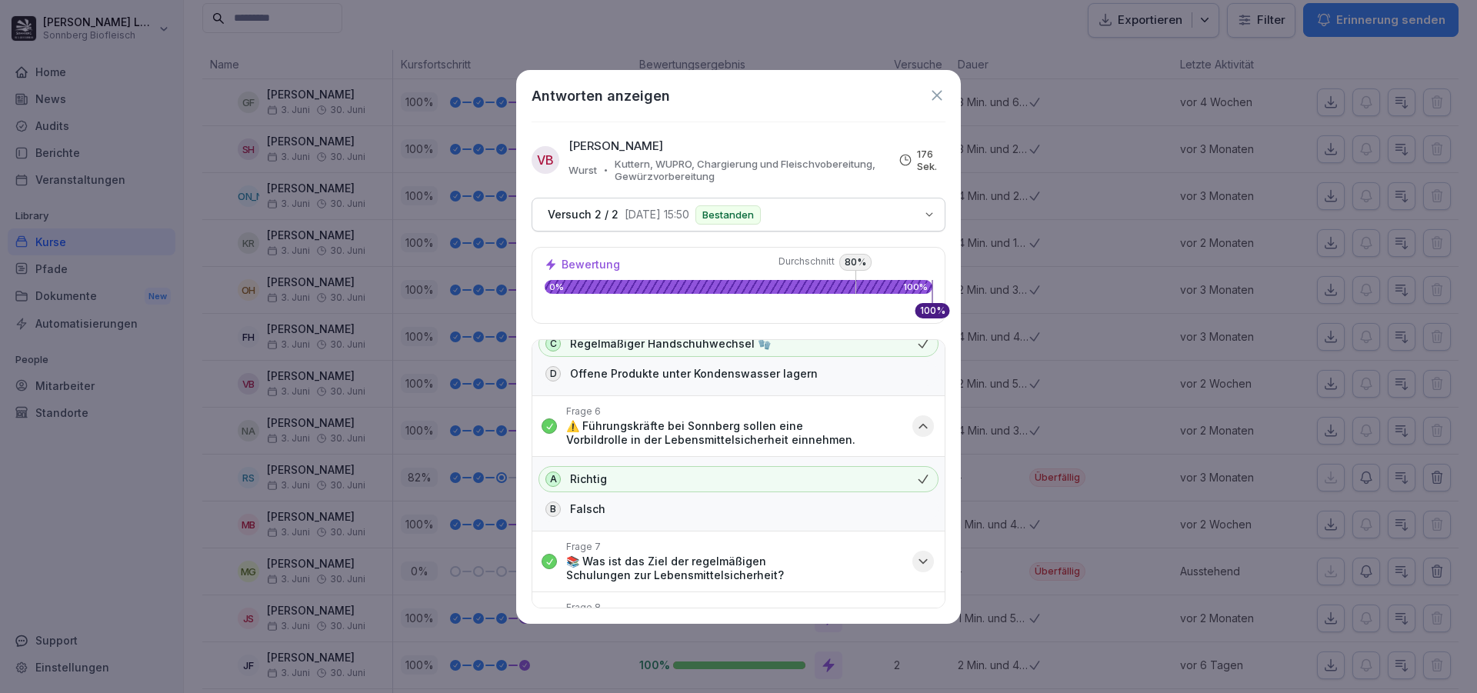
scroll to position [846, 0]
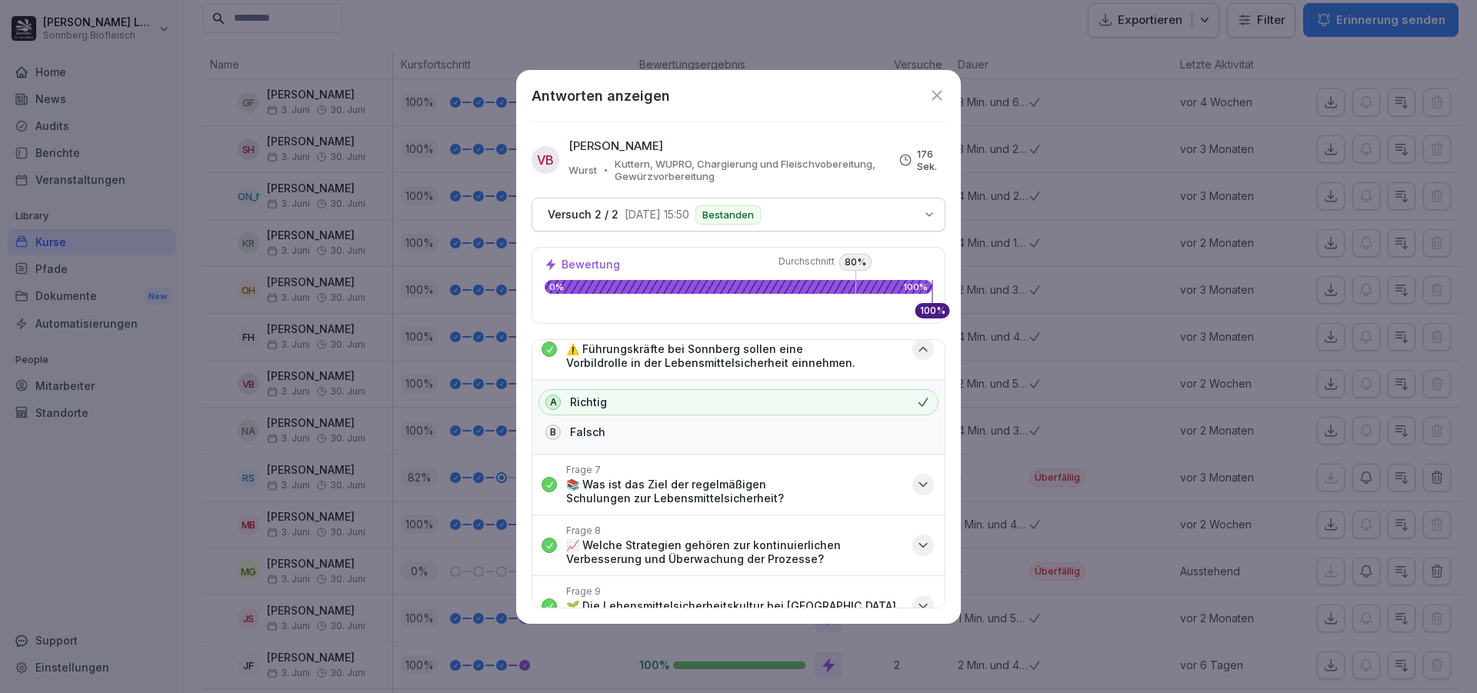
click at [915, 485] on icon "button" at bounding box center [922, 484] width 15 height 15
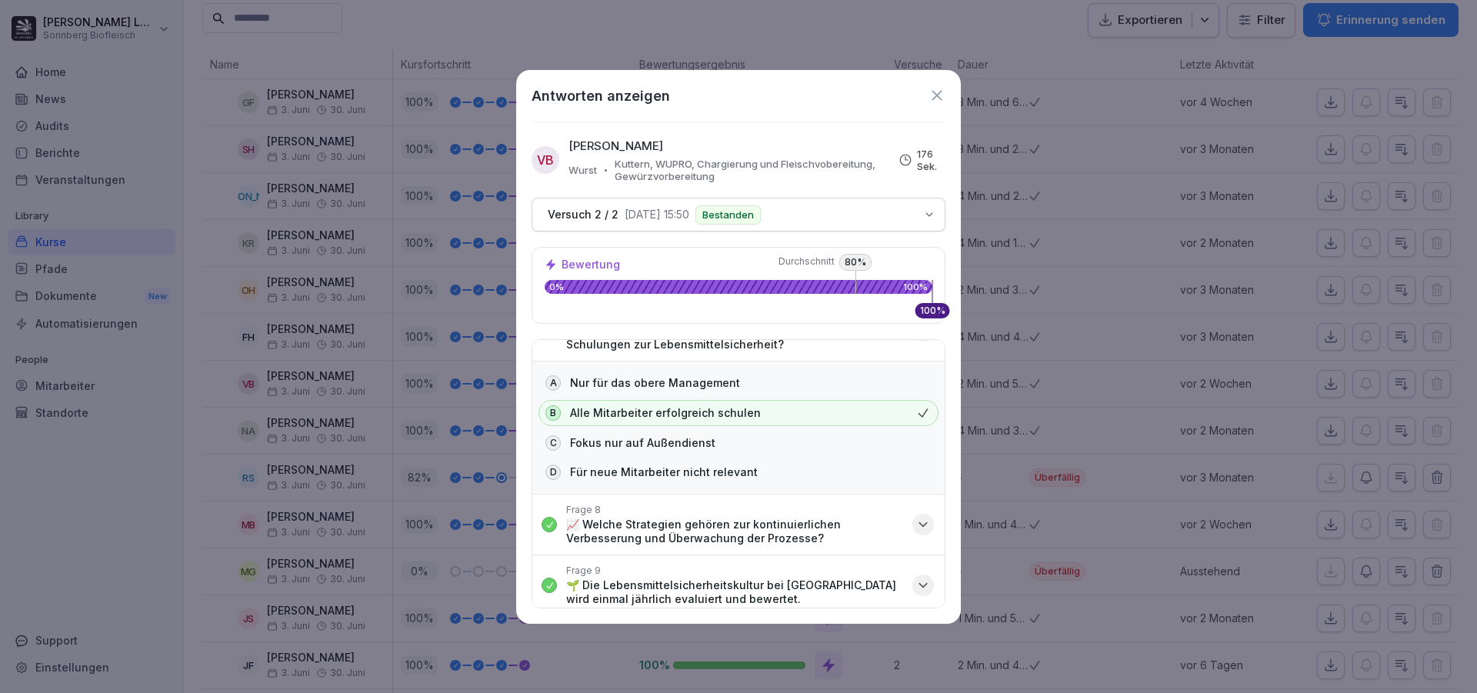
scroll to position [1069, 0]
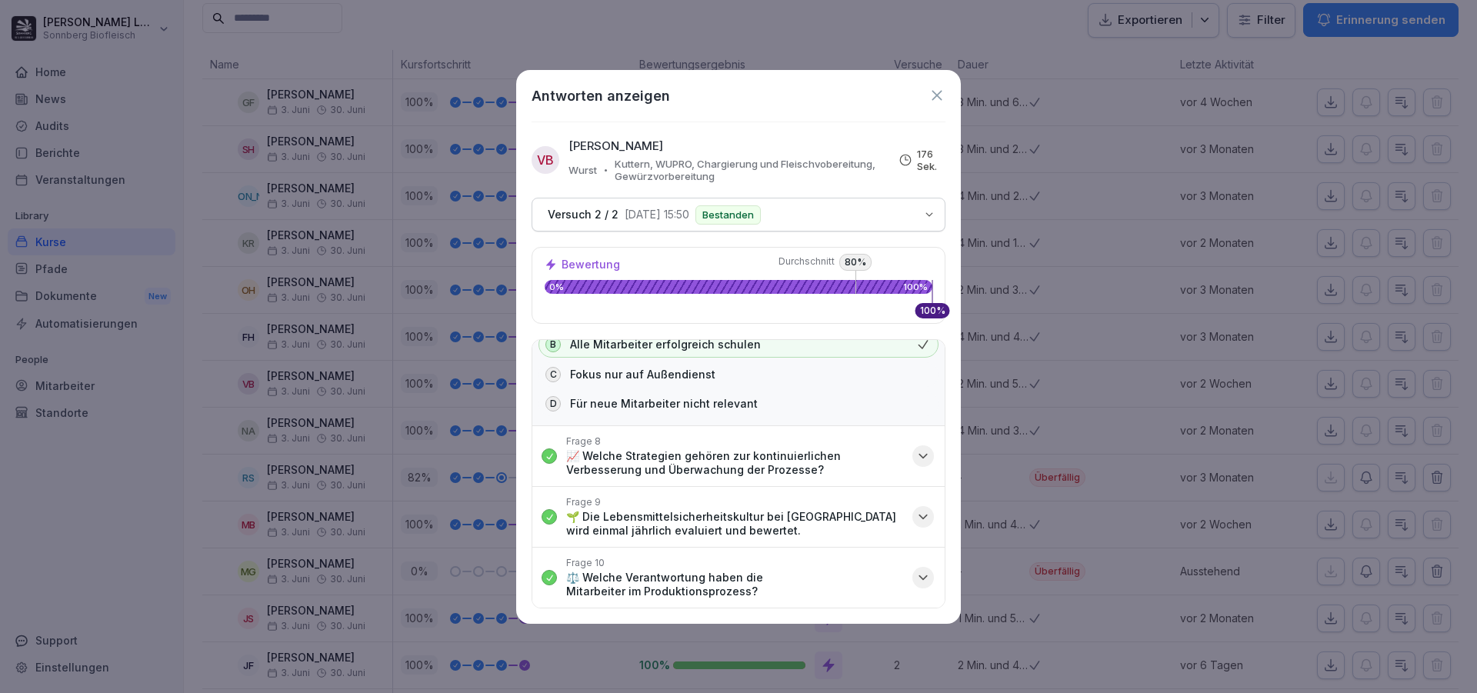
click at [623, 574] on p "⚖️ Welche Verantwortung haben die Mitarbeiter im Produktionsprozess?" at bounding box center [734, 585] width 337 height 28
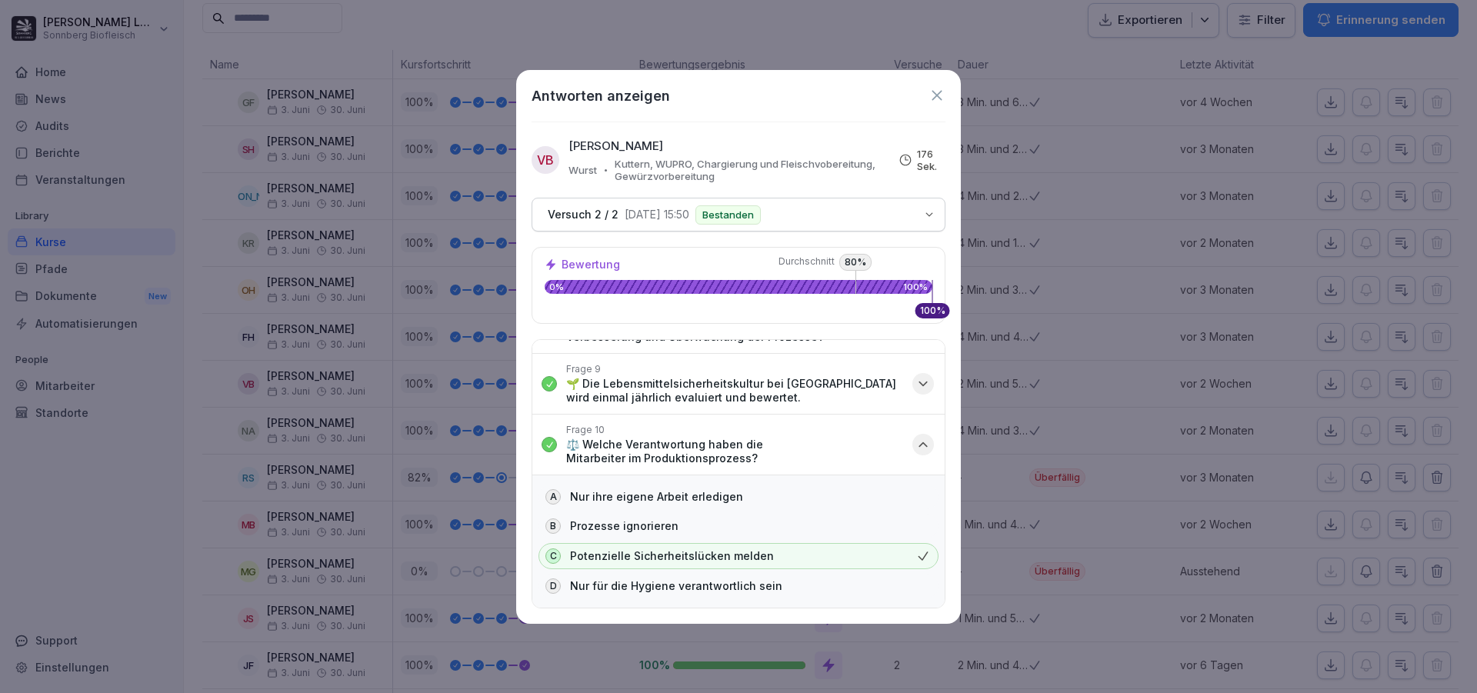
click at [935, 92] on icon at bounding box center [937, 95] width 17 height 17
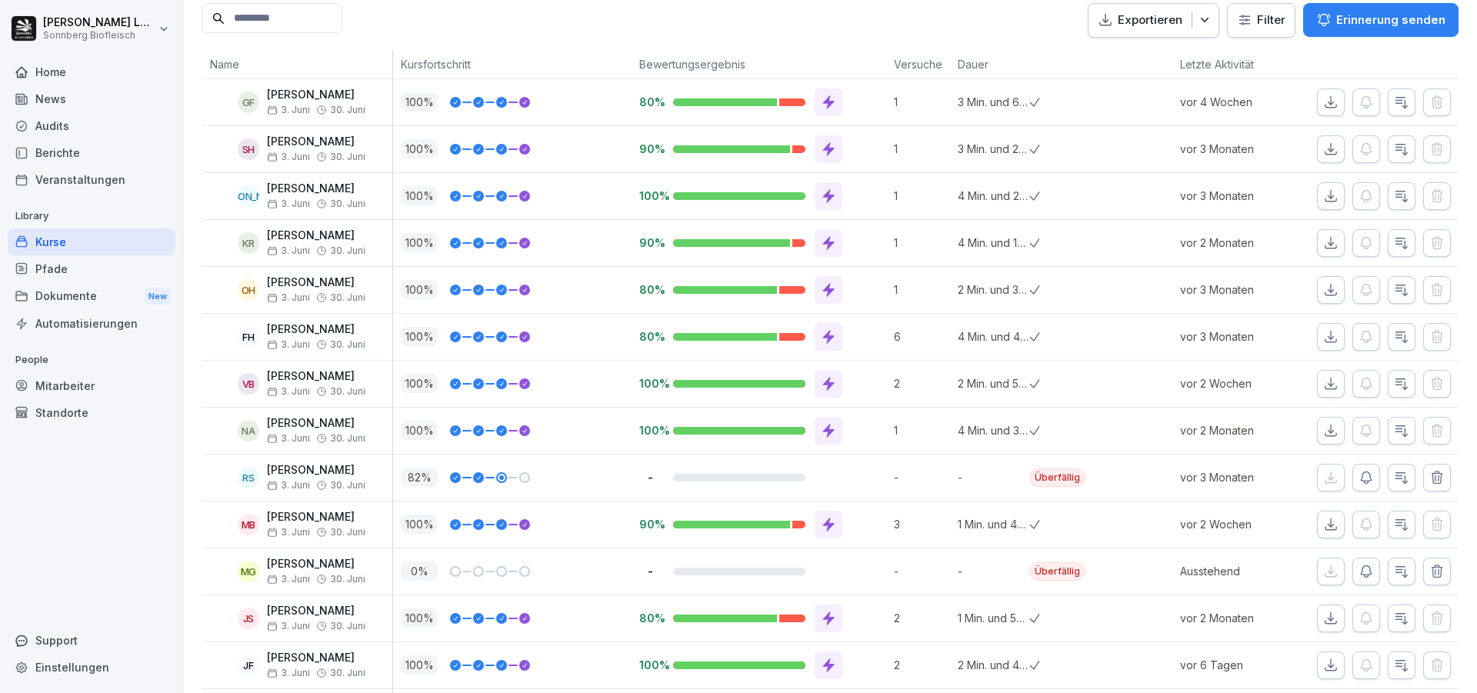
click at [766, 192] on div at bounding box center [739, 196] width 132 height 8
click at [816, 198] on div at bounding box center [829, 196] width 28 height 28
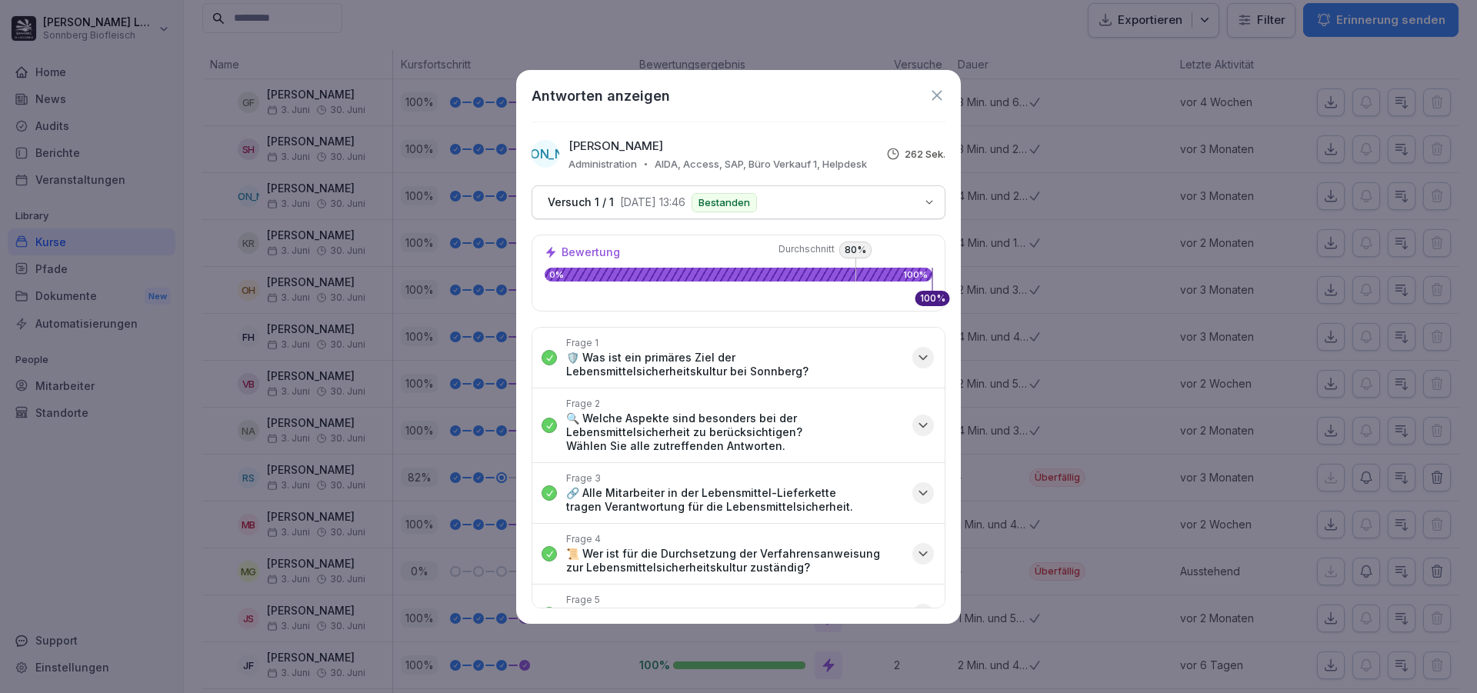
click at [917, 352] on icon "button" at bounding box center [922, 357] width 15 height 15
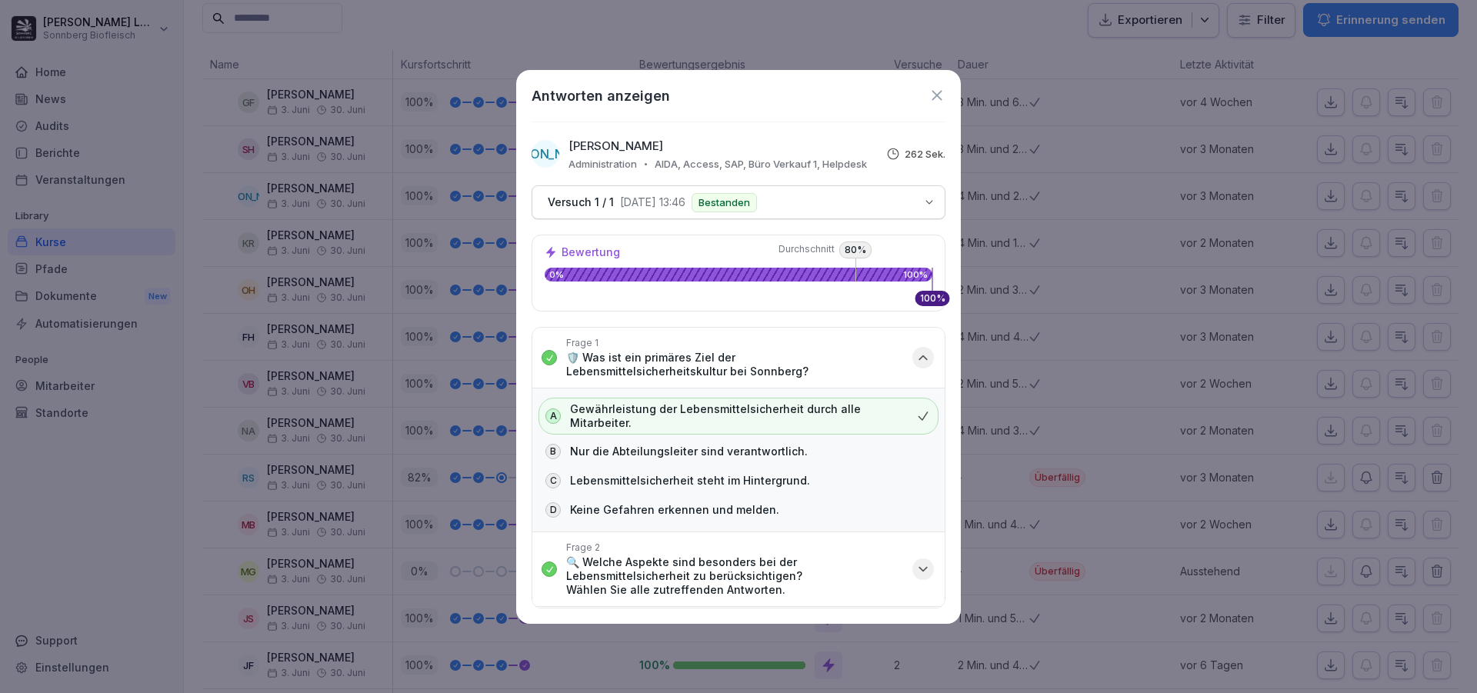
scroll to position [77, 0]
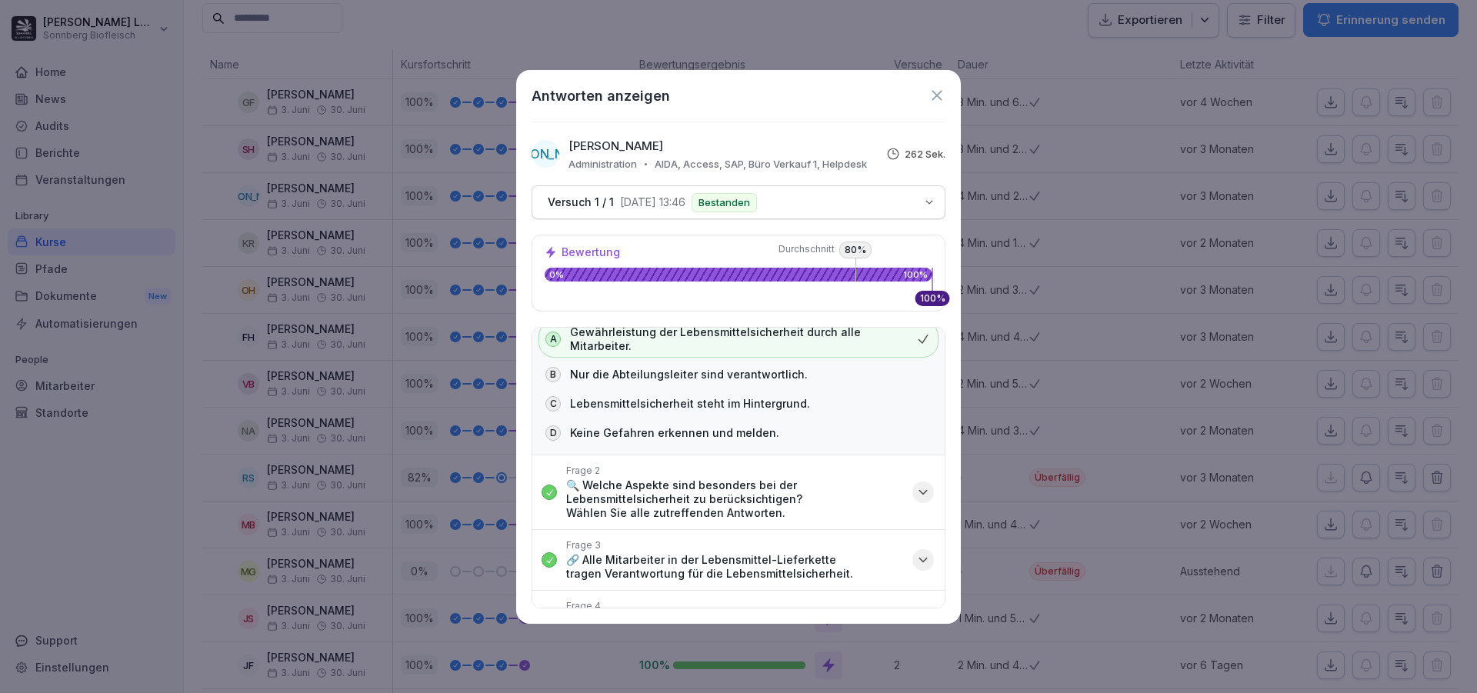
click at [915, 492] on icon "button" at bounding box center [922, 492] width 15 height 15
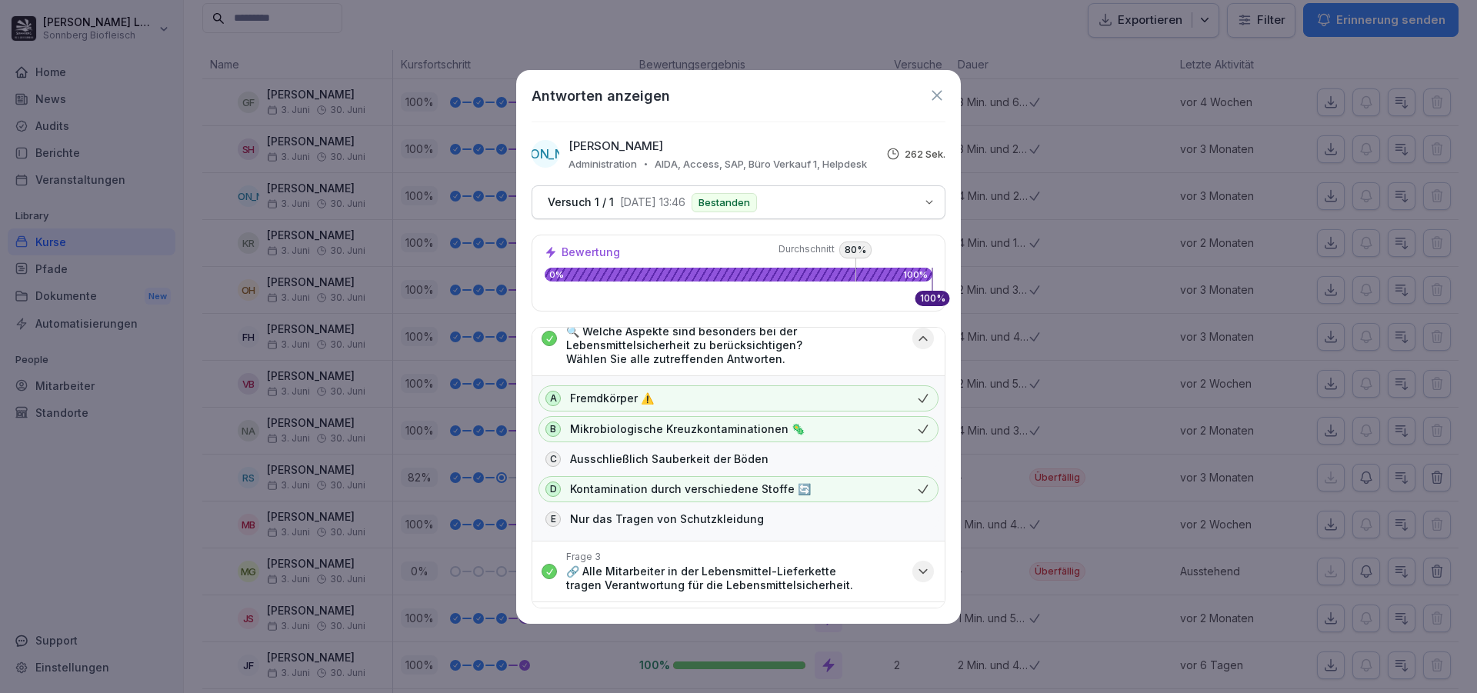
scroll to position [308, 0]
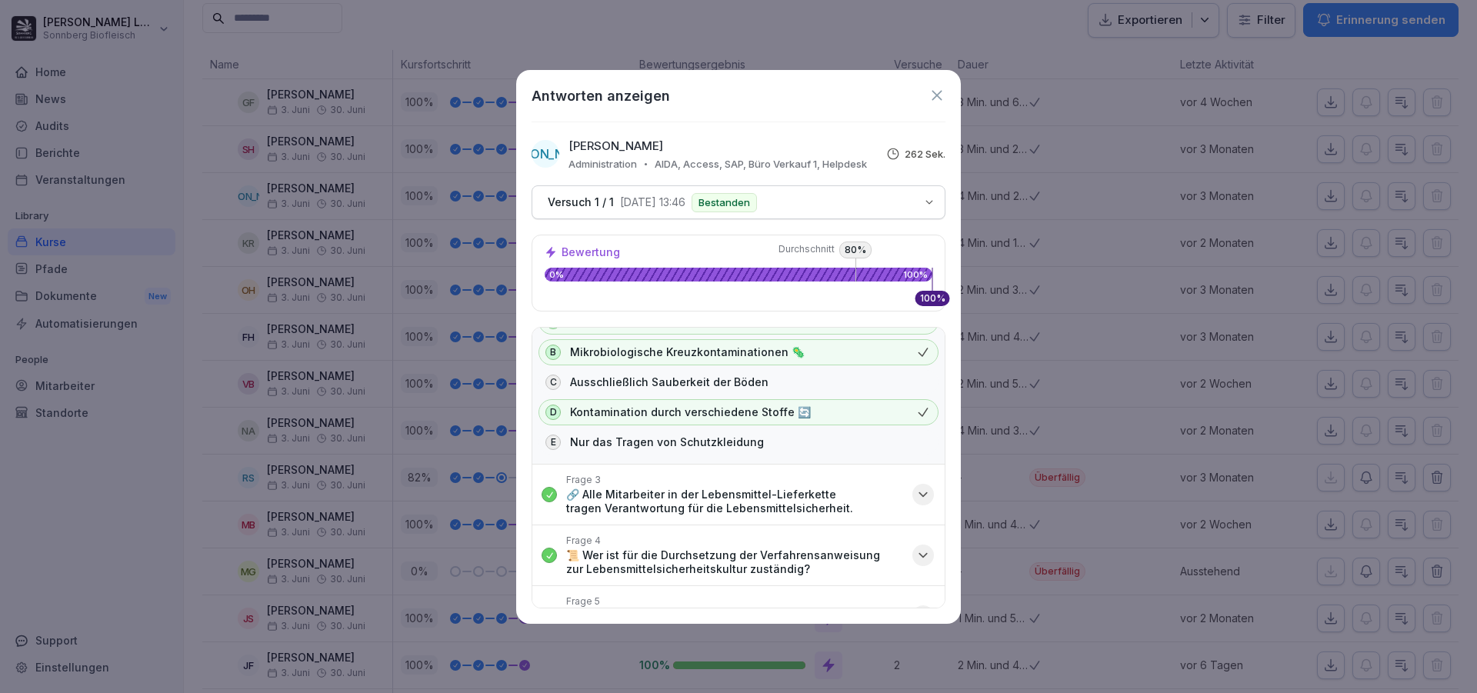
click at [915, 495] on icon "button" at bounding box center [922, 494] width 15 height 15
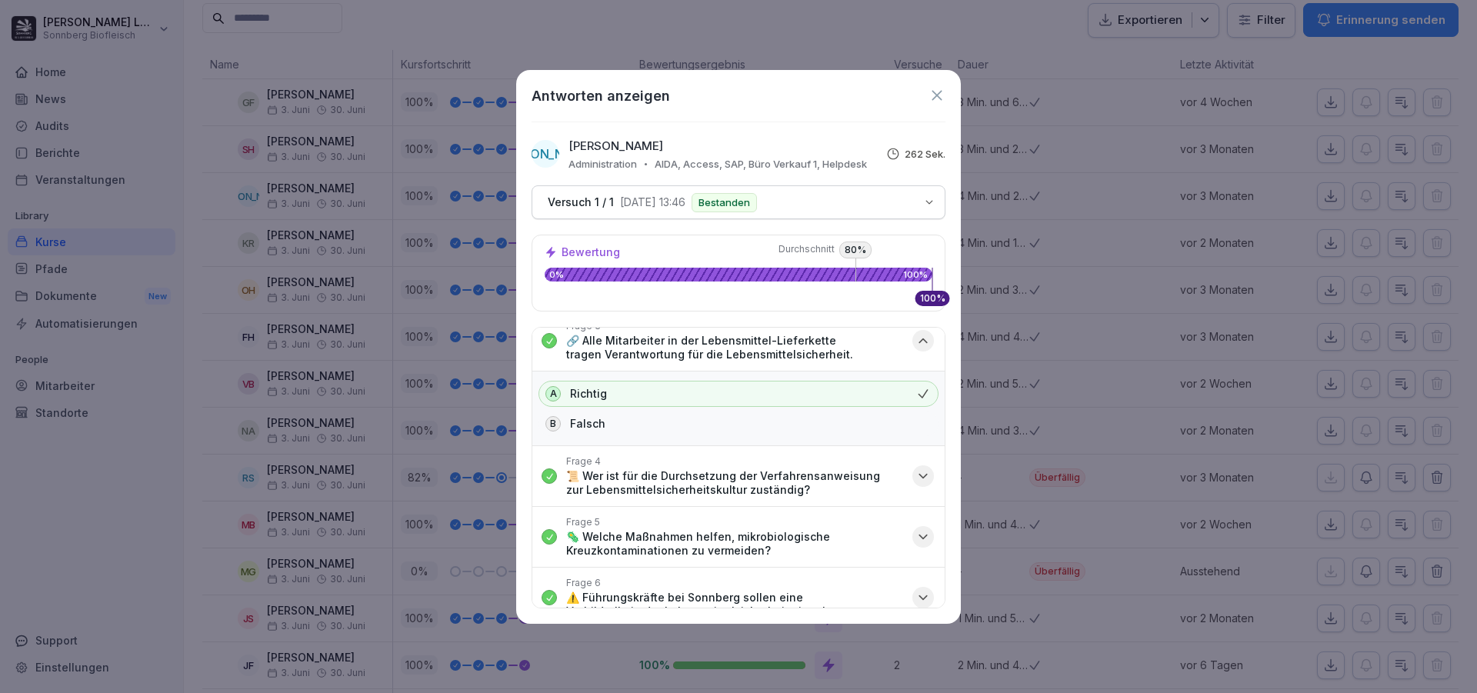
scroll to position [538, 0]
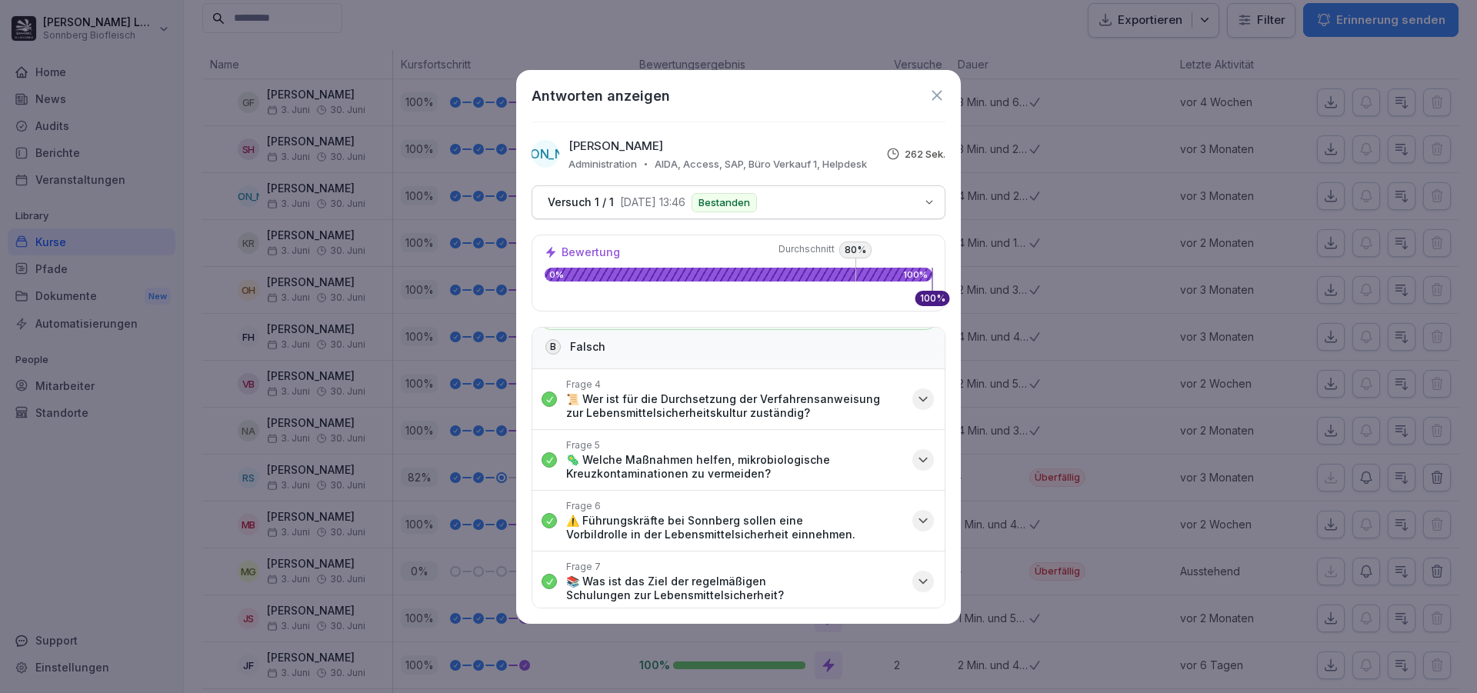
click at [915, 394] on icon "button" at bounding box center [922, 399] width 15 height 15
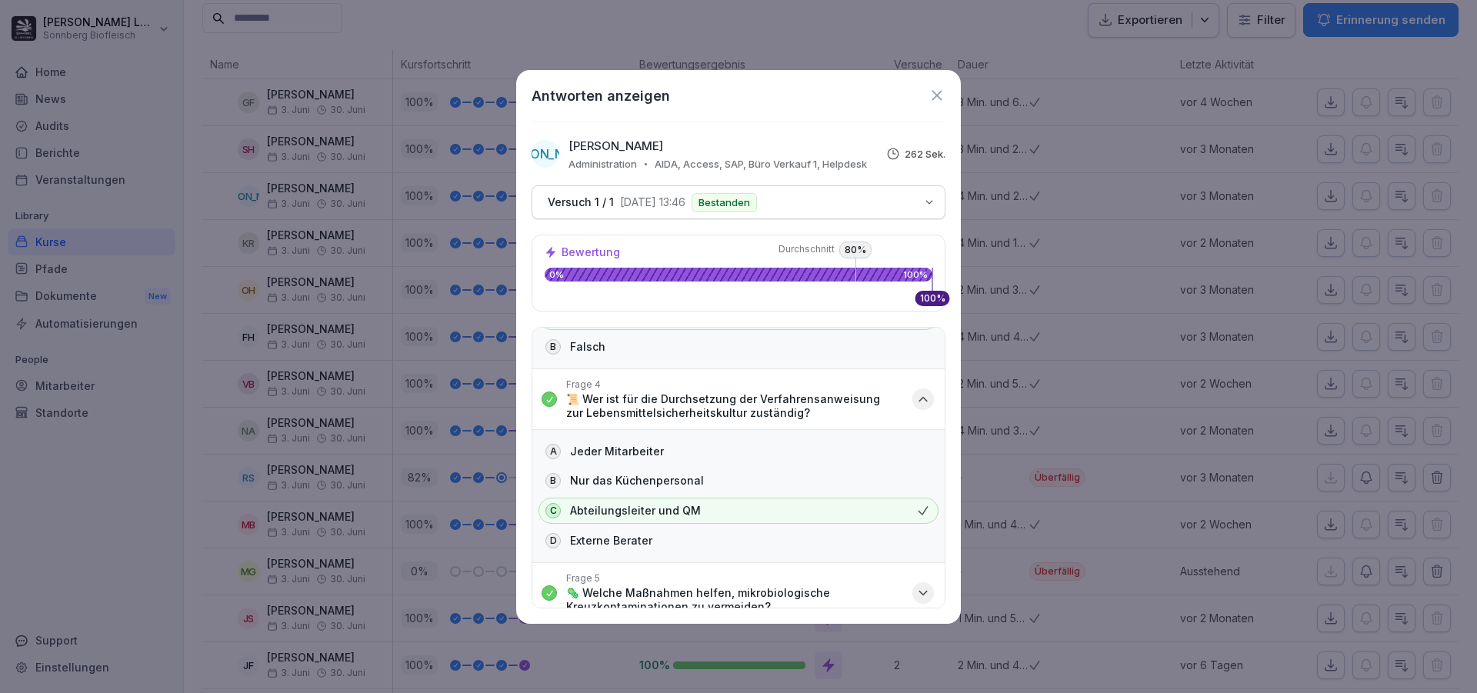
scroll to position [615, 0]
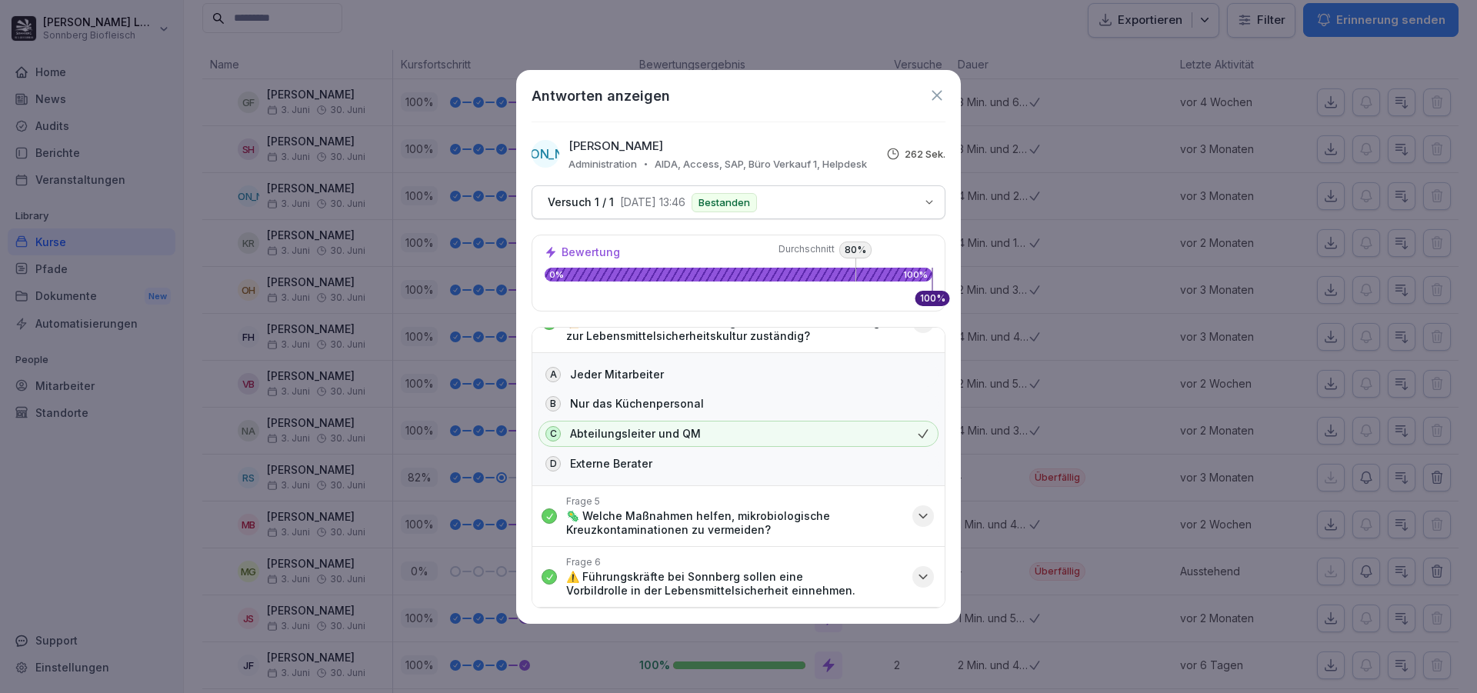
click at [915, 512] on icon "button" at bounding box center [922, 515] width 15 height 15
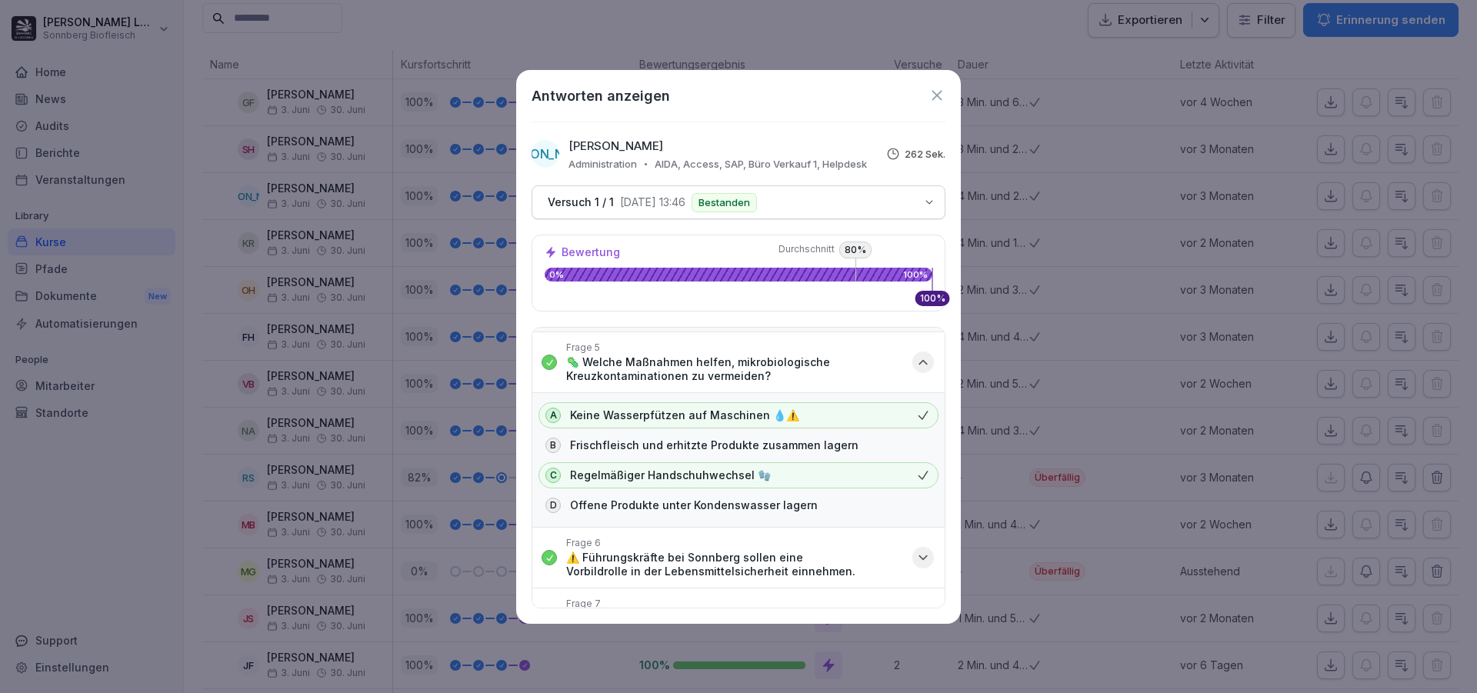
scroll to position [846, 0]
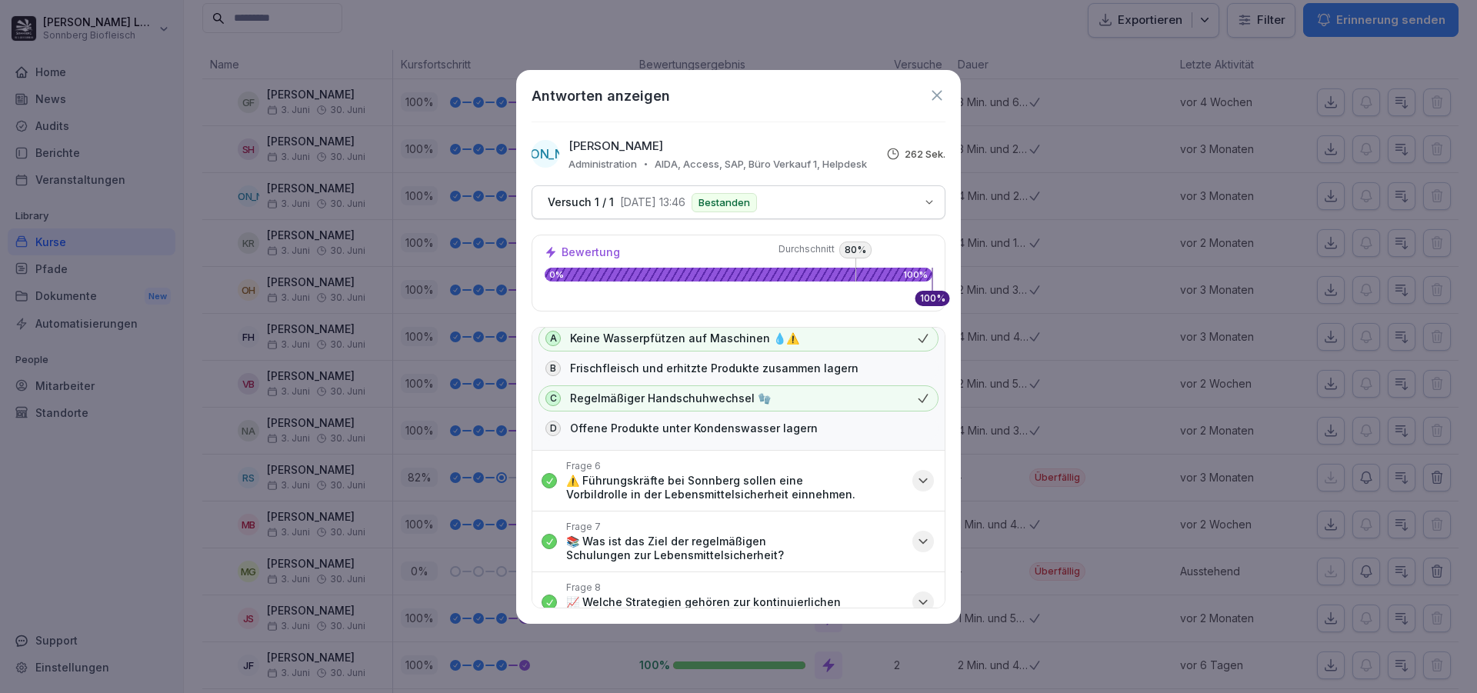
click at [916, 474] on icon "button" at bounding box center [922, 480] width 15 height 15
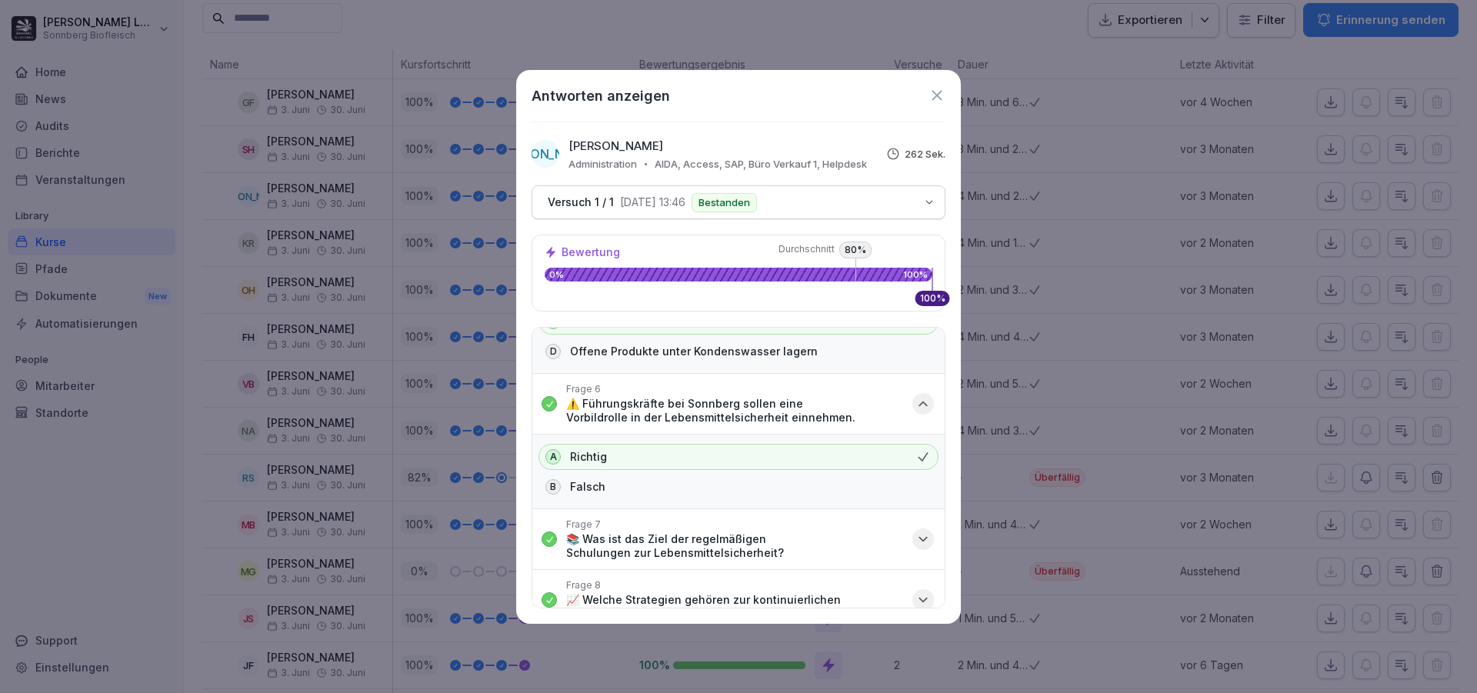
scroll to position [1000, 0]
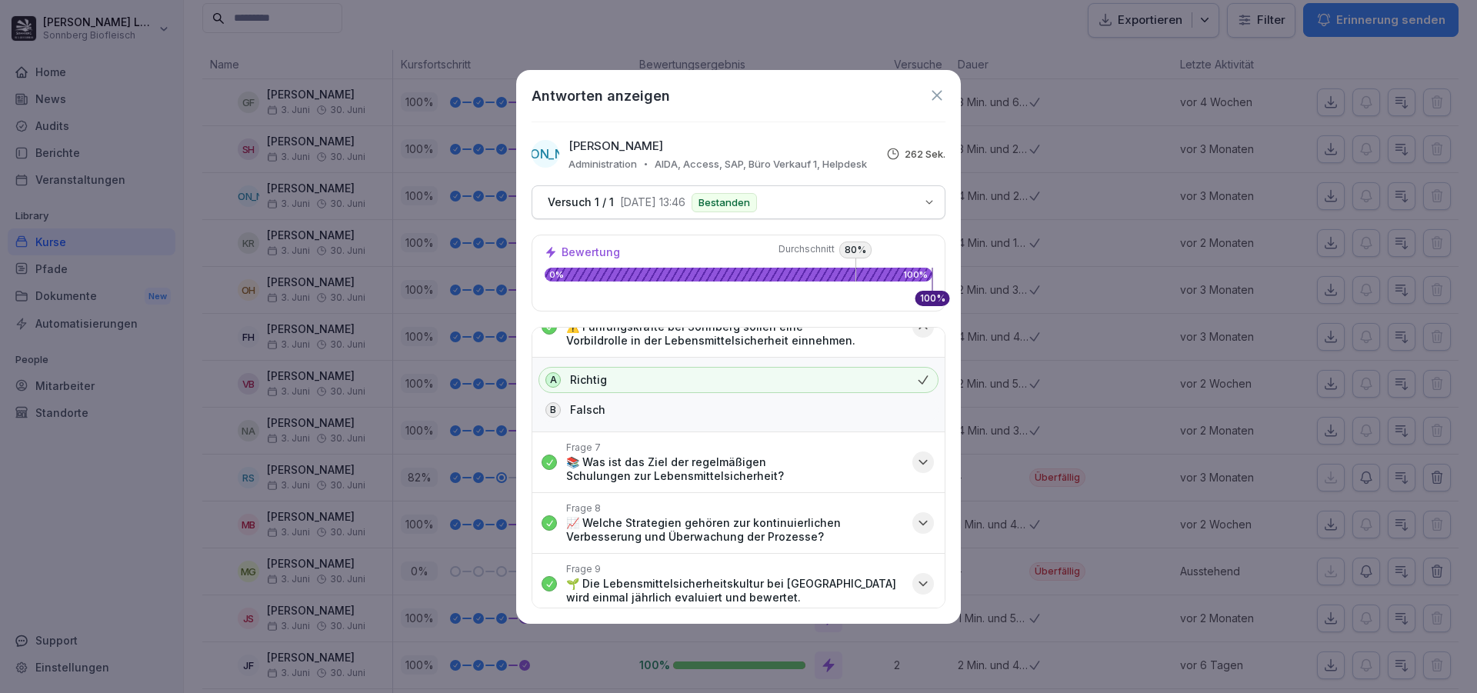
click at [915, 459] on icon "button" at bounding box center [922, 462] width 15 height 15
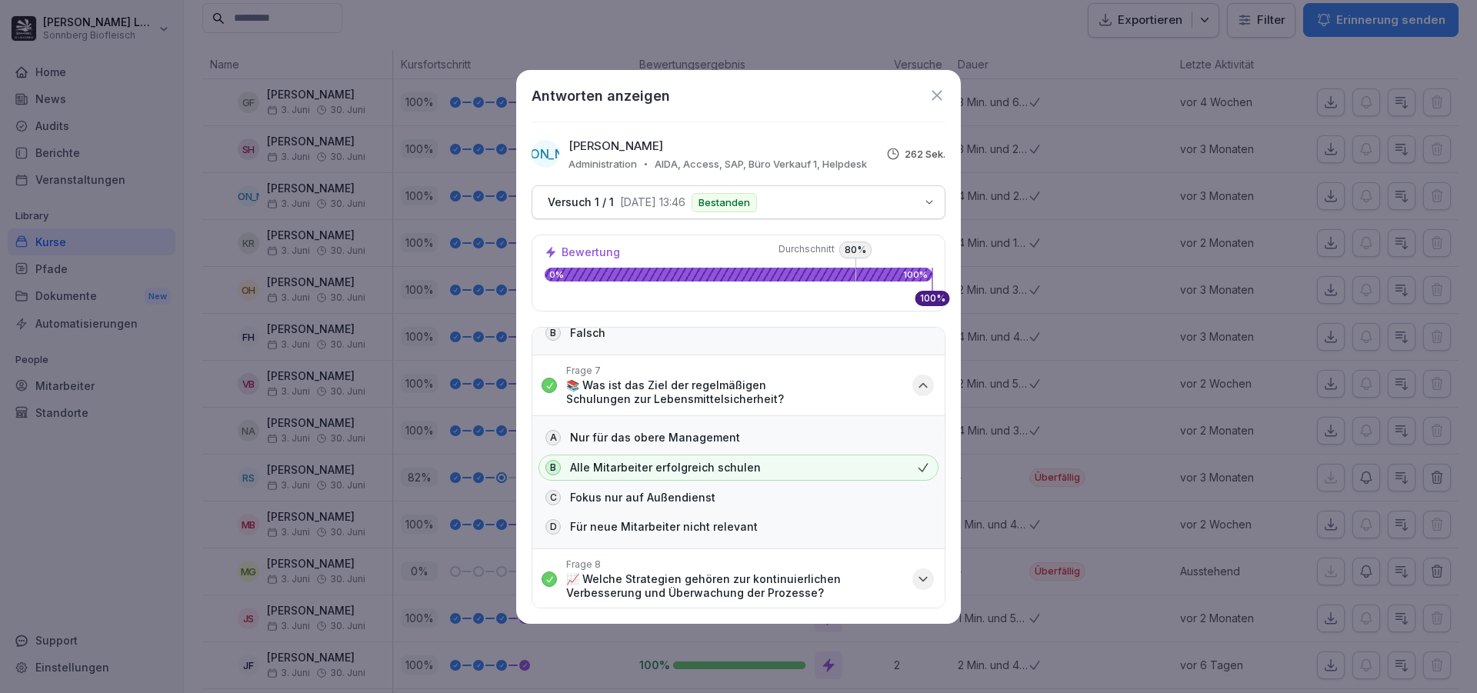
scroll to position [1154, 0]
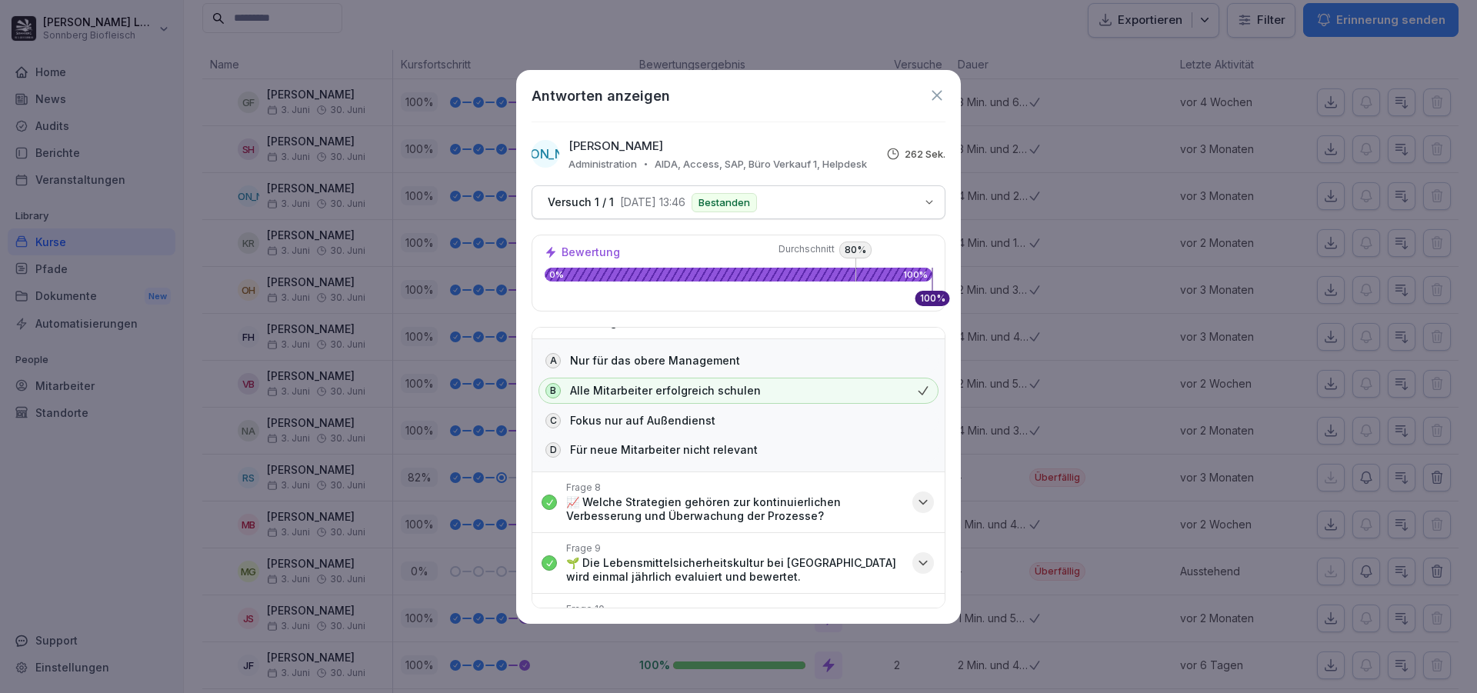
click at [917, 495] on icon "button" at bounding box center [922, 502] width 15 height 15
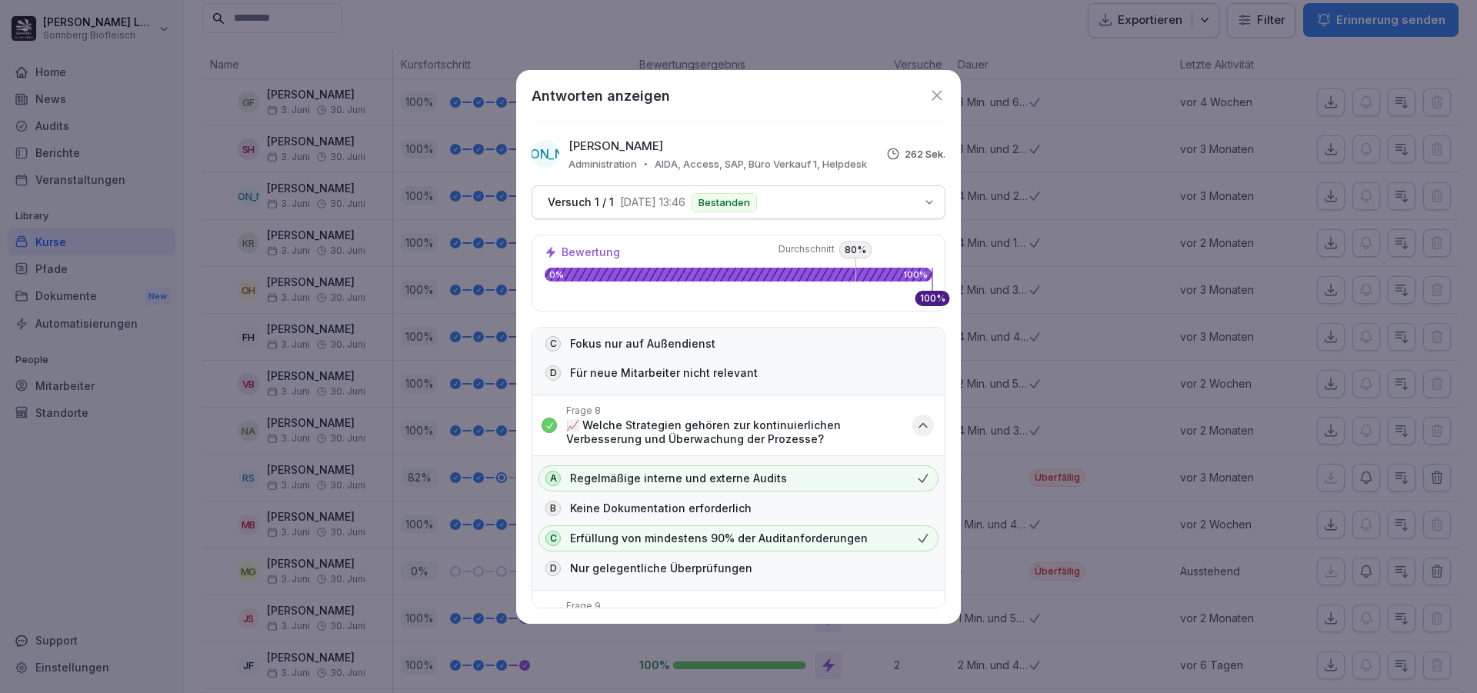
scroll to position [0, 0]
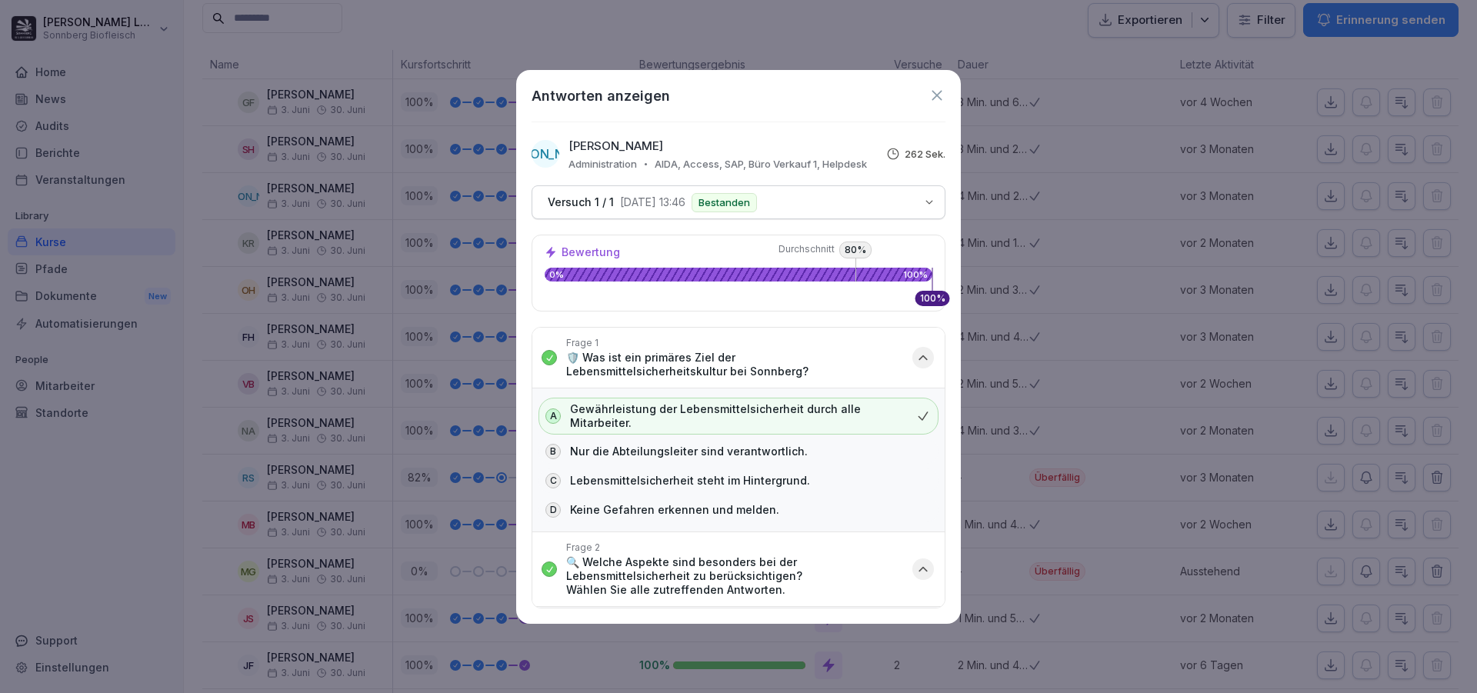
click at [938, 95] on icon at bounding box center [937, 95] width 10 height 10
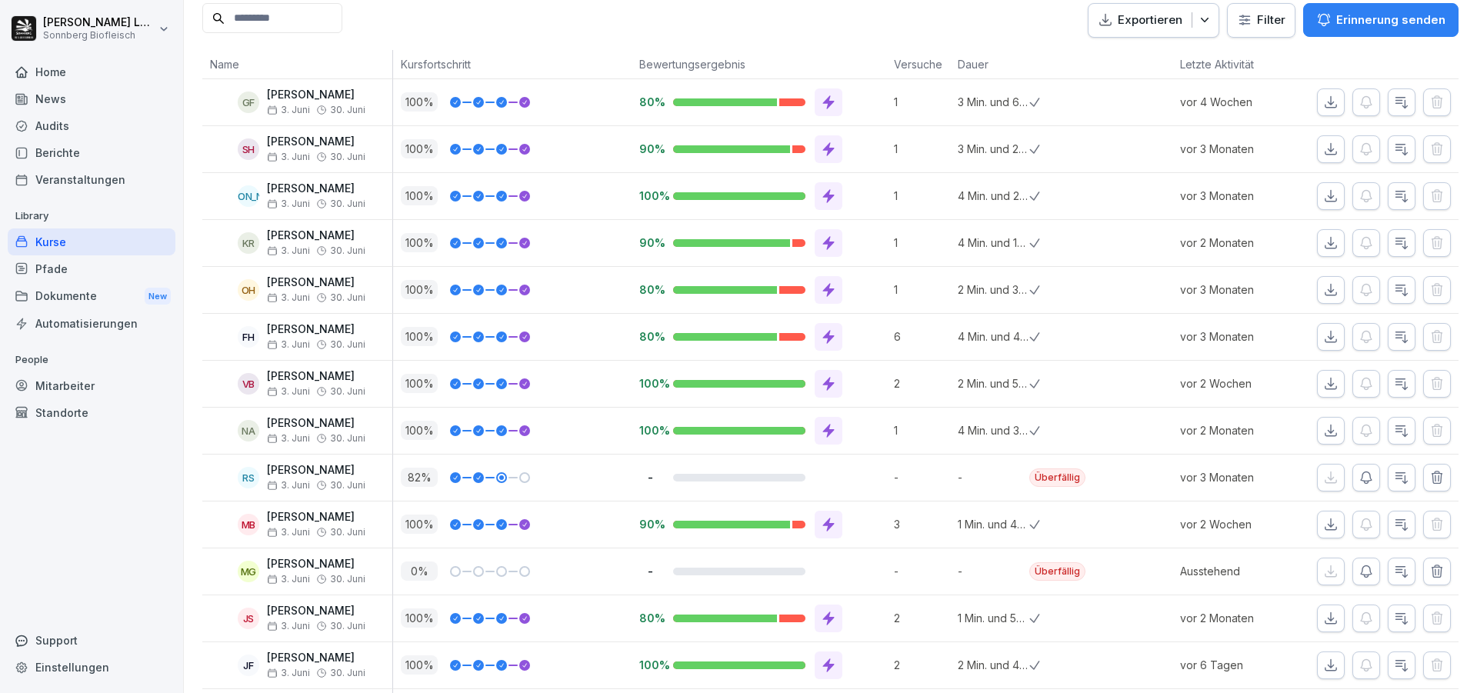
click at [63, 384] on div "Mitarbeiter" at bounding box center [92, 385] width 168 height 27
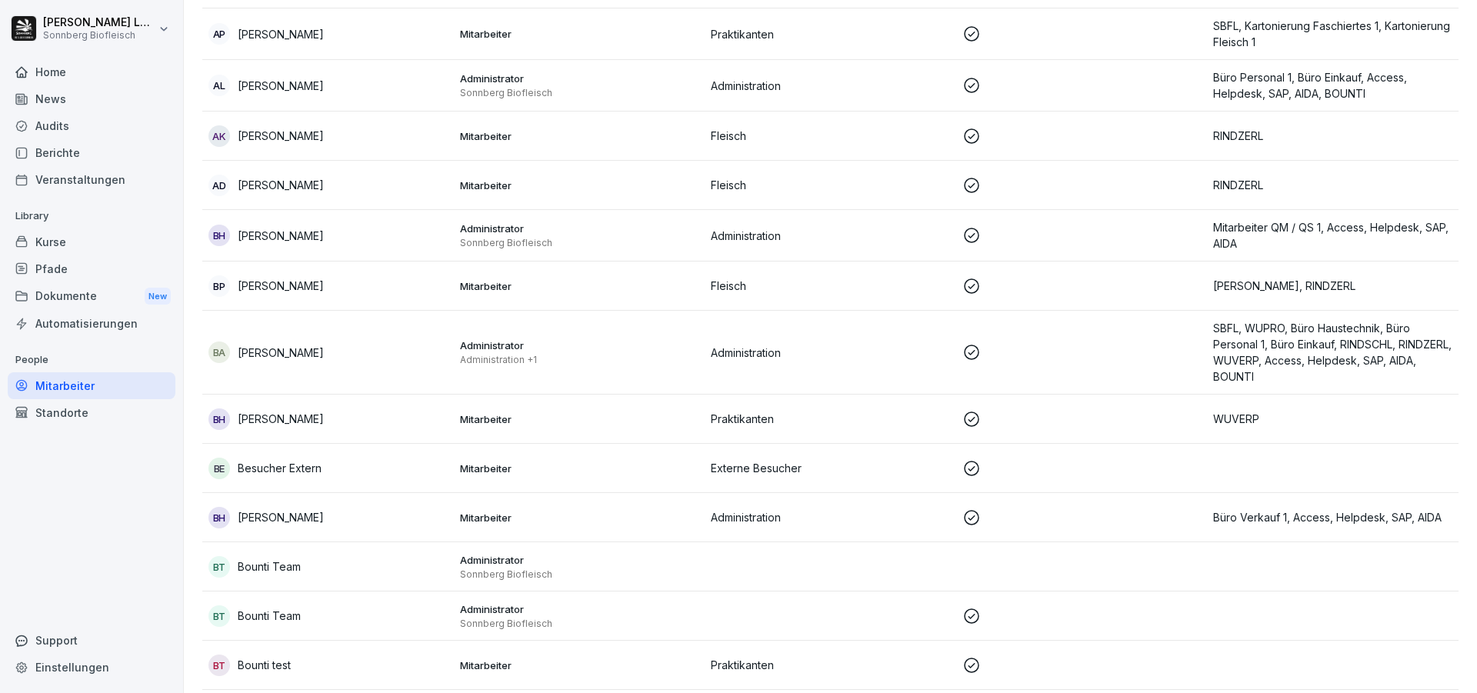
scroll to position [15, 0]
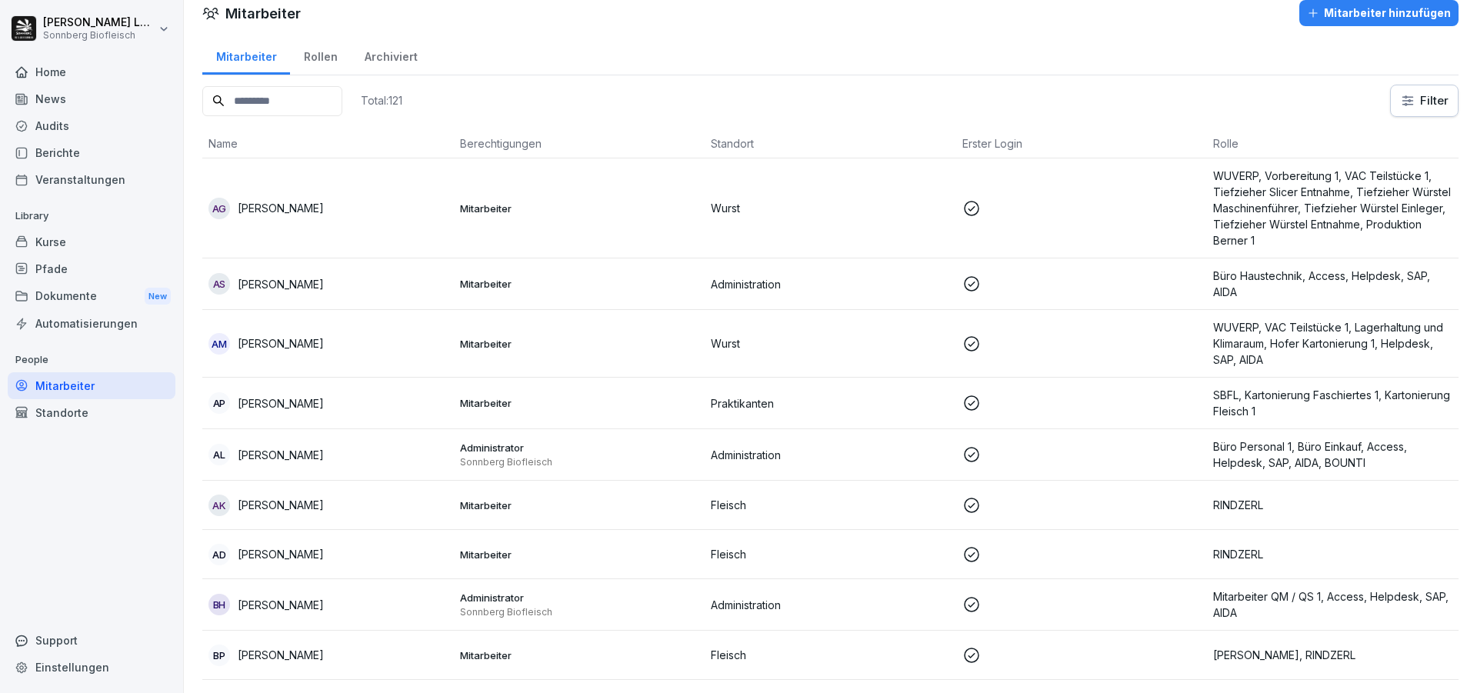
click at [315, 95] on input at bounding box center [272, 101] width 140 height 30
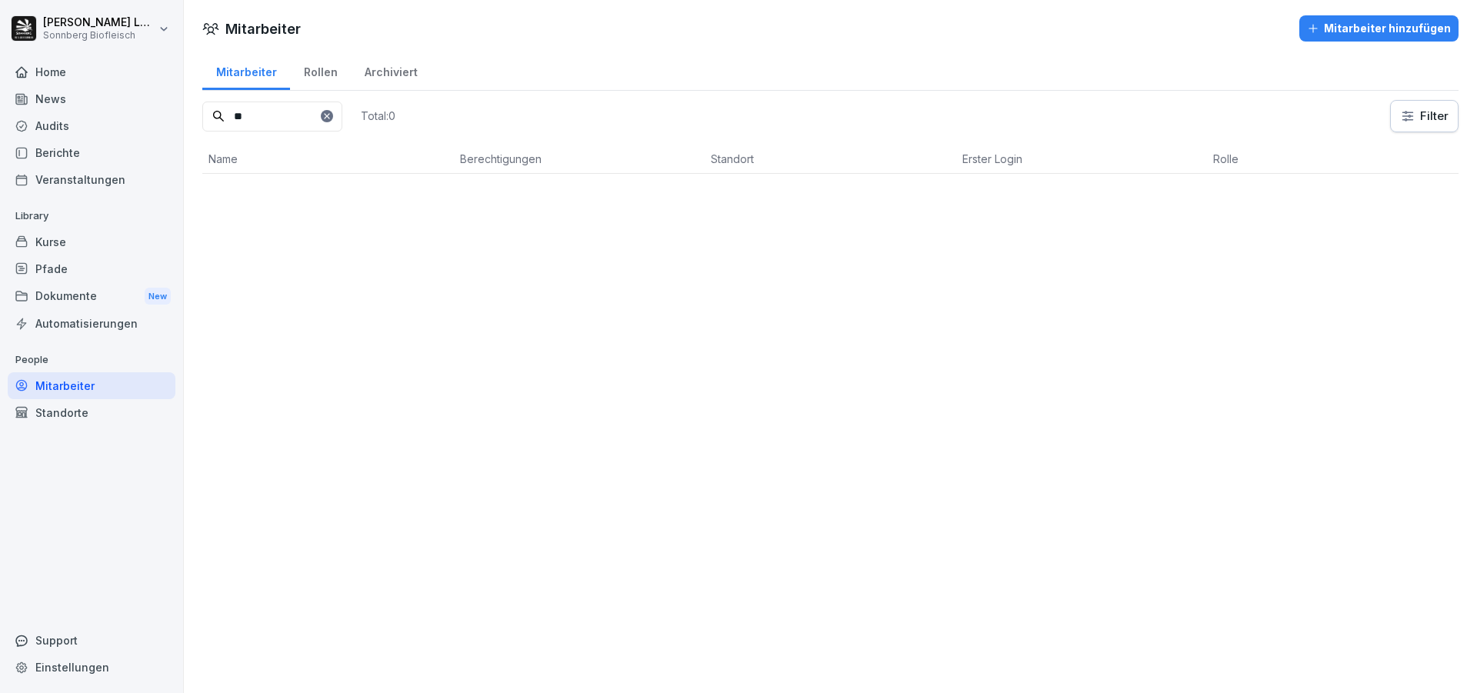
scroll to position [0, 0]
type input "*****"
click at [308, 238] on td "FR Filip Racik" at bounding box center [328, 224] width 252 height 100
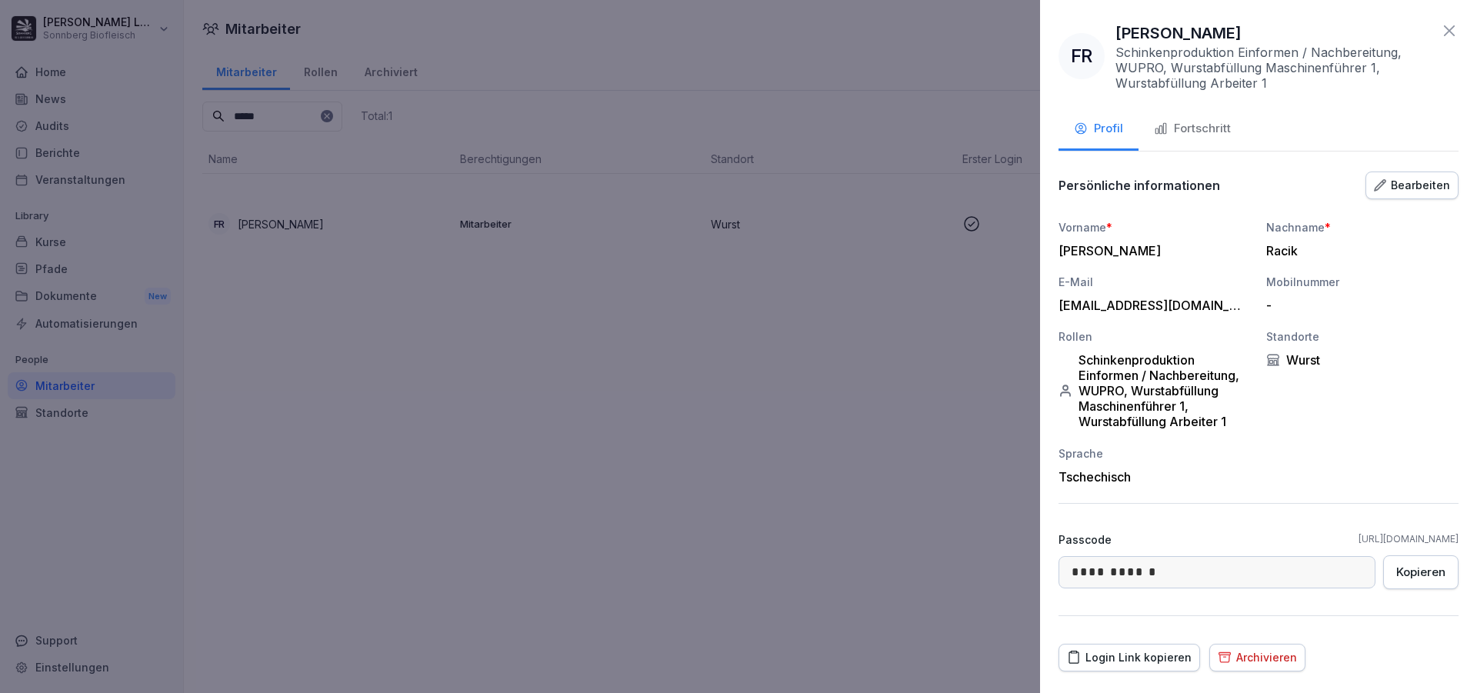
click at [1110, 658] on div "Login Link kopieren" at bounding box center [1129, 657] width 125 height 17
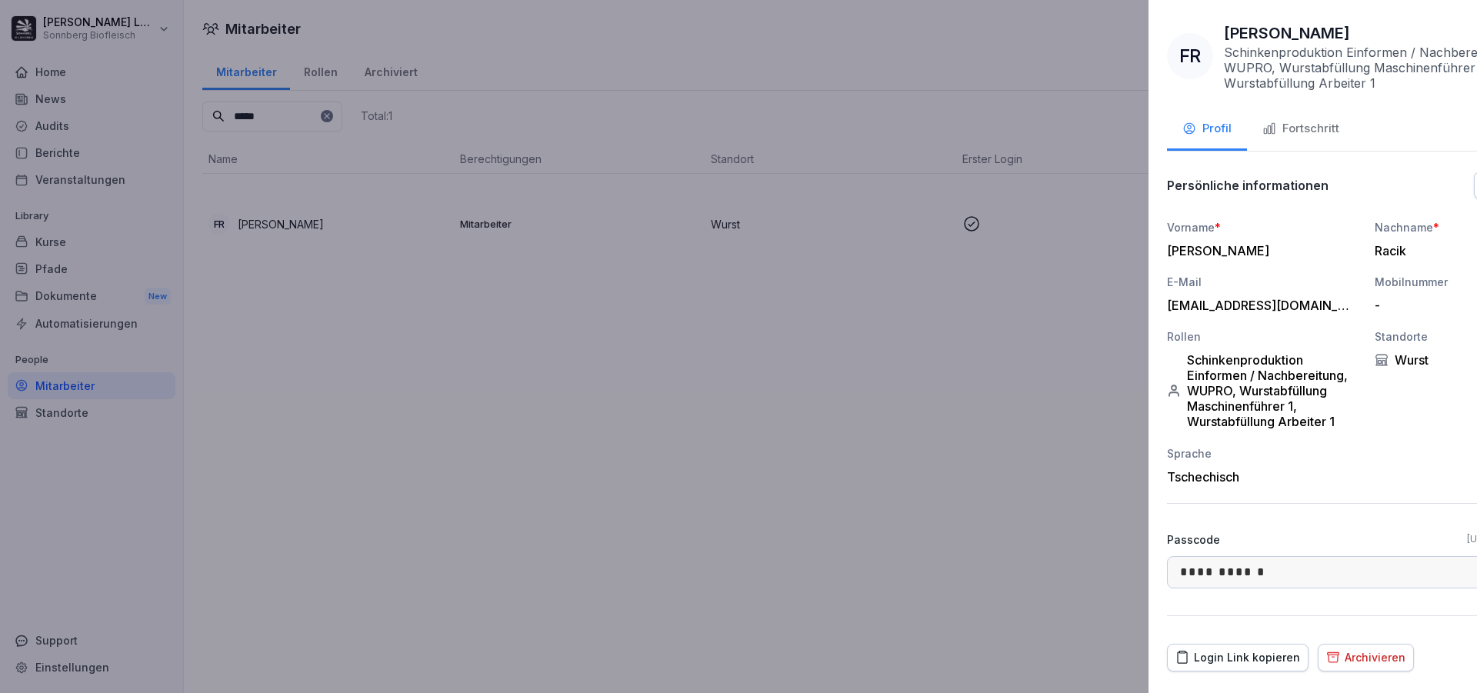
click at [543, 475] on div at bounding box center [738, 346] width 1477 height 693
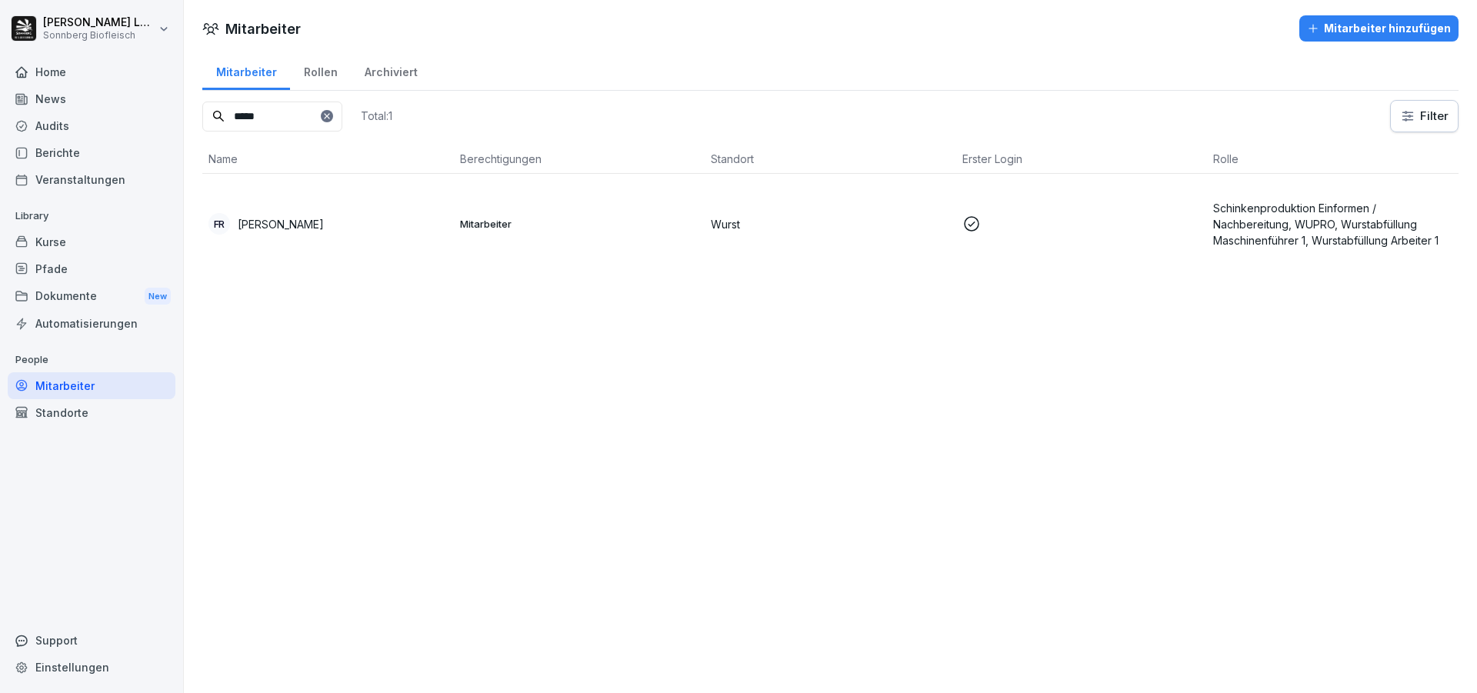
click at [72, 247] on div "Kurse" at bounding box center [92, 241] width 168 height 27
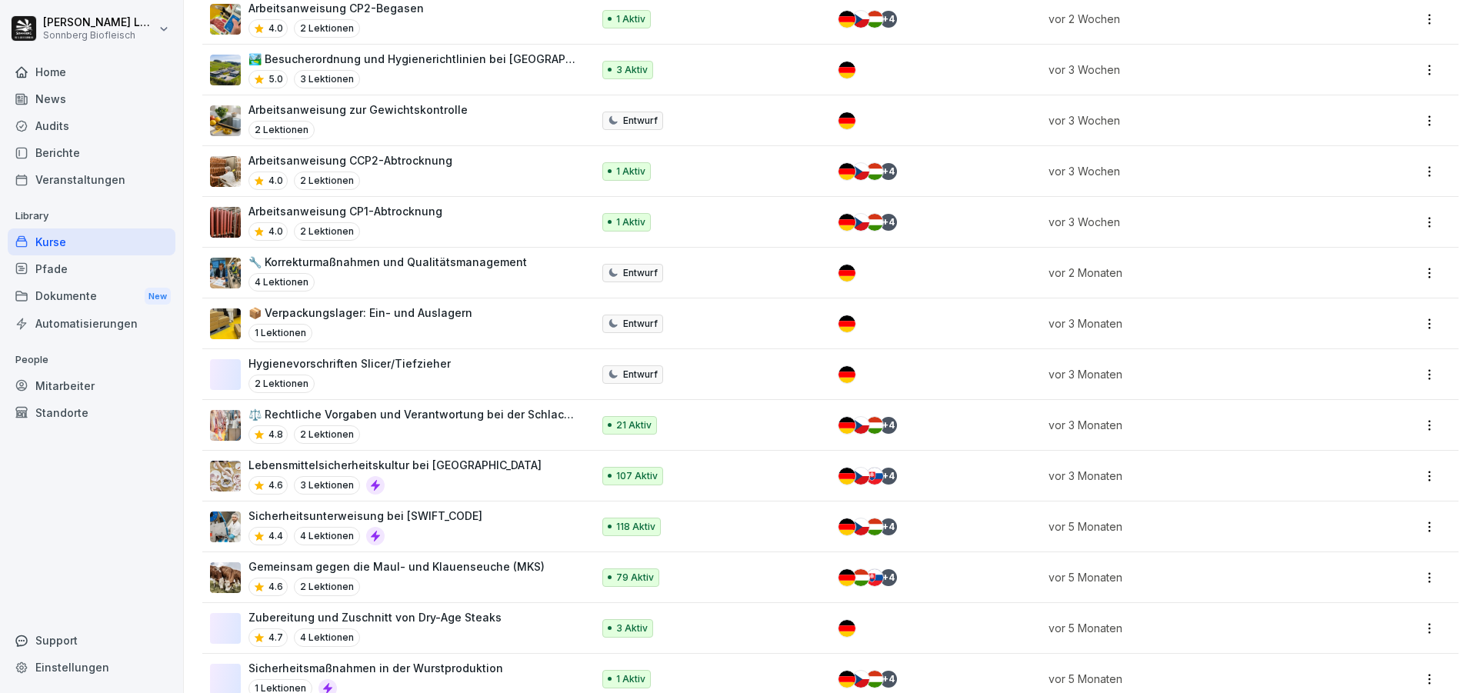
scroll to position [462, 0]
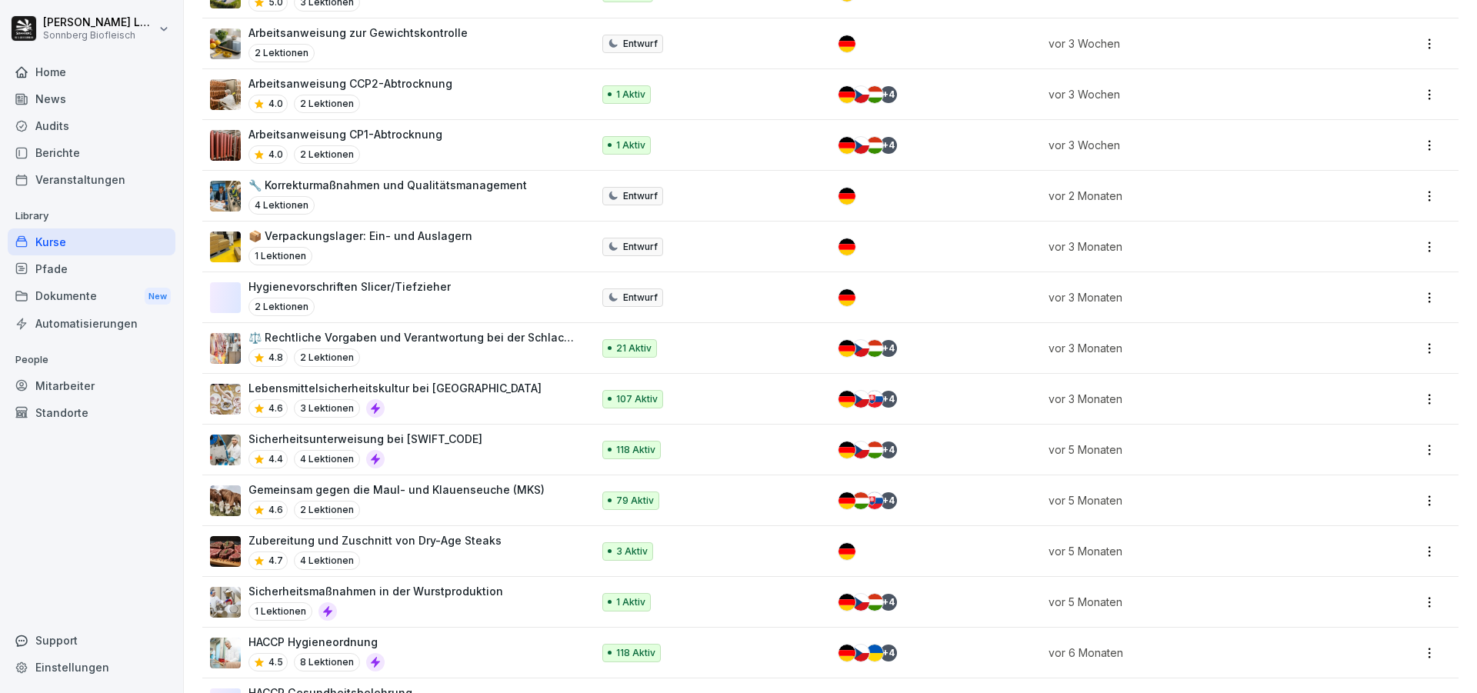
click at [499, 468] on div "Sicherheitsunterweisung bei SONNBERG 4.4 4 Lektionen" at bounding box center [393, 450] width 366 height 38
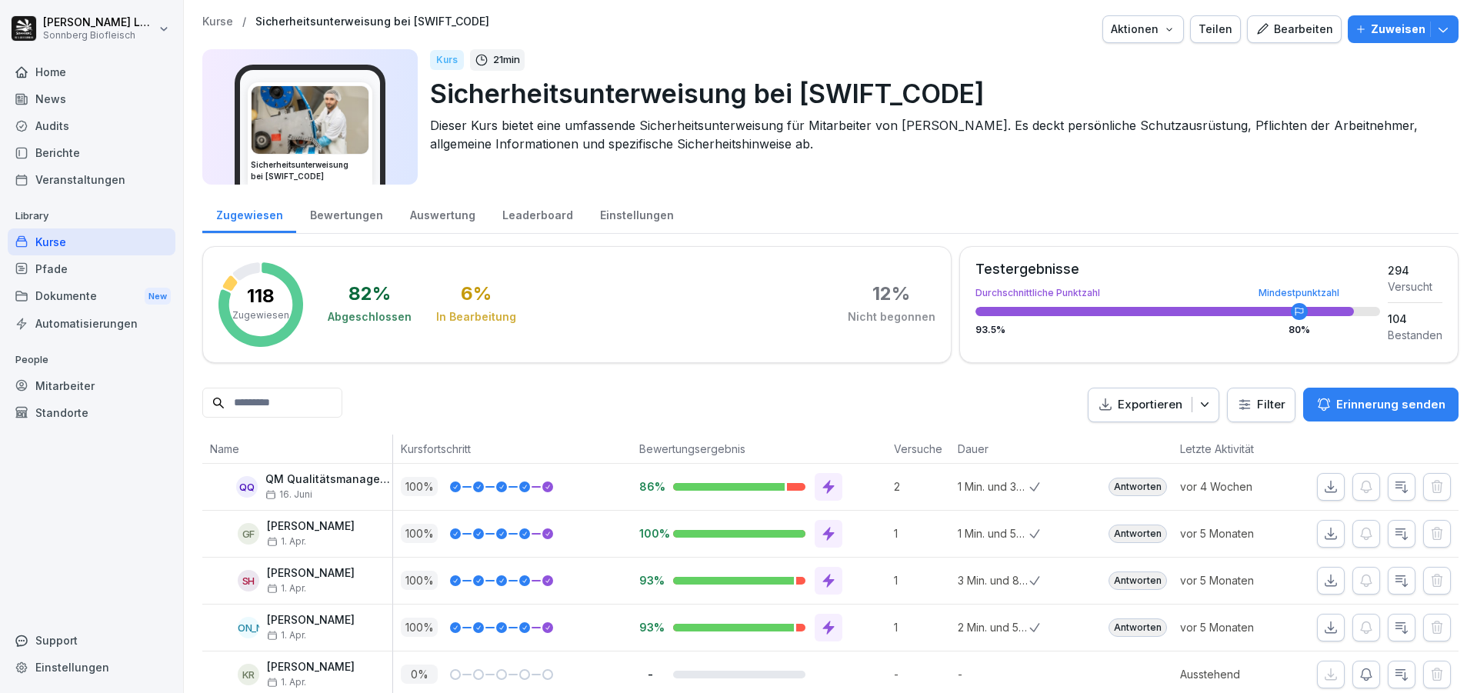
scroll to position [77, 0]
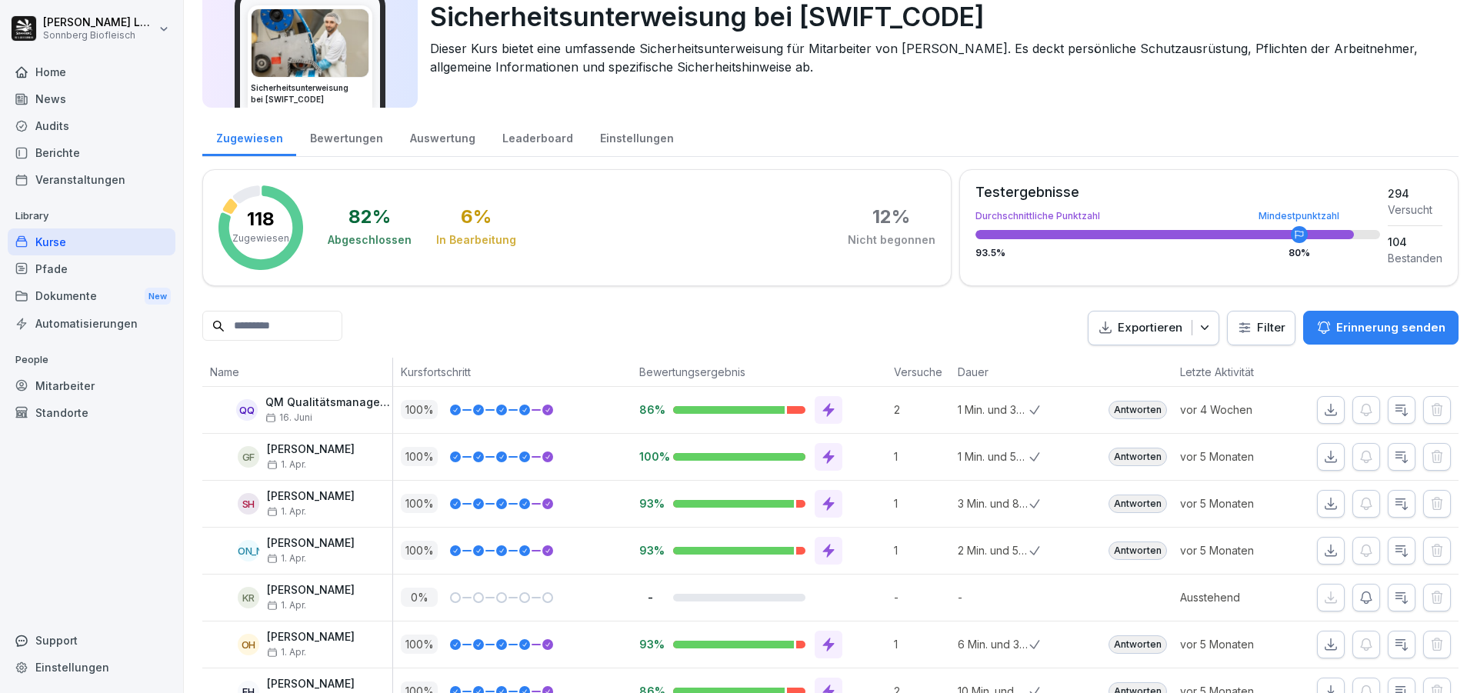
click at [242, 334] on input at bounding box center [272, 326] width 140 height 30
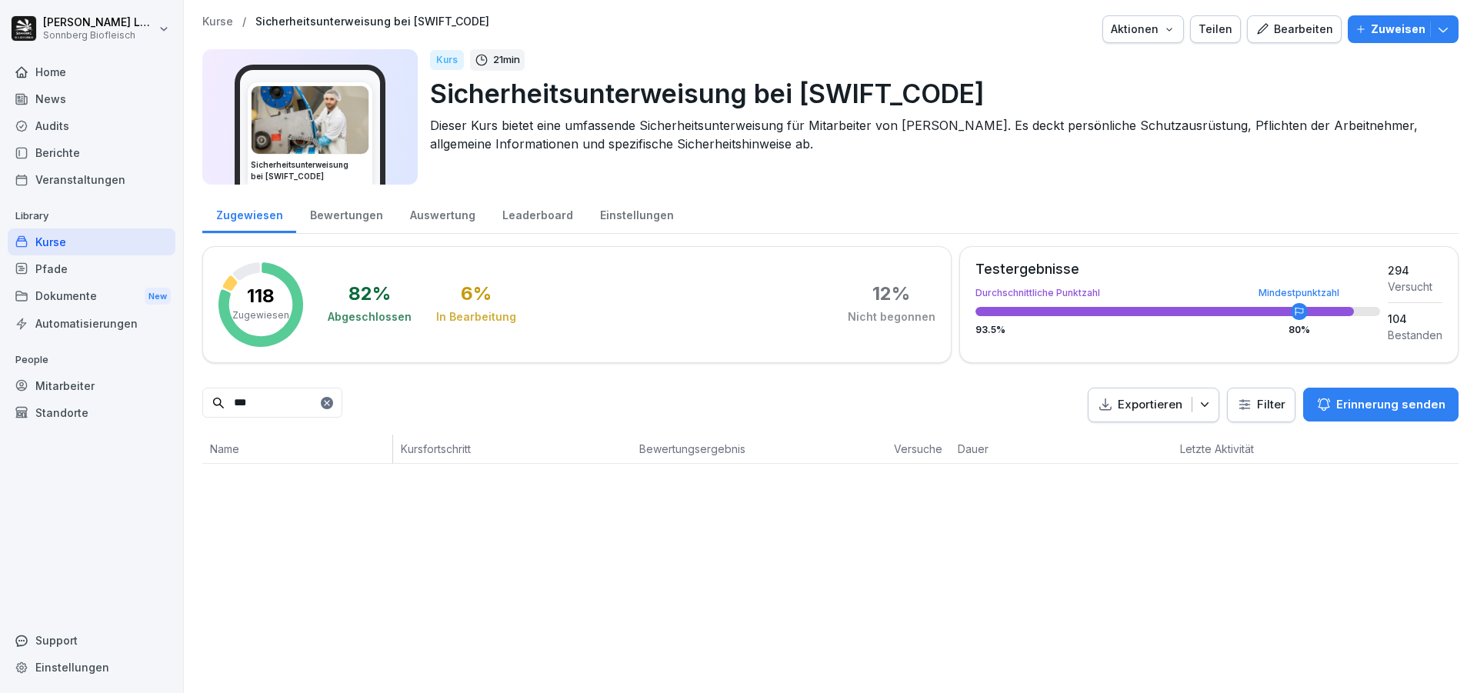
scroll to position [0, 0]
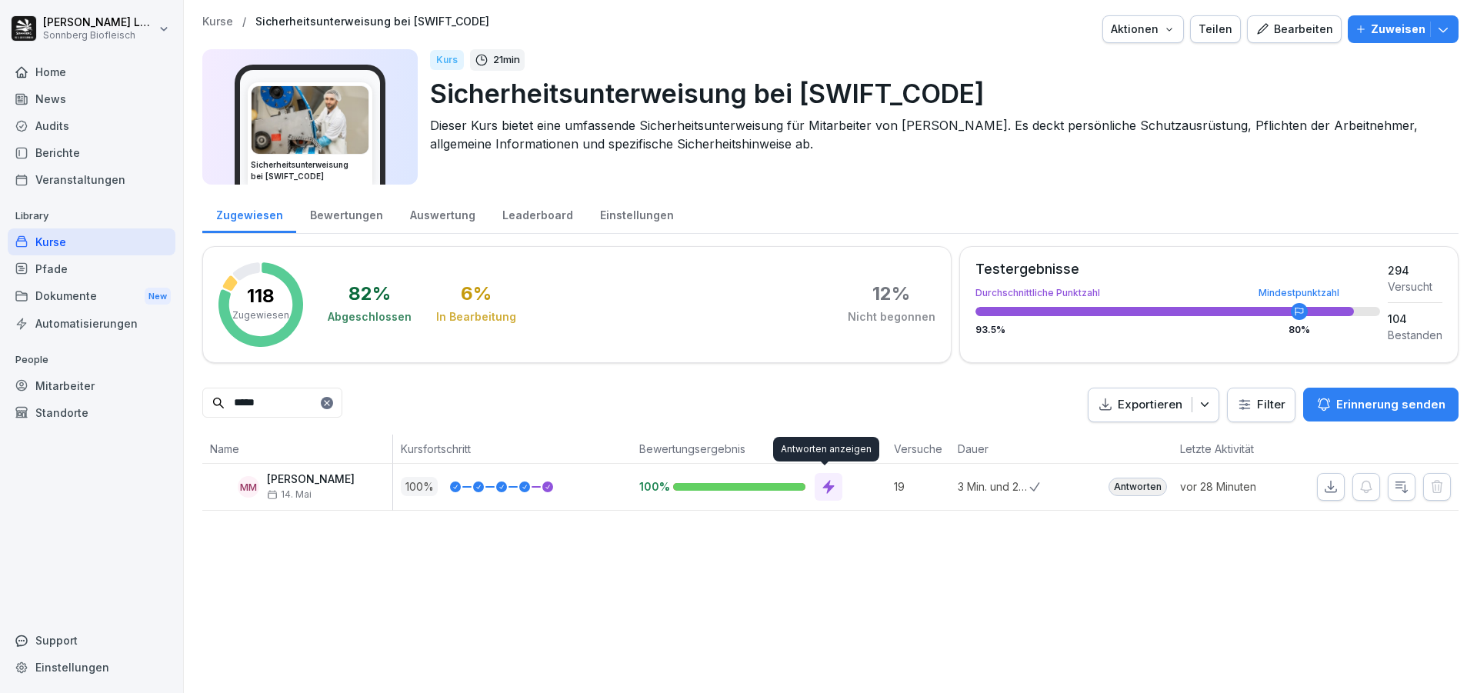
type input "*****"
click at [829, 491] on icon at bounding box center [828, 486] width 15 height 15
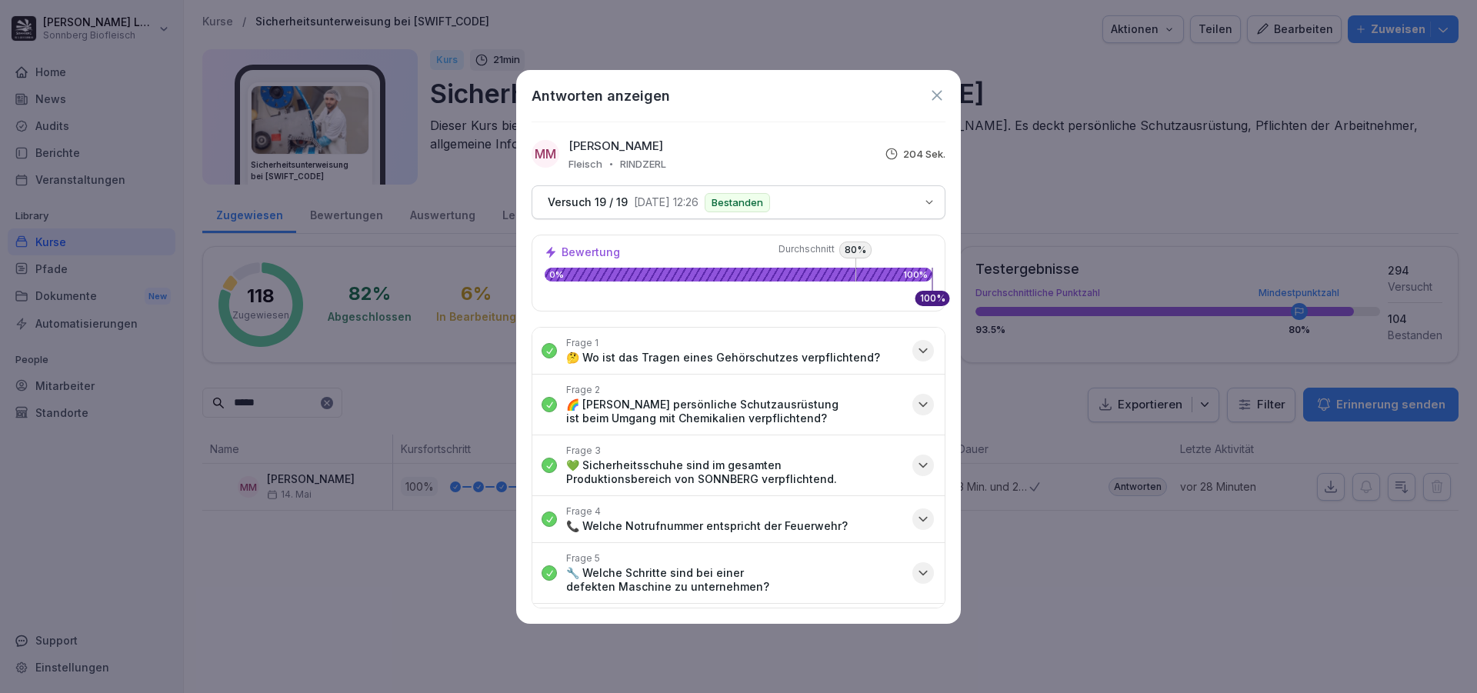
drag, startPoint x: 939, startPoint y: 97, endPoint x: 932, endPoint y: 127, distance: 30.6
click at [938, 97] on icon at bounding box center [937, 95] width 10 height 10
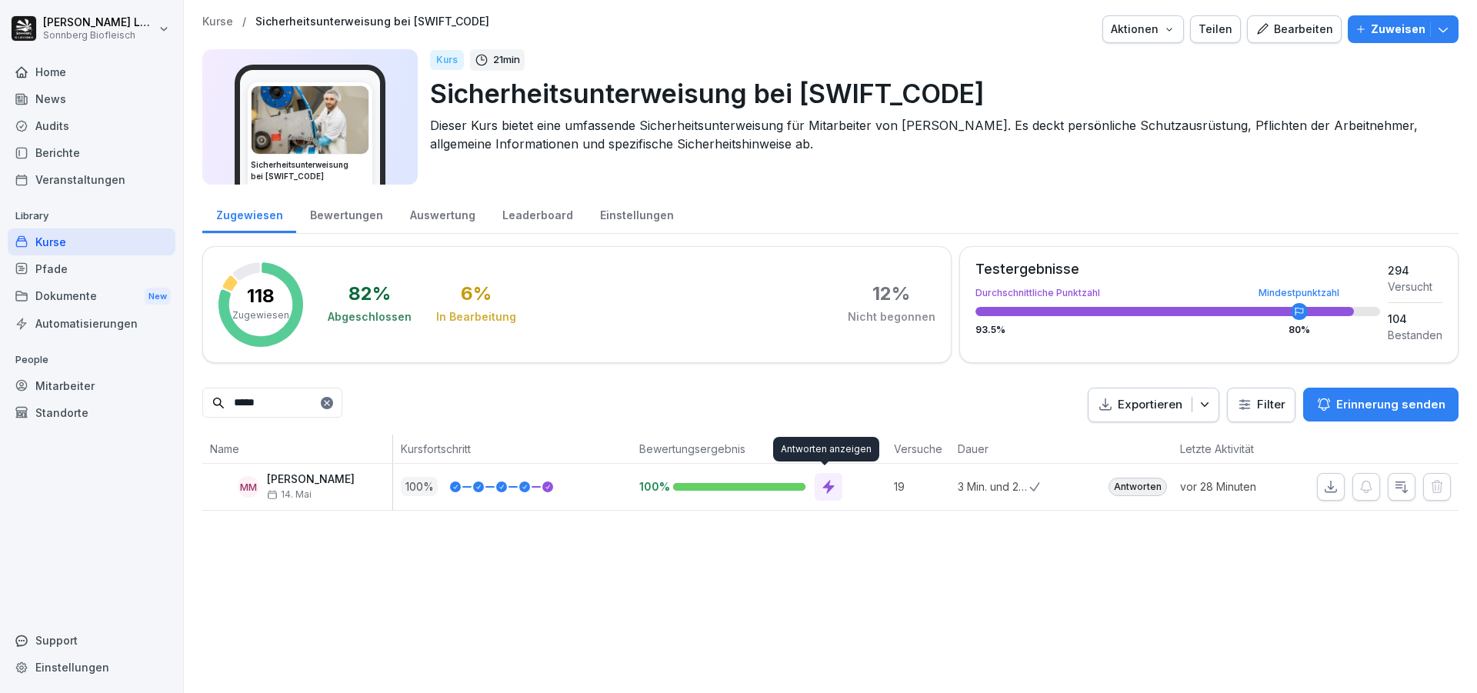
click at [832, 490] on icon at bounding box center [828, 486] width 15 height 15
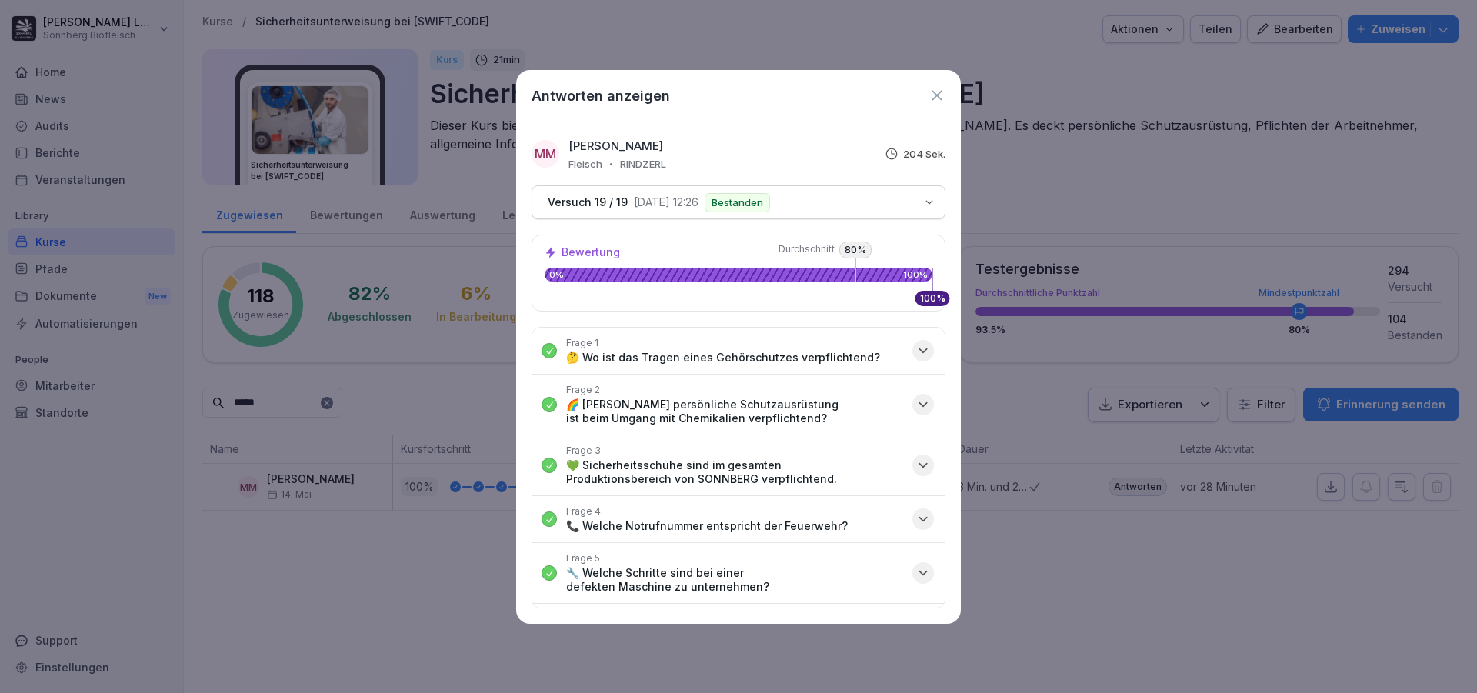
click at [942, 97] on icon at bounding box center [937, 95] width 17 height 17
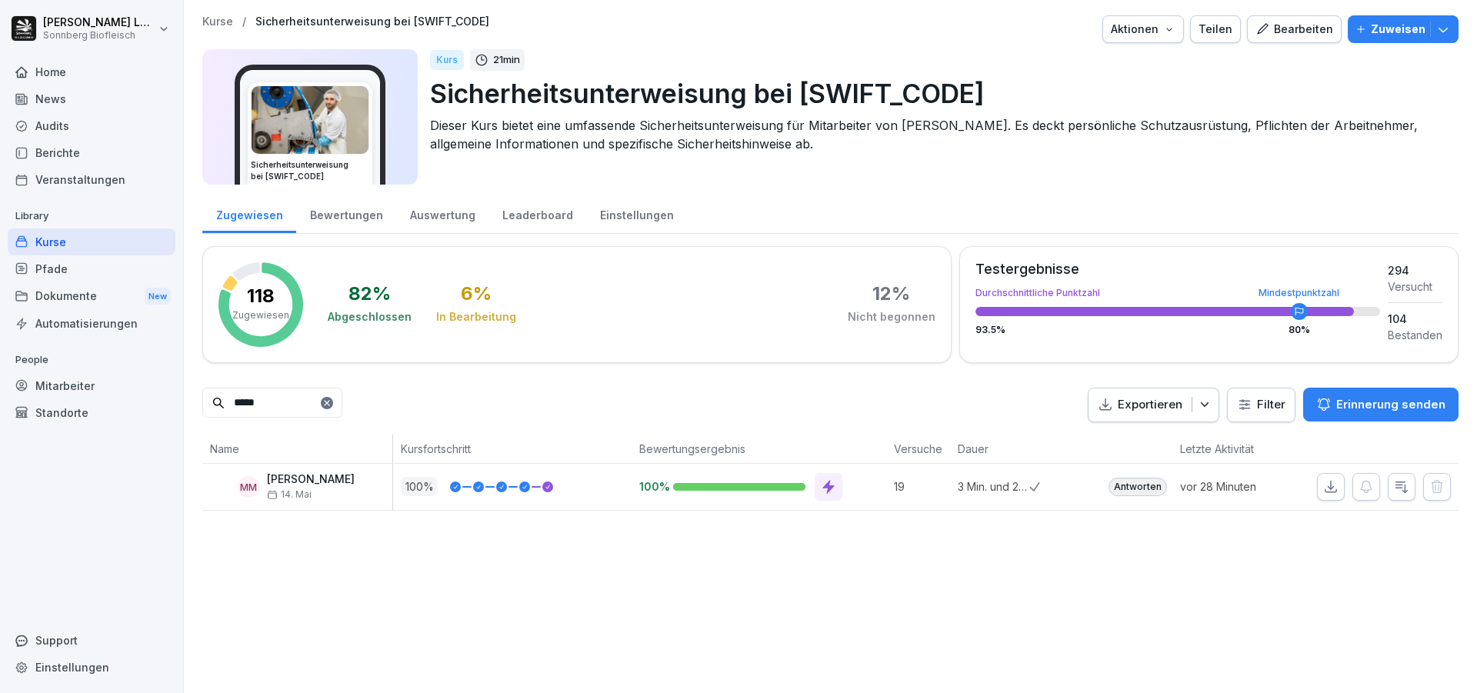
click at [332, 407] on icon at bounding box center [326, 402] width 9 height 9
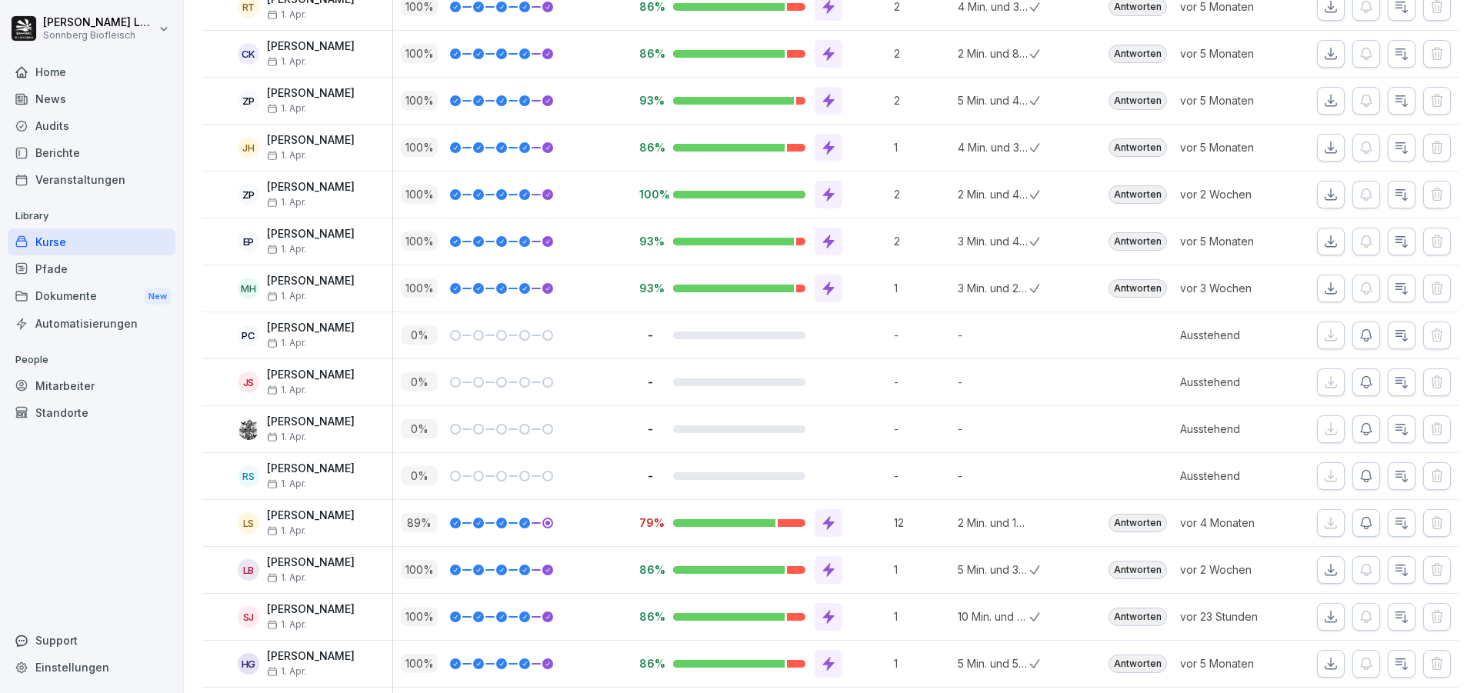
scroll to position [1385, 0]
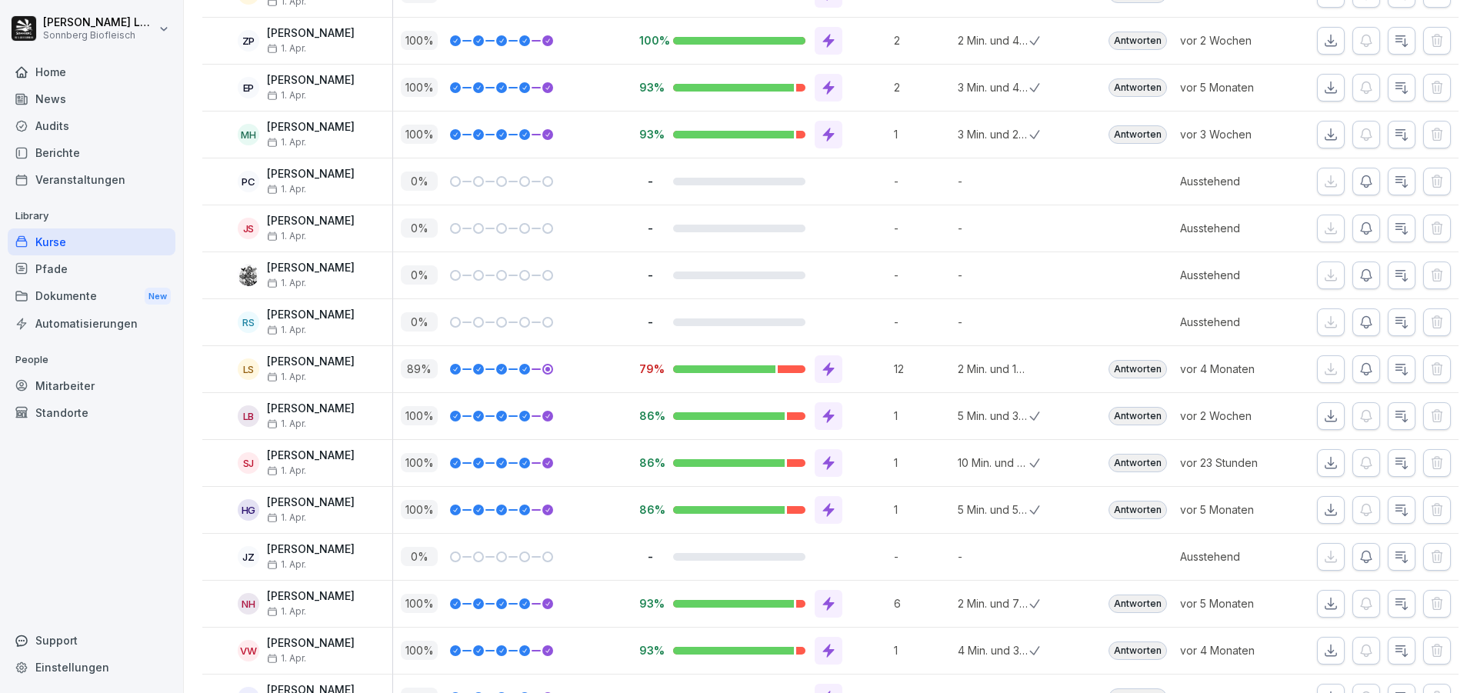
click at [93, 245] on div "Kurse" at bounding box center [92, 241] width 168 height 27
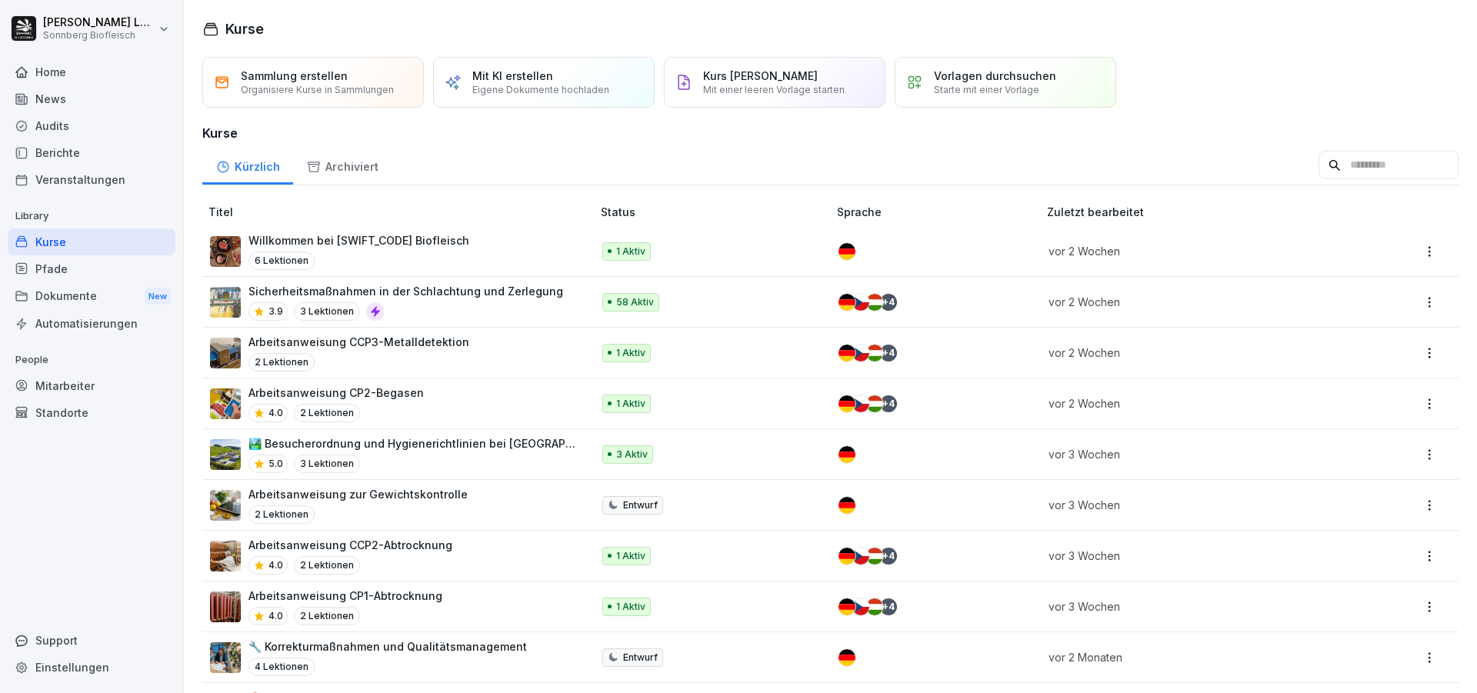
click at [68, 80] on div "Home" at bounding box center [92, 71] width 168 height 27
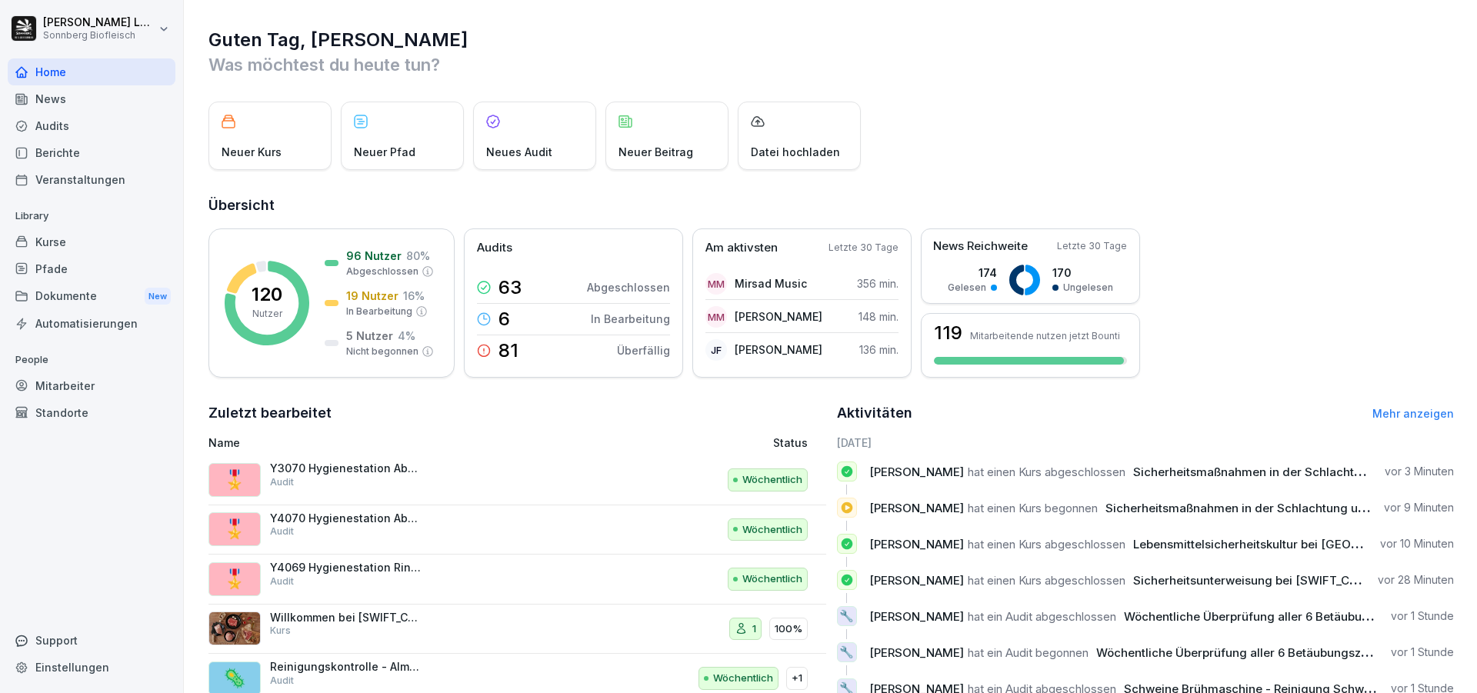
click at [65, 152] on div "Berichte" at bounding box center [92, 152] width 168 height 27
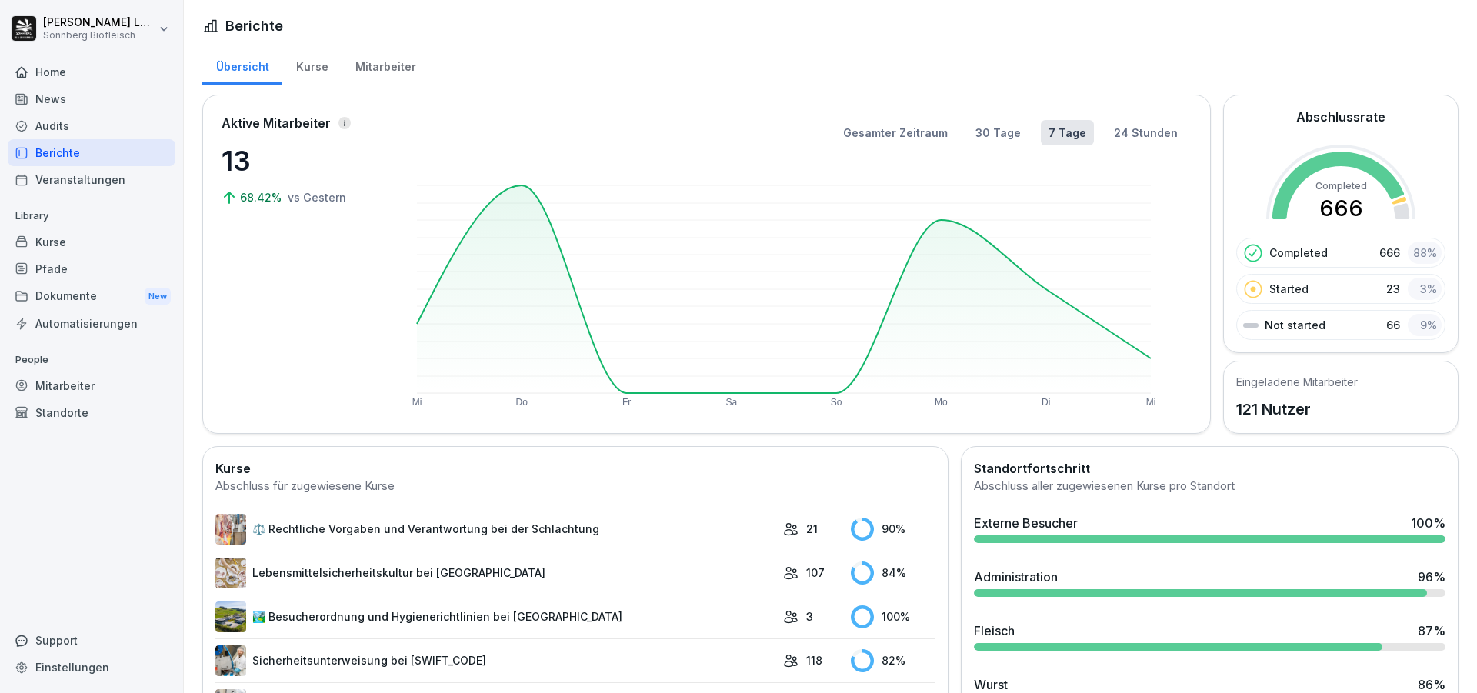
scroll to position [154, 0]
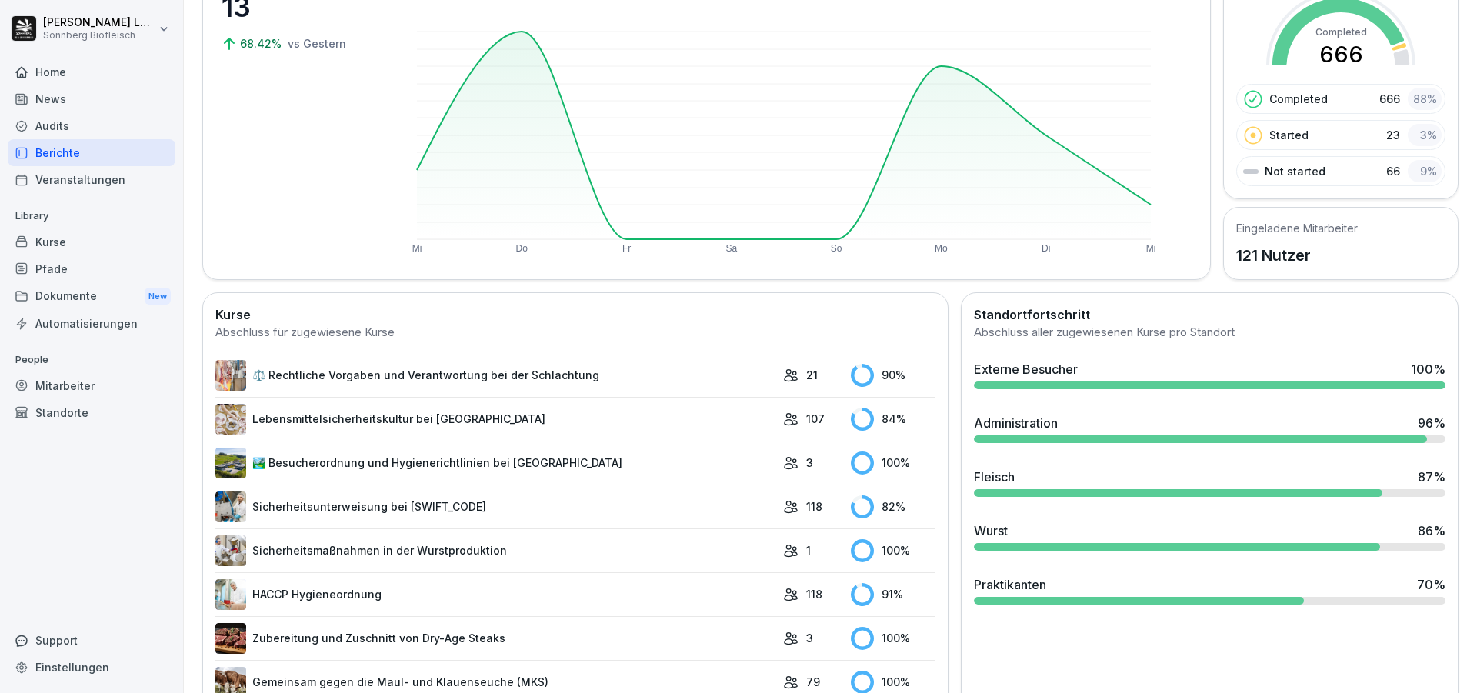
click at [993, 476] on div "Fleisch" at bounding box center [994, 477] width 41 height 18
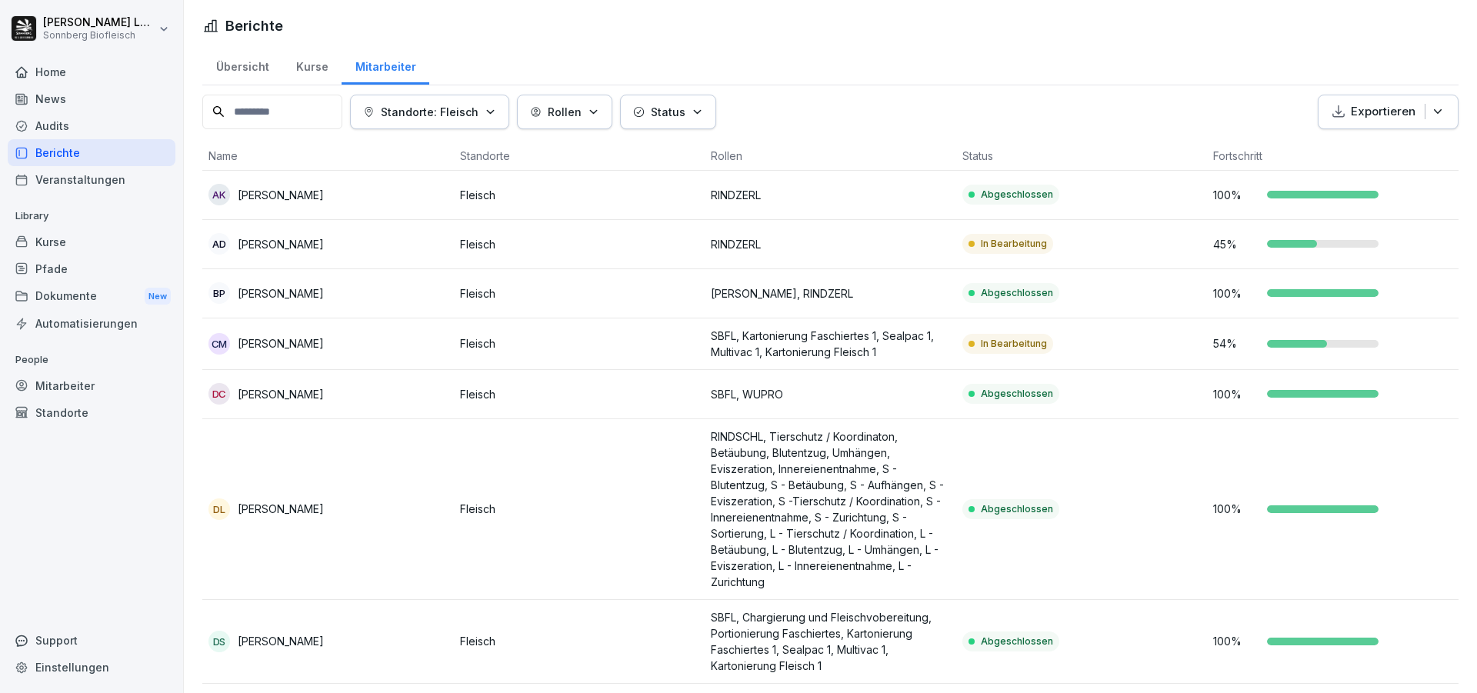
click at [295, 113] on input at bounding box center [272, 112] width 140 height 35
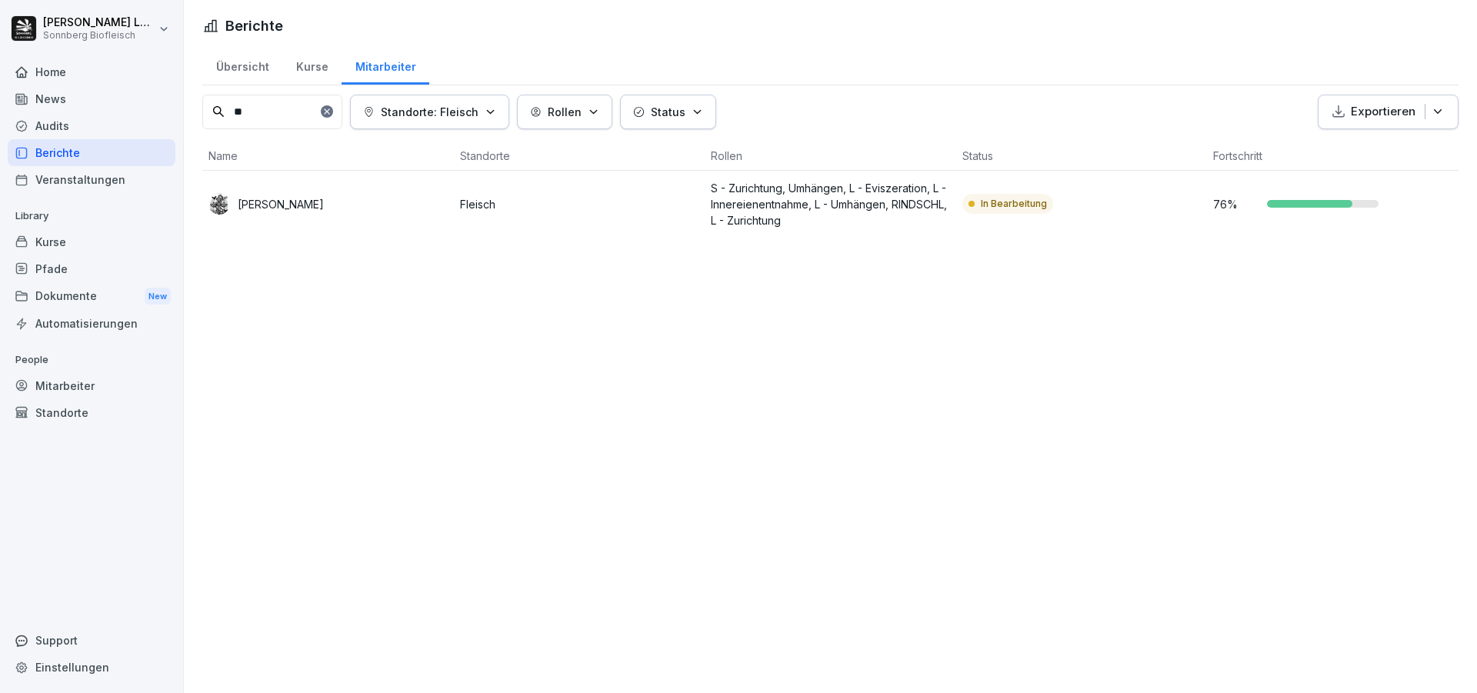
type input "*"
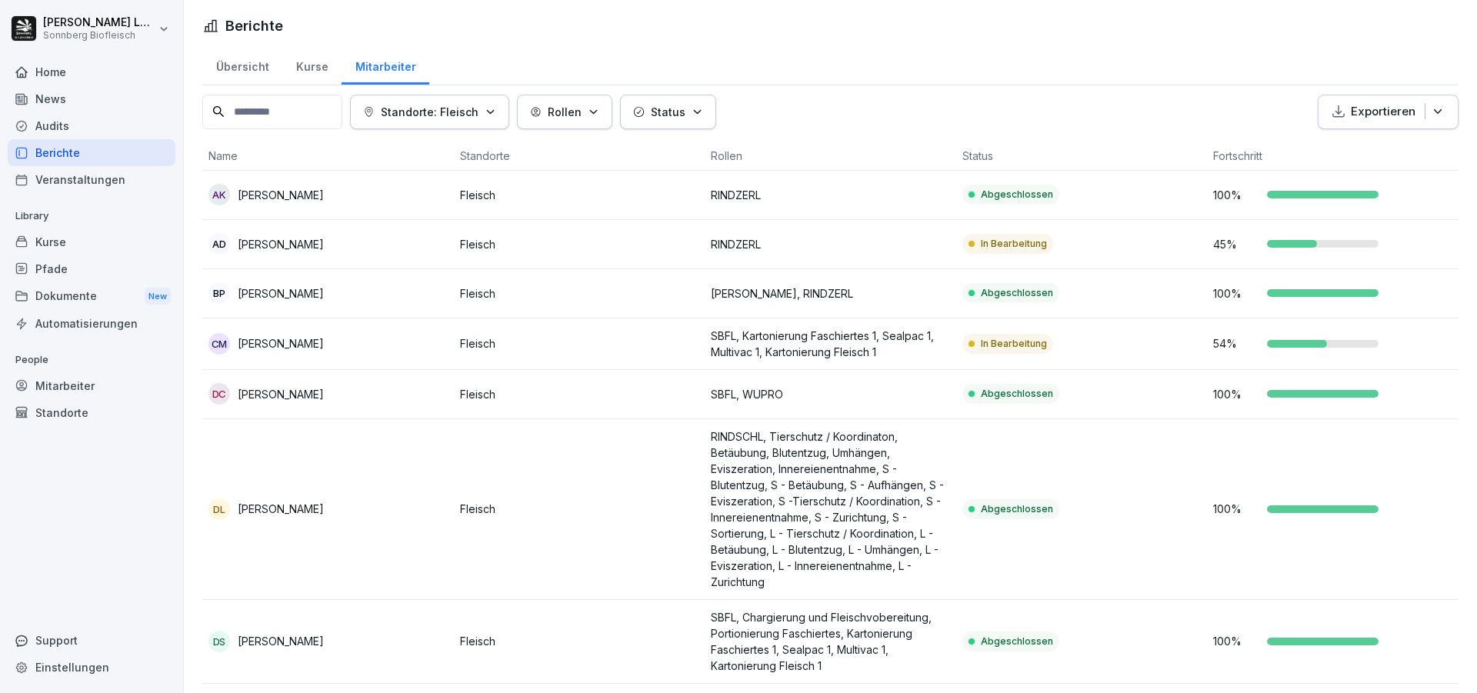
click at [71, 152] on div "Berichte" at bounding box center [92, 152] width 168 height 27
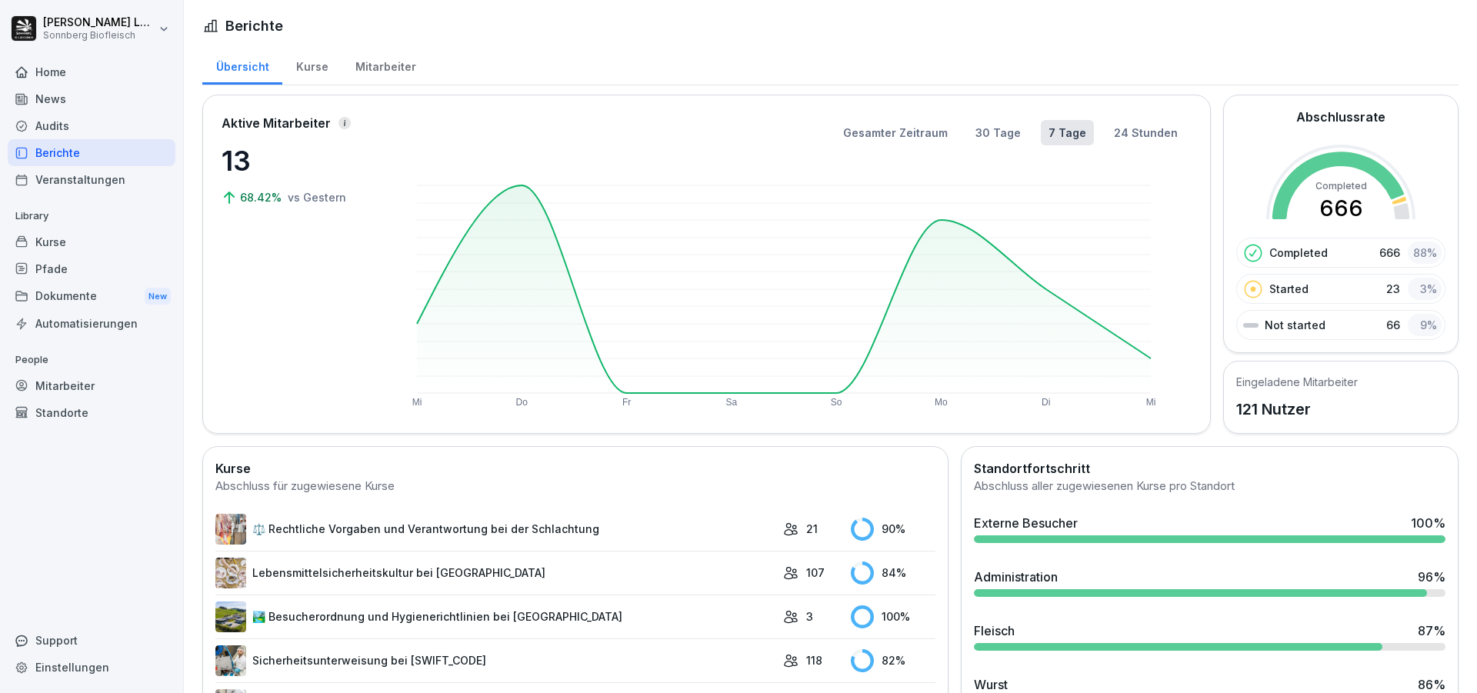
scroll to position [77, 0]
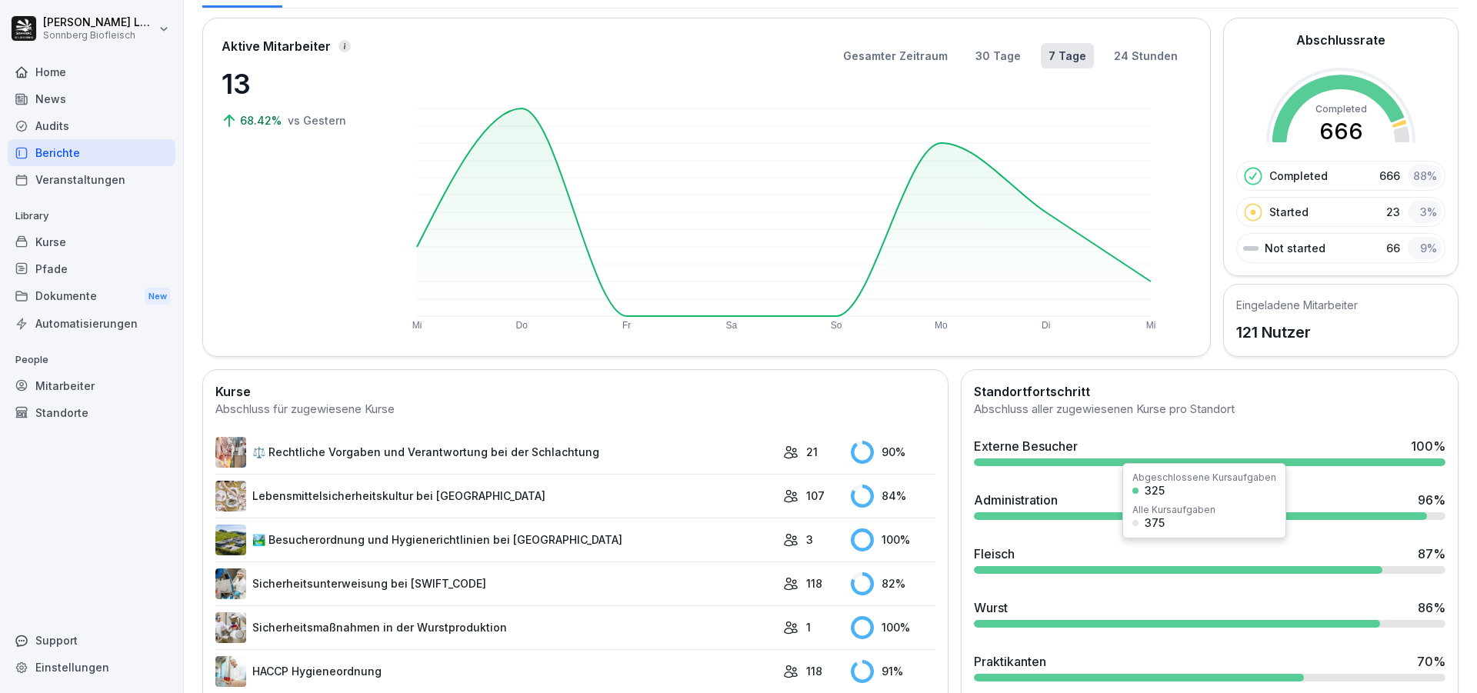
click at [1052, 559] on div "Fleisch 87 %" at bounding box center [1210, 554] width 472 height 18
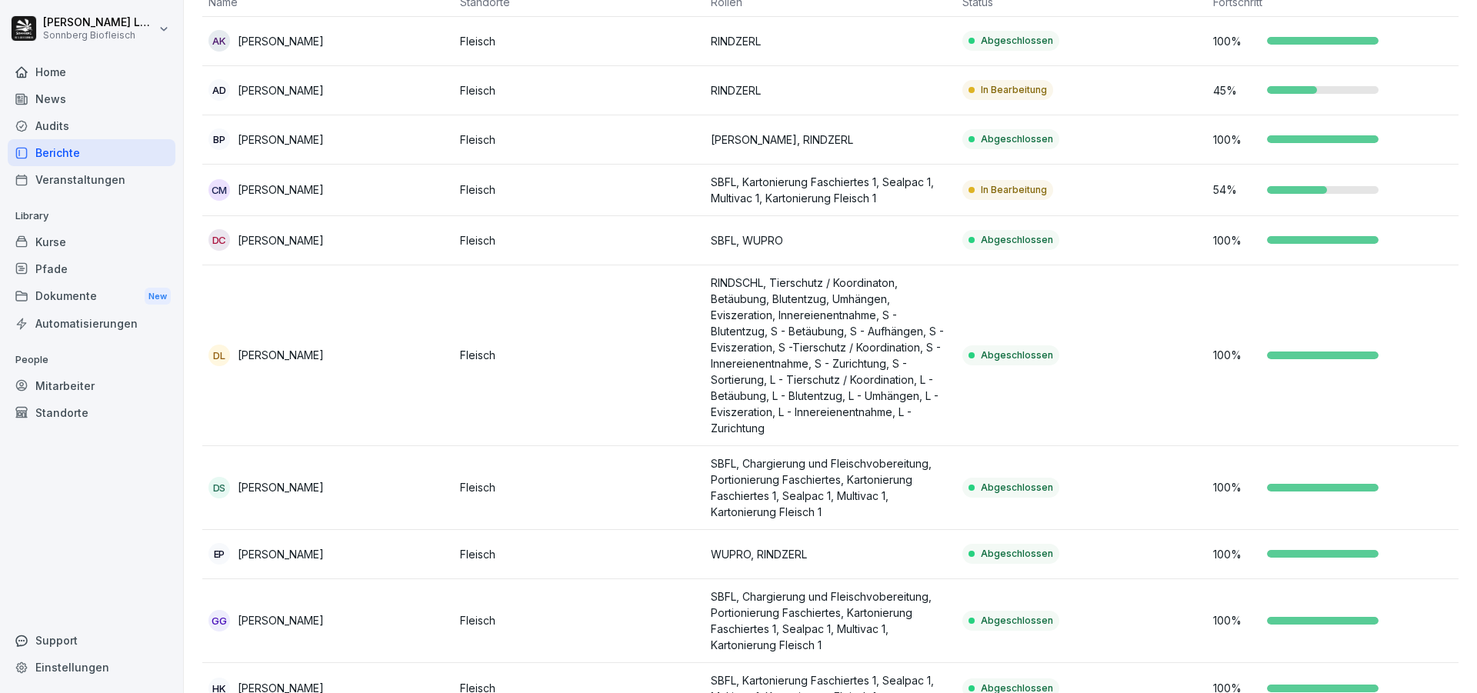
scroll to position [77, 0]
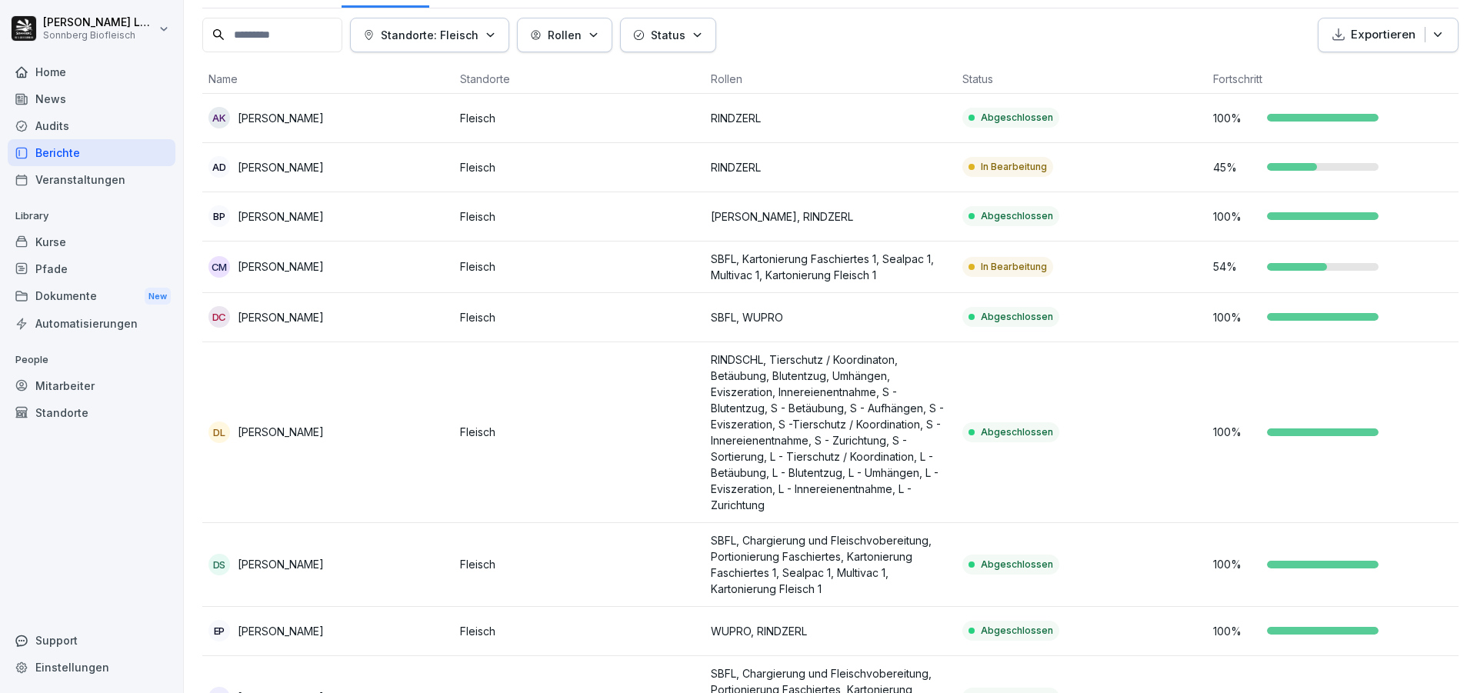
click at [284, 41] on input at bounding box center [272, 35] width 140 height 35
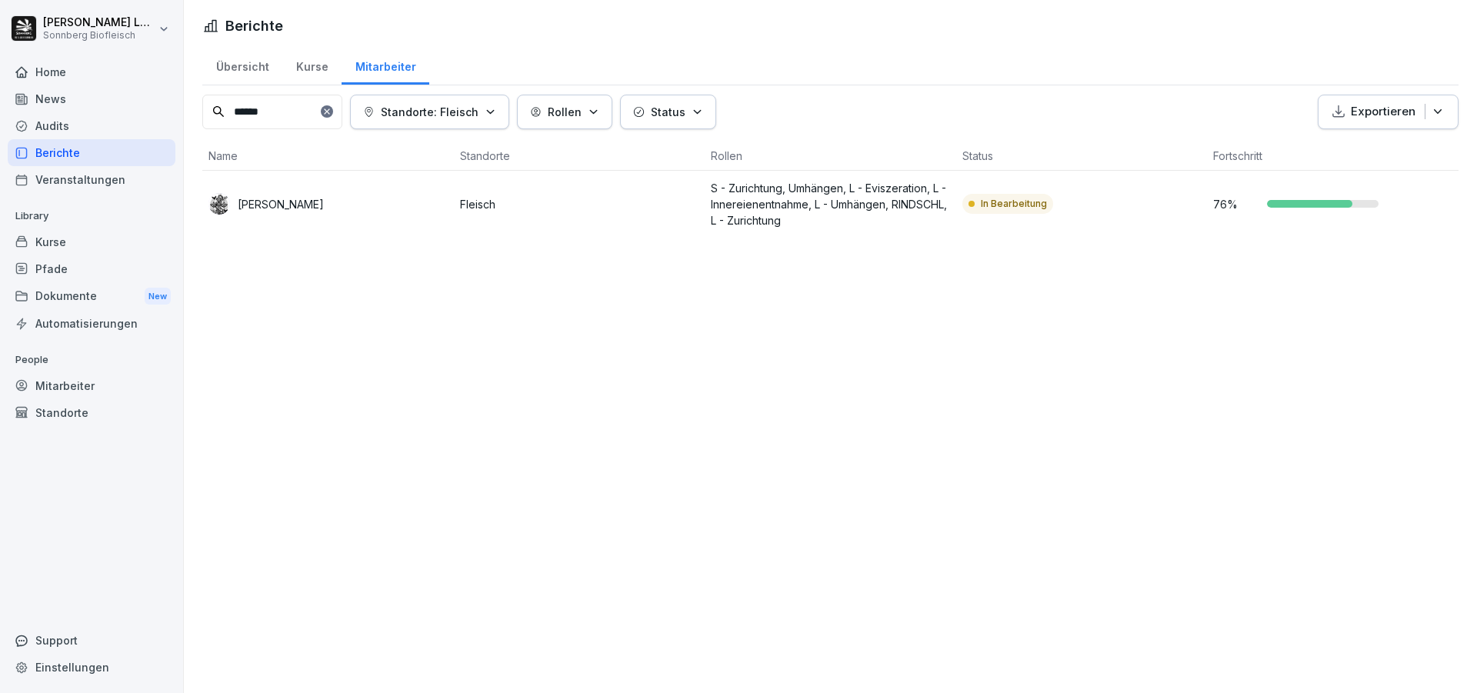
scroll to position [0, 0]
type input "******"
